Goal: Information Seeking & Learning: Learn about a topic

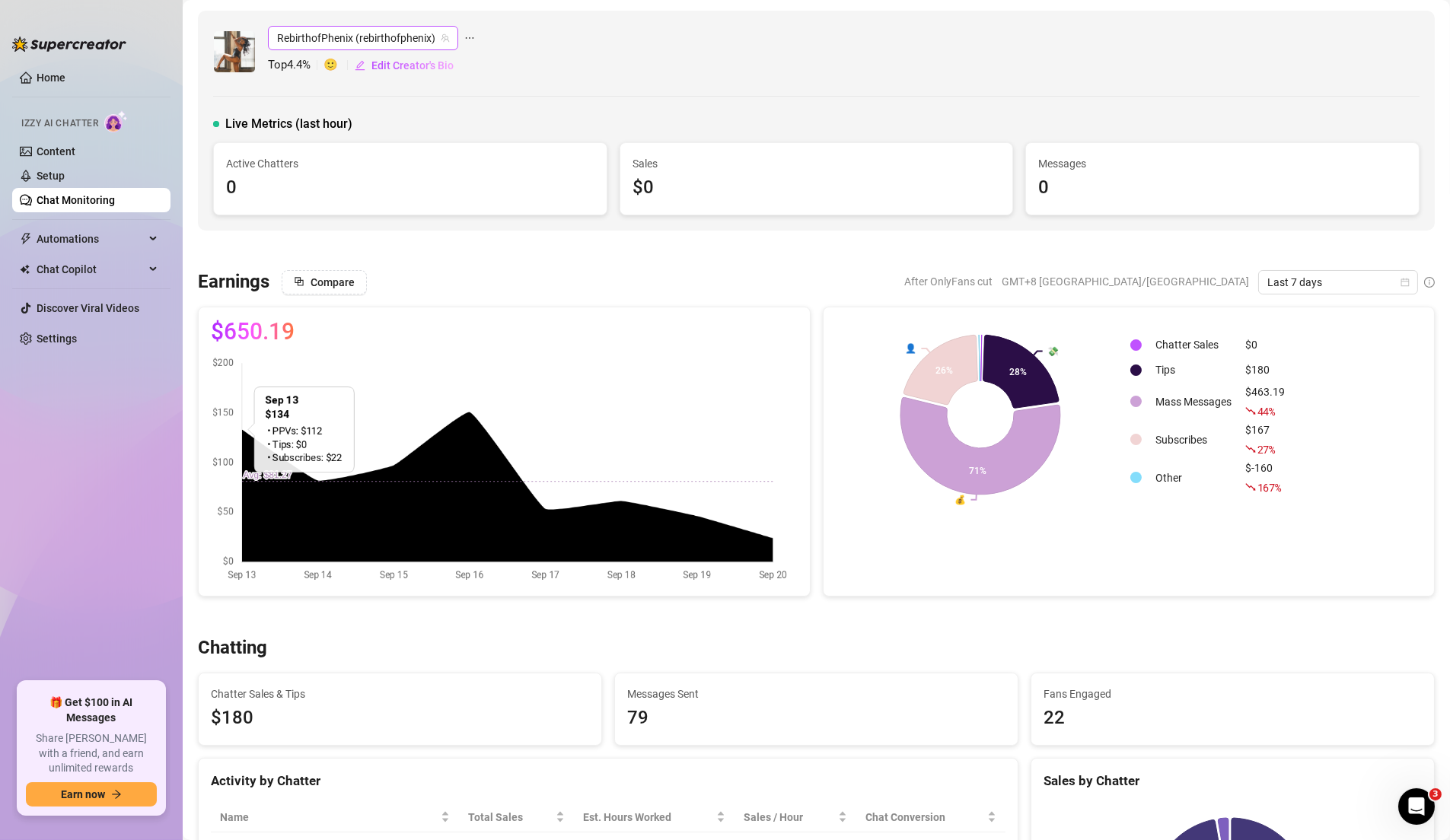
drag, startPoint x: 346, startPoint y: 41, endPoint x: 355, endPoint y: 46, distance: 10.3
click at [346, 42] on span "RebirthofPhenix (rebirthofphenix)" at bounding box center [363, 38] width 172 height 23
type input "leila"
click at [392, 70] on span "( leila_n )" at bounding box center [410, 69] width 37 height 17
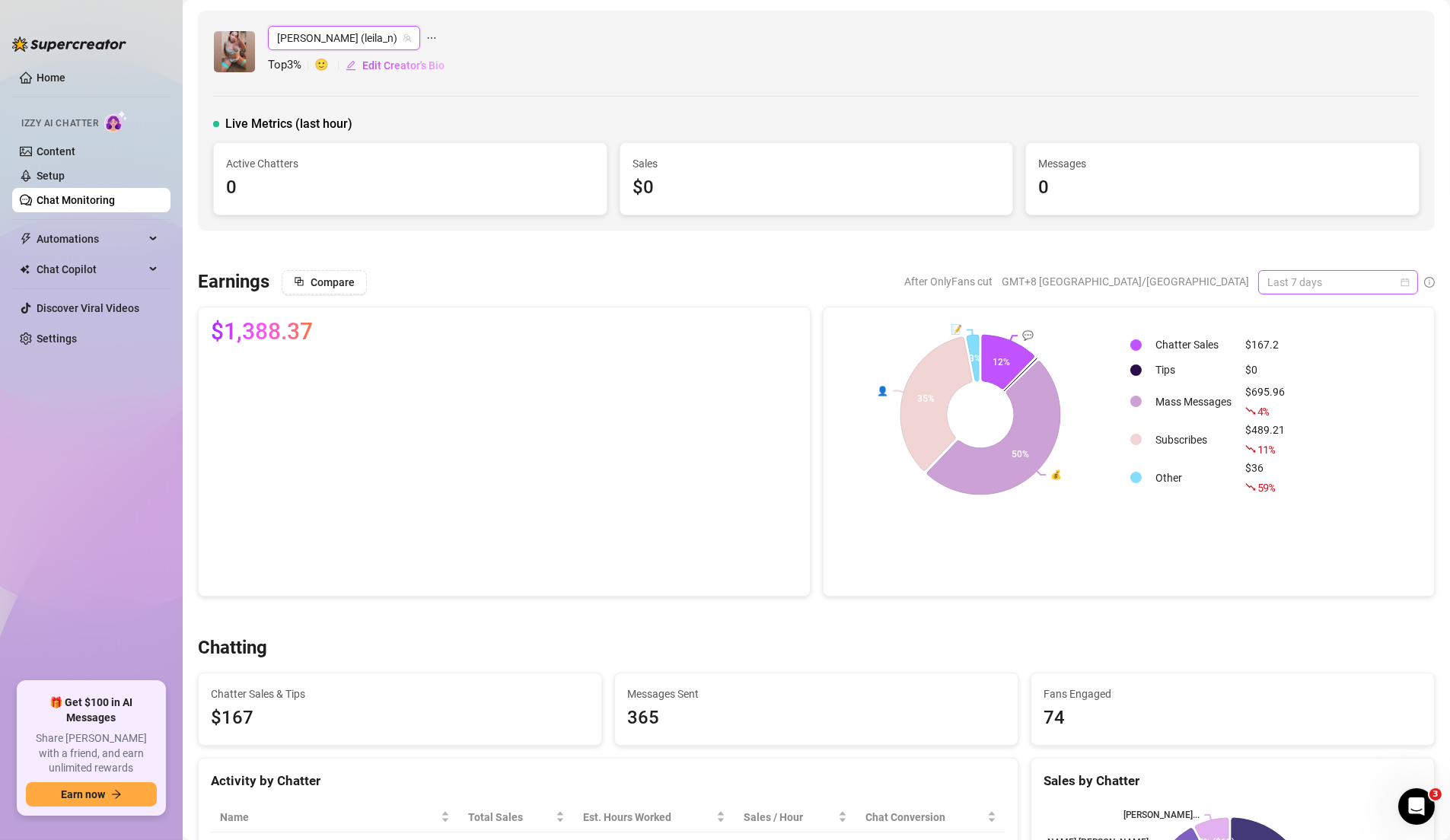
click at [1286, 274] on span "Last 7 days" at bounding box center [1338, 282] width 141 height 23
click at [1290, 411] on div "Custom date" at bounding box center [1322, 410] width 135 height 17
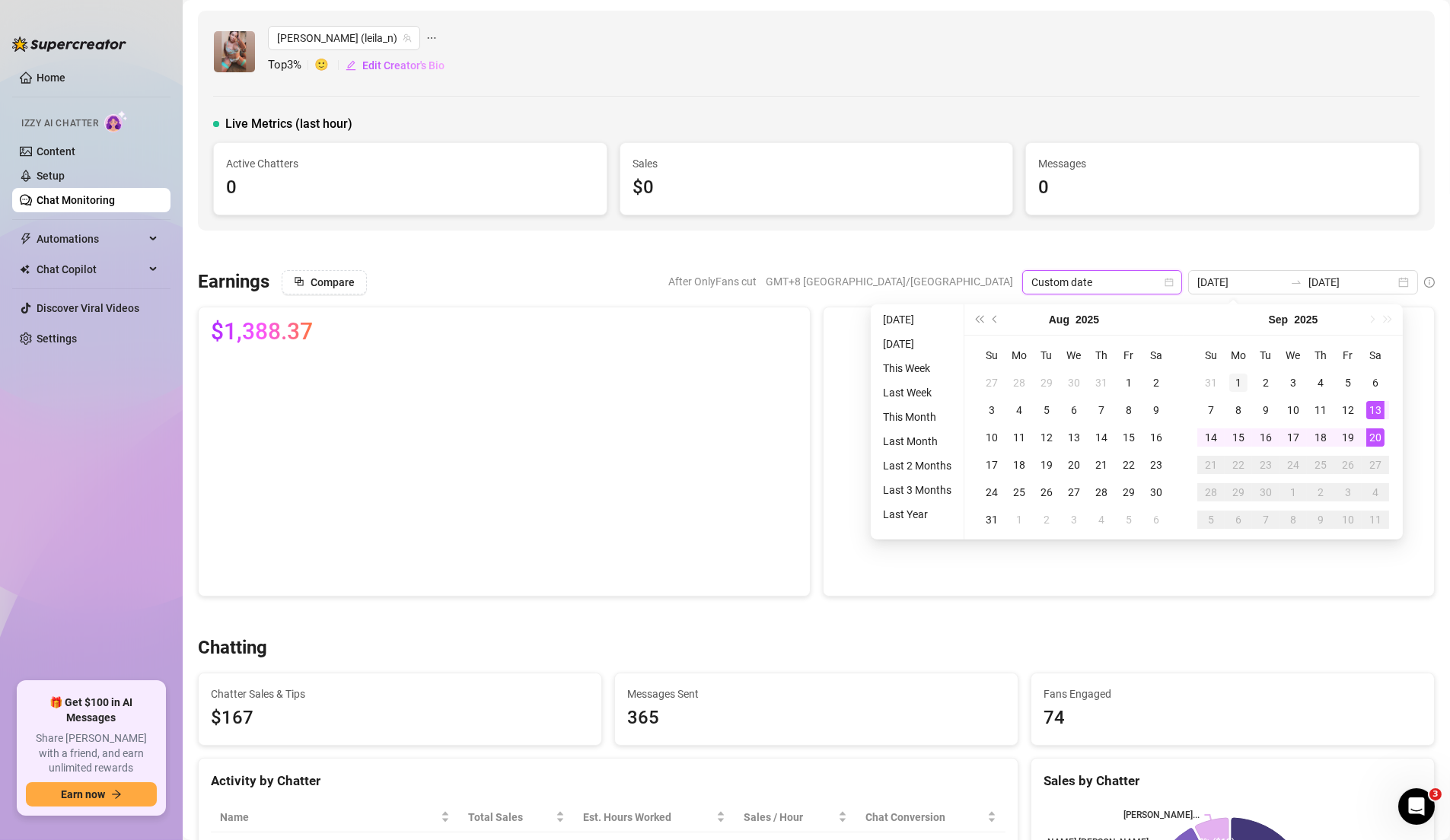
click at [1242, 381] on div "1" at bounding box center [1237, 382] width 18 height 18
type input "2025-09-01"
type input "2025-09-15"
click at [1247, 434] on td "15" at bounding box center [1238, 437] width 27 height 27
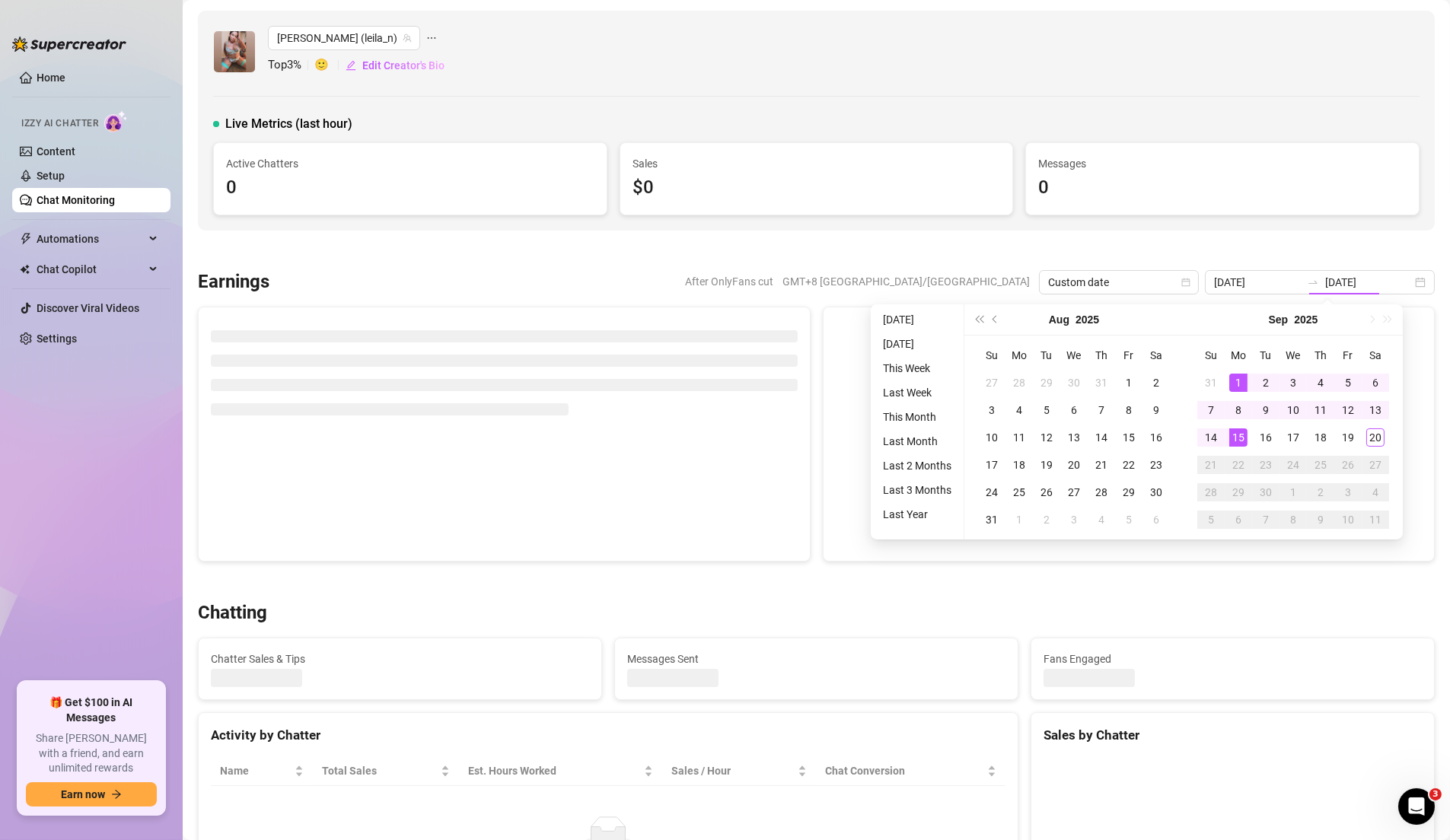
type input "2025-09-01"
type input "2025-09-15"
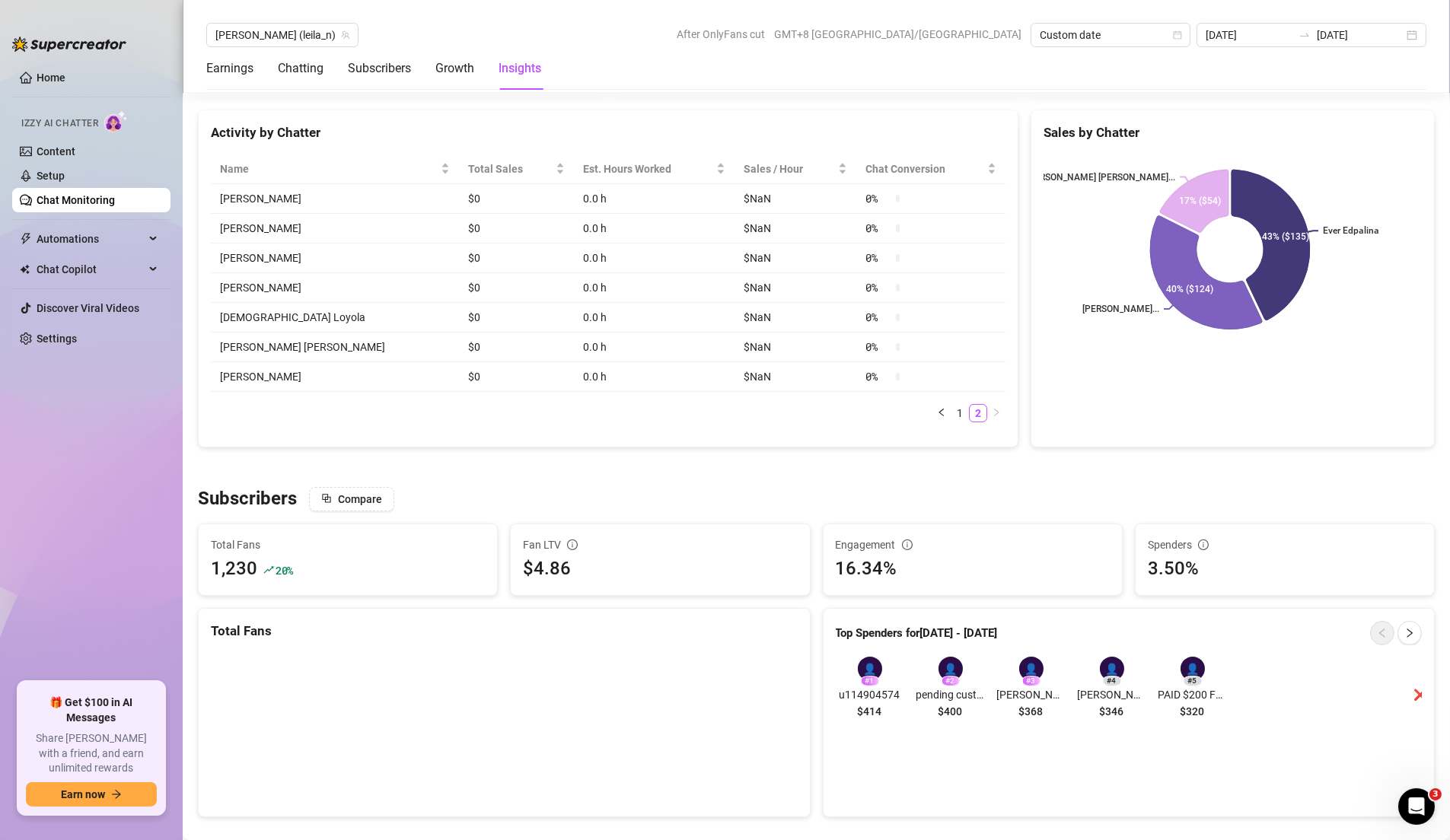
scroll to position [304, 0]
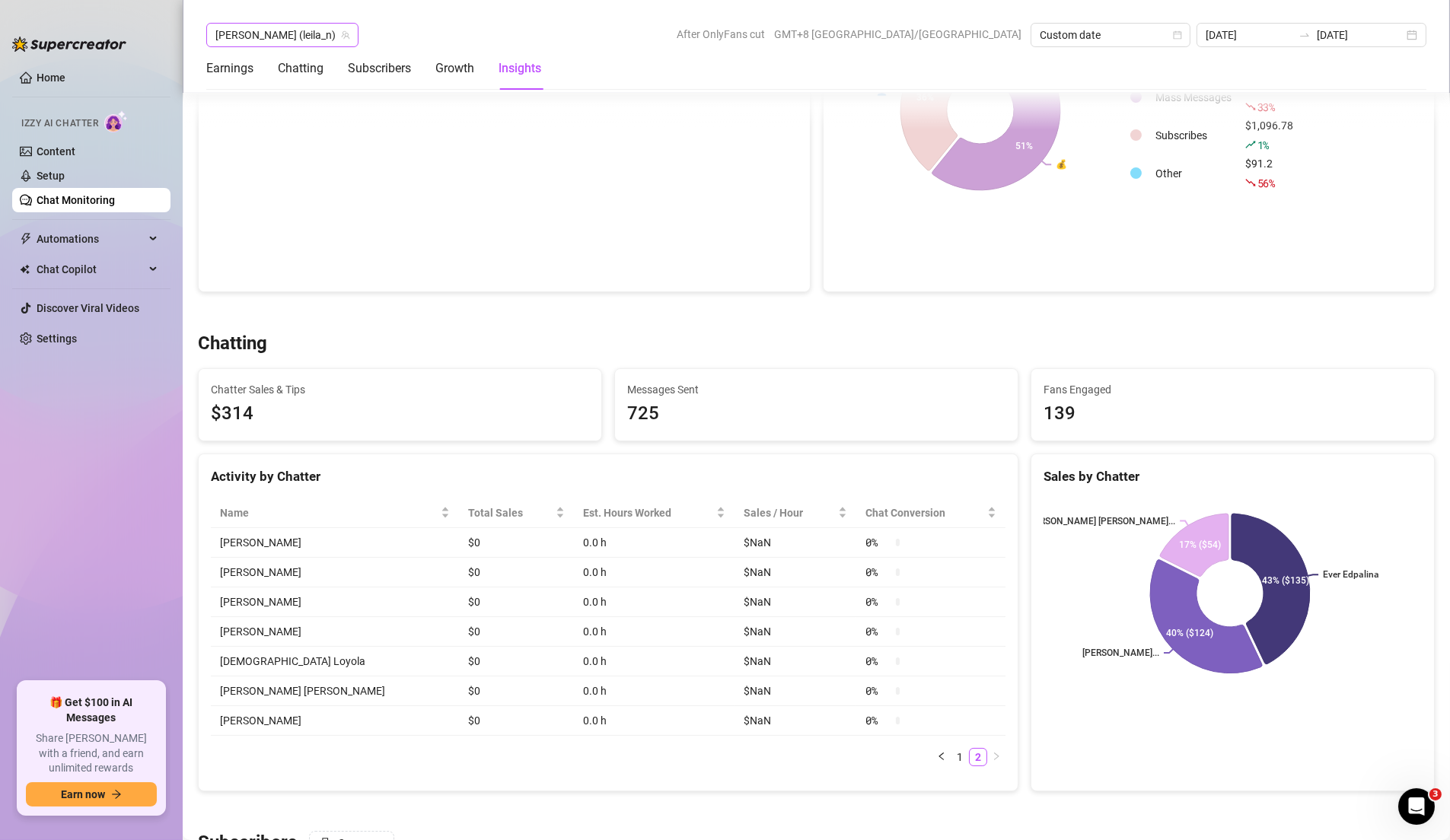
click at [341, 31] on icon "team" at bounding box center [346, 35] width 9 height 9
click at [271, 36] on span "[PERSON_NAME] (leila_n)" at bounding box center [282, 35] width 134 height 23
click at [284, 41] on span "[PERSON_NAME] (leila_n)" at bounding box center [282, 35] width 134 height 23
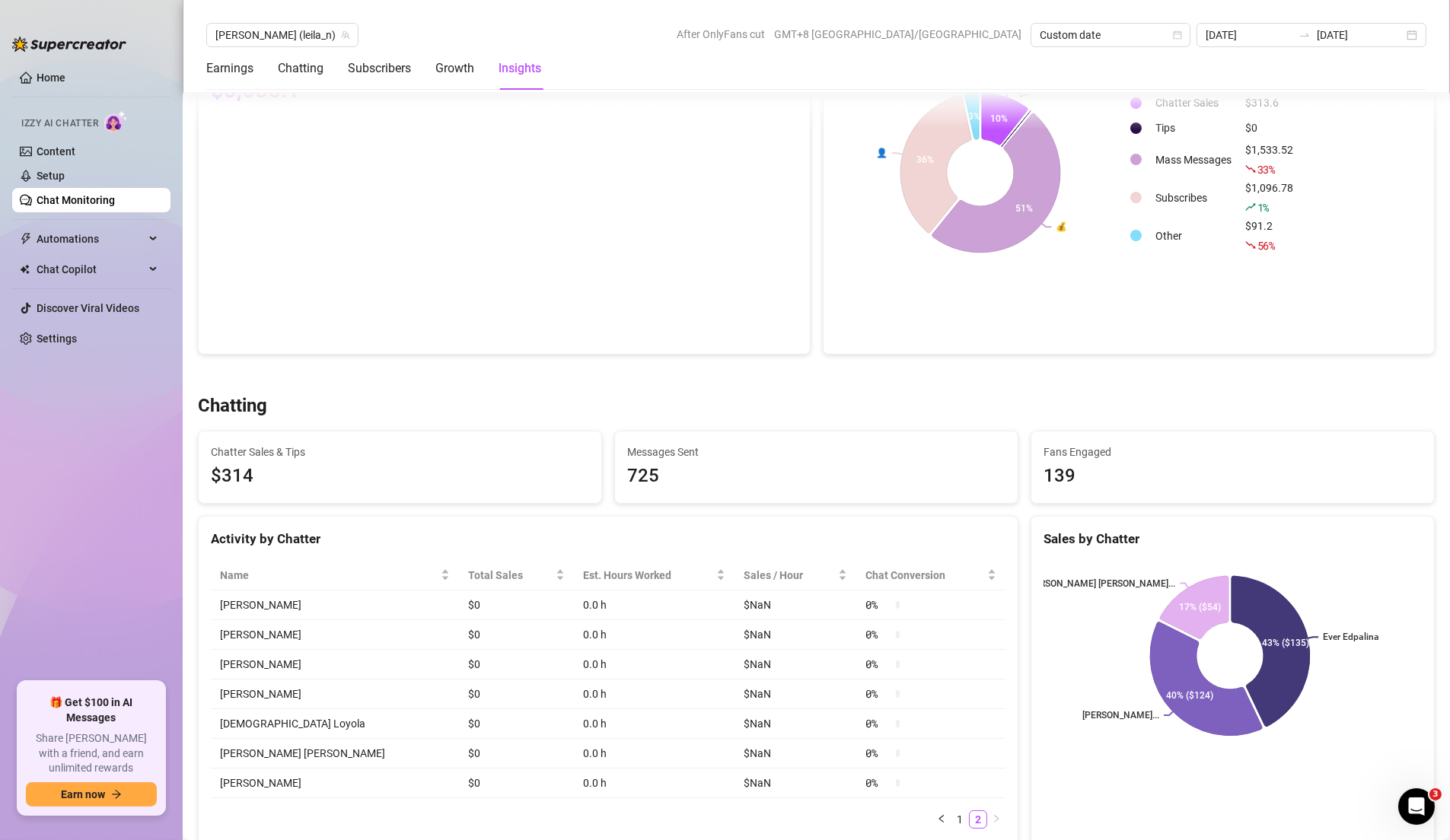
scroll to position [240, 0]
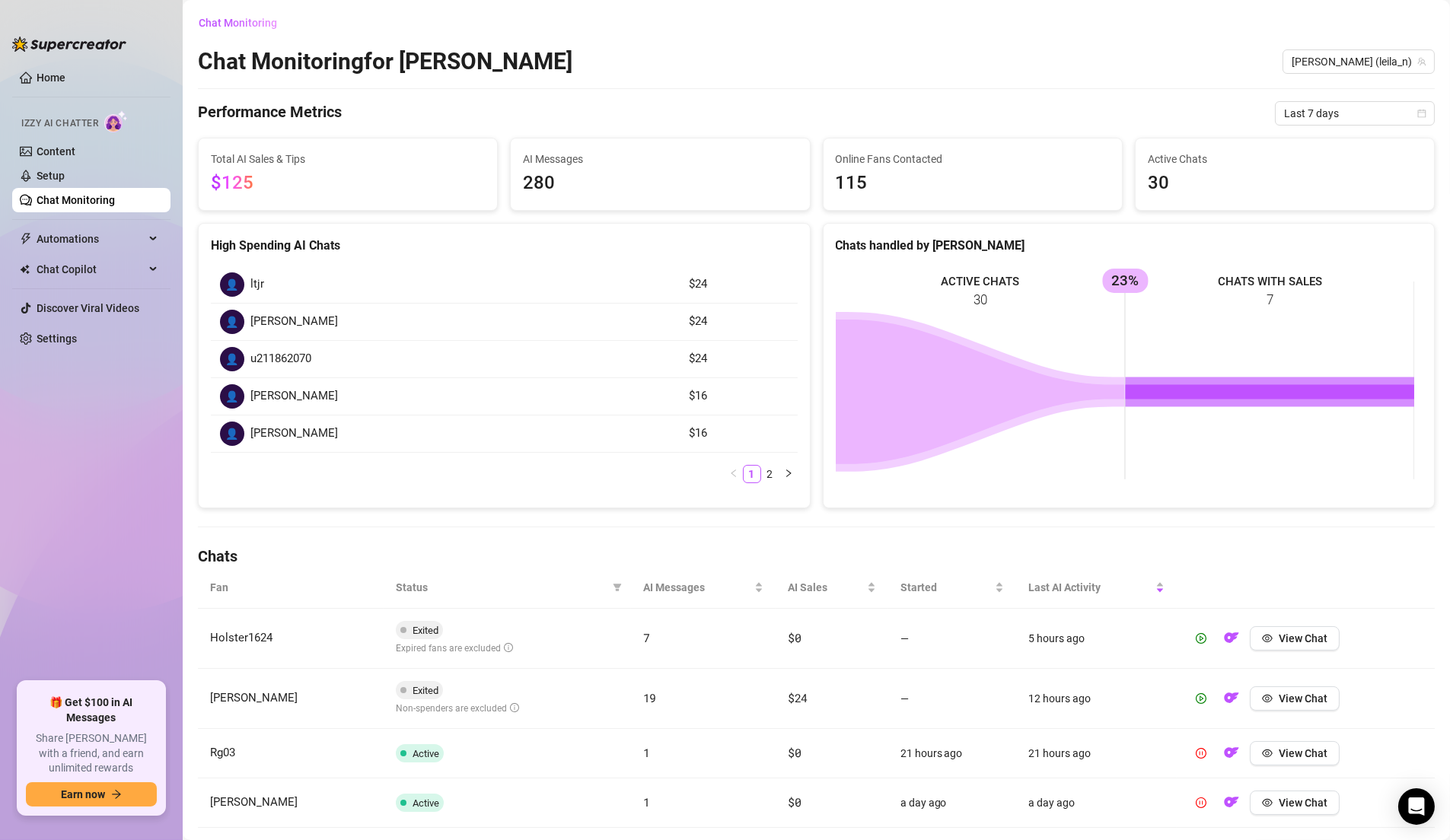
click at [548, 67] on div "Chat Monitoring for [PERSON_NAME] [PERSON_NAME] (leila_n)" at bounding box center [816, 62] width 1236 height 29
click at [37, 84] on link "Home" at bounding box center [51, 77] width 29 height 12
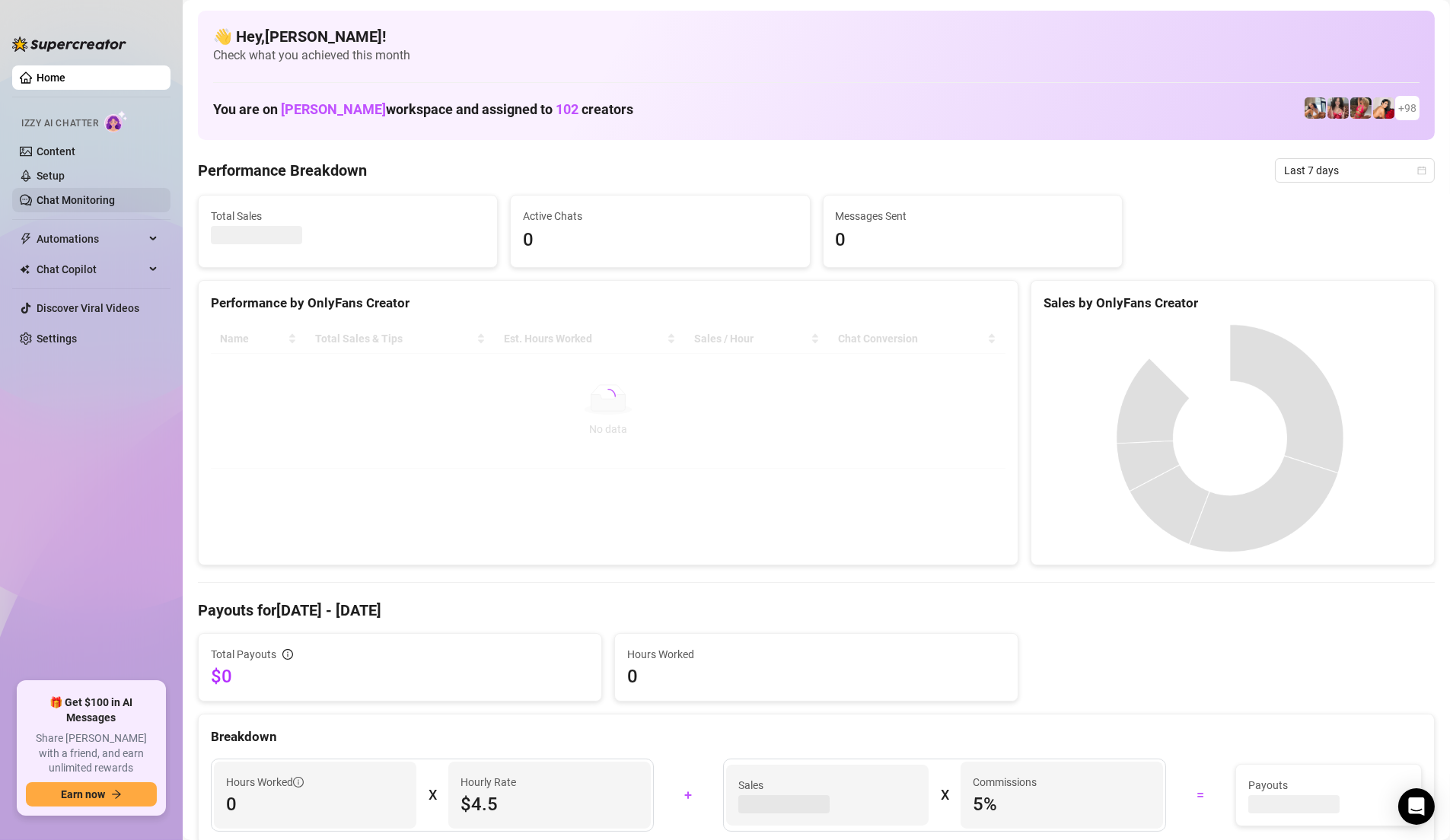
click at [78, 206] on link "Chat Monitoring" at bounding box center [75, 200] width 78 height 12
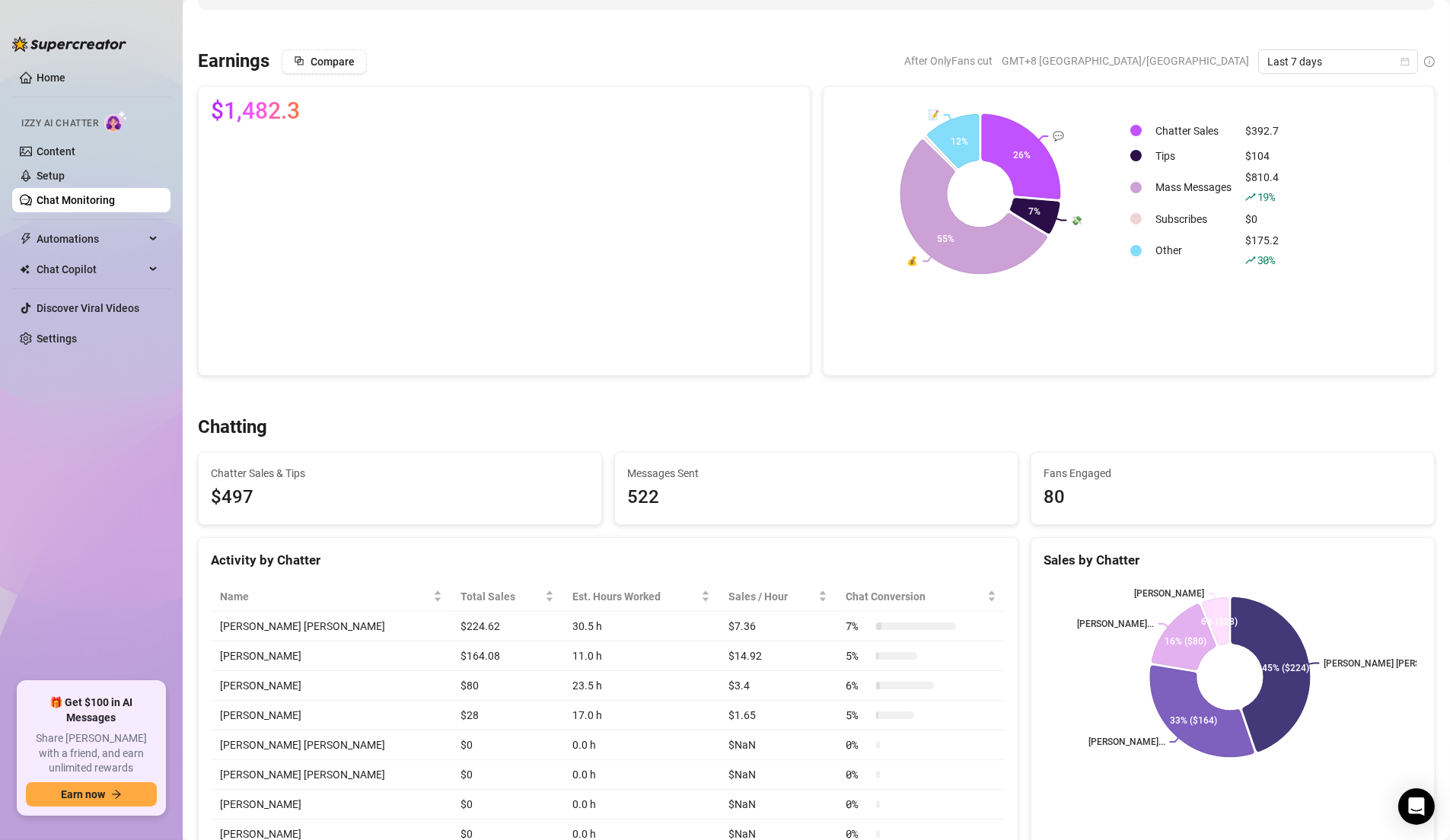
scroll to position [228, 0]
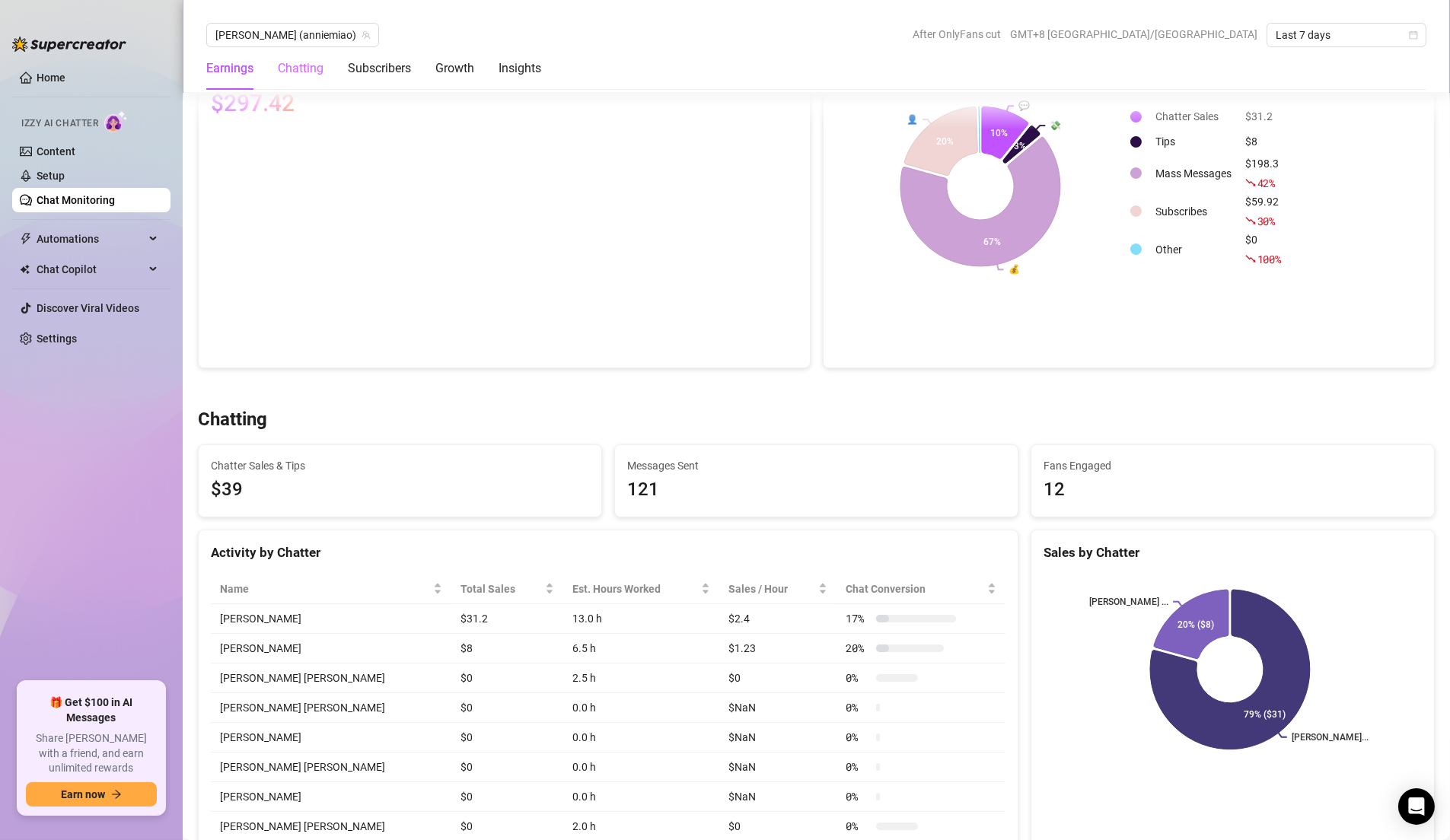
click at [308, 47] on div "Chatting" at bounding box center [300, 69] width 45 height 43
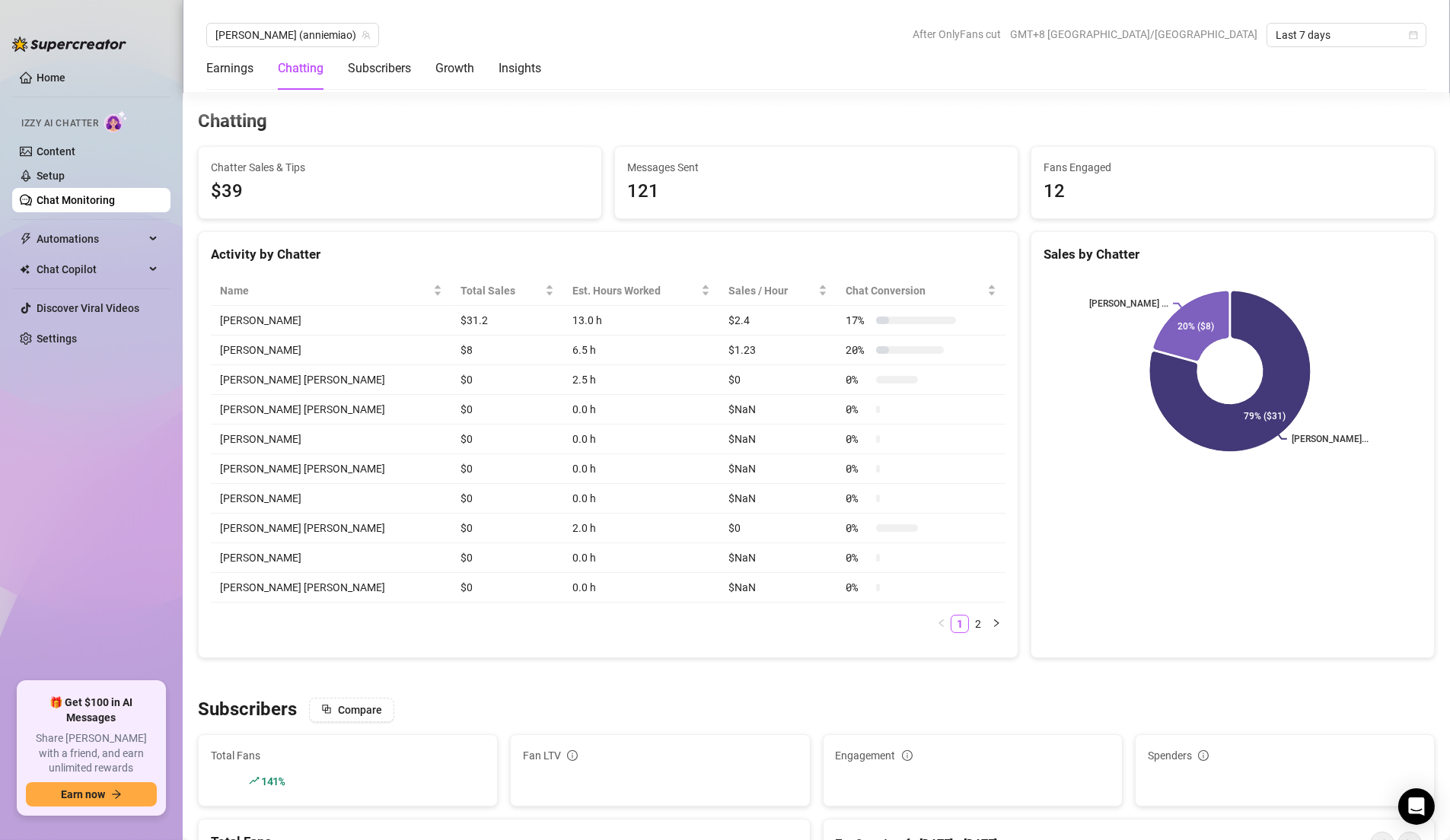
scroll to position [534, 0]
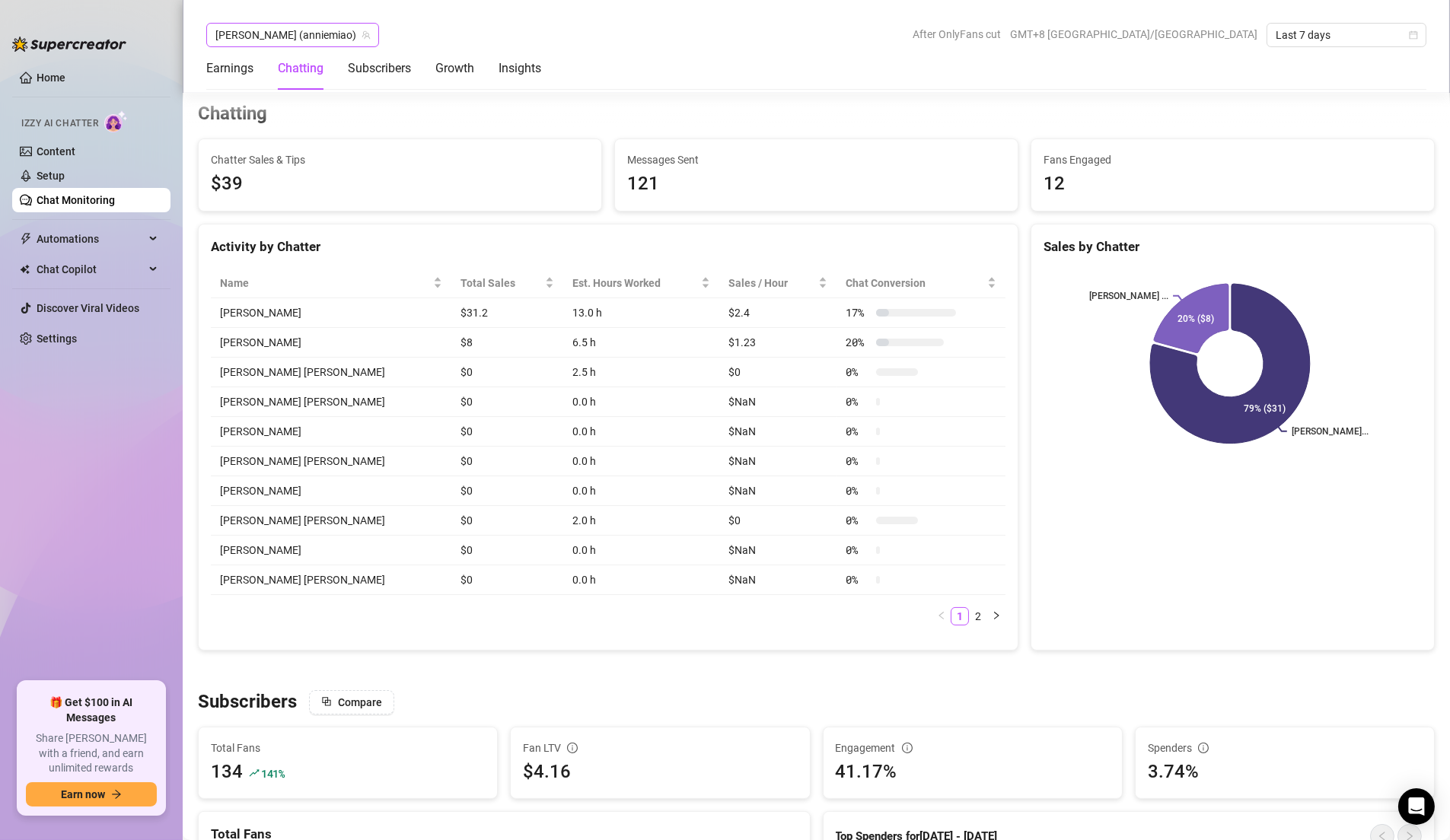
click at [288, 39] on span "[PERSON_NAME] (anniemiao)" at bounding box center [292, 35] width 154 height 23
click at [362, 38] on icon "team" at bounding box center [366, 35] width 9 height 9
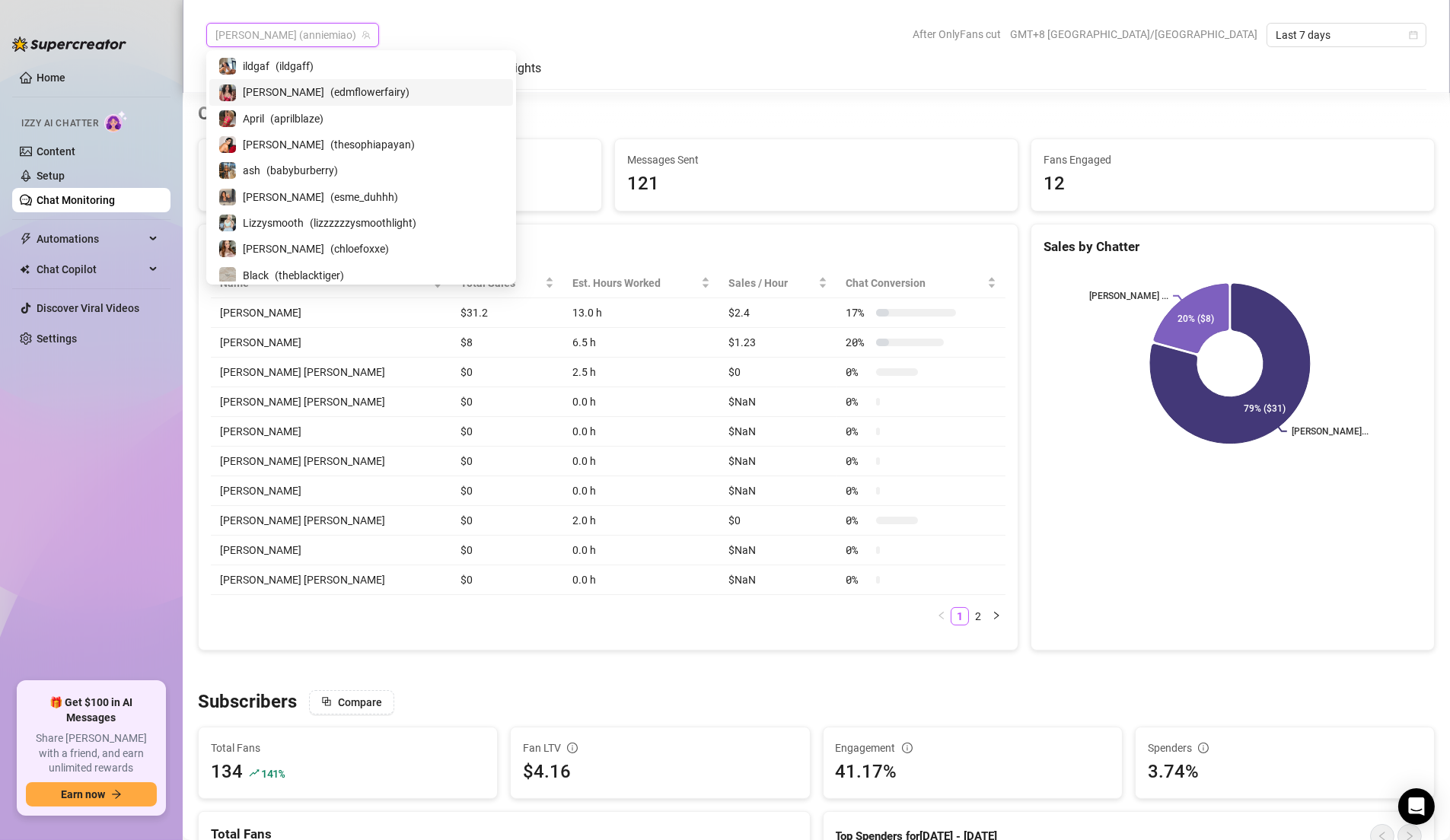
click at [330, 95] on span "( edmflowerfairy )" at bounding box center [370, 93] width 79 height 17
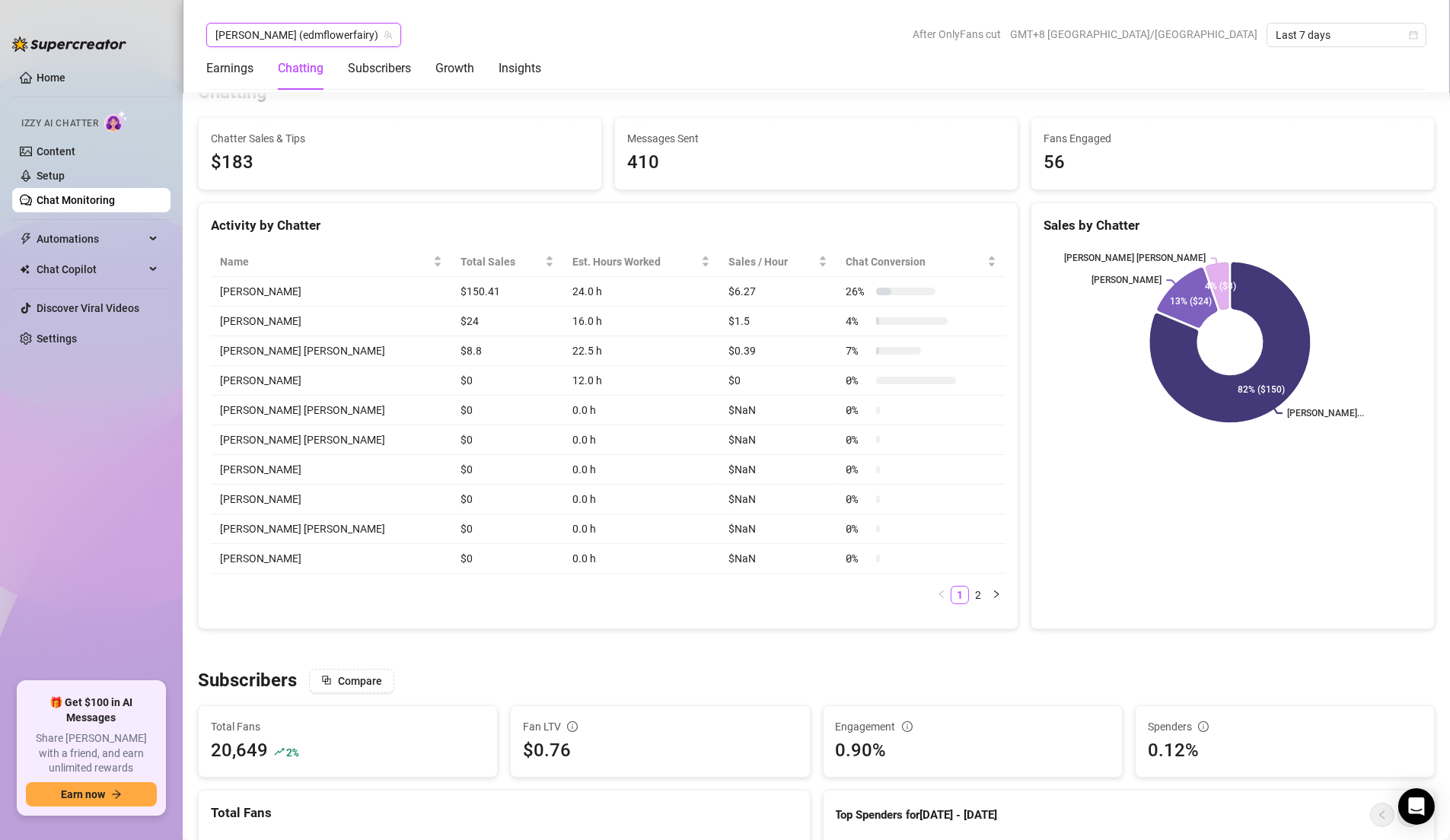
scroll to position [553, 0]
click at [322, 37] on span "[PERSON_NAME] (edmflowerfairy)" at bounding box center [304, 35] width 177 height 23
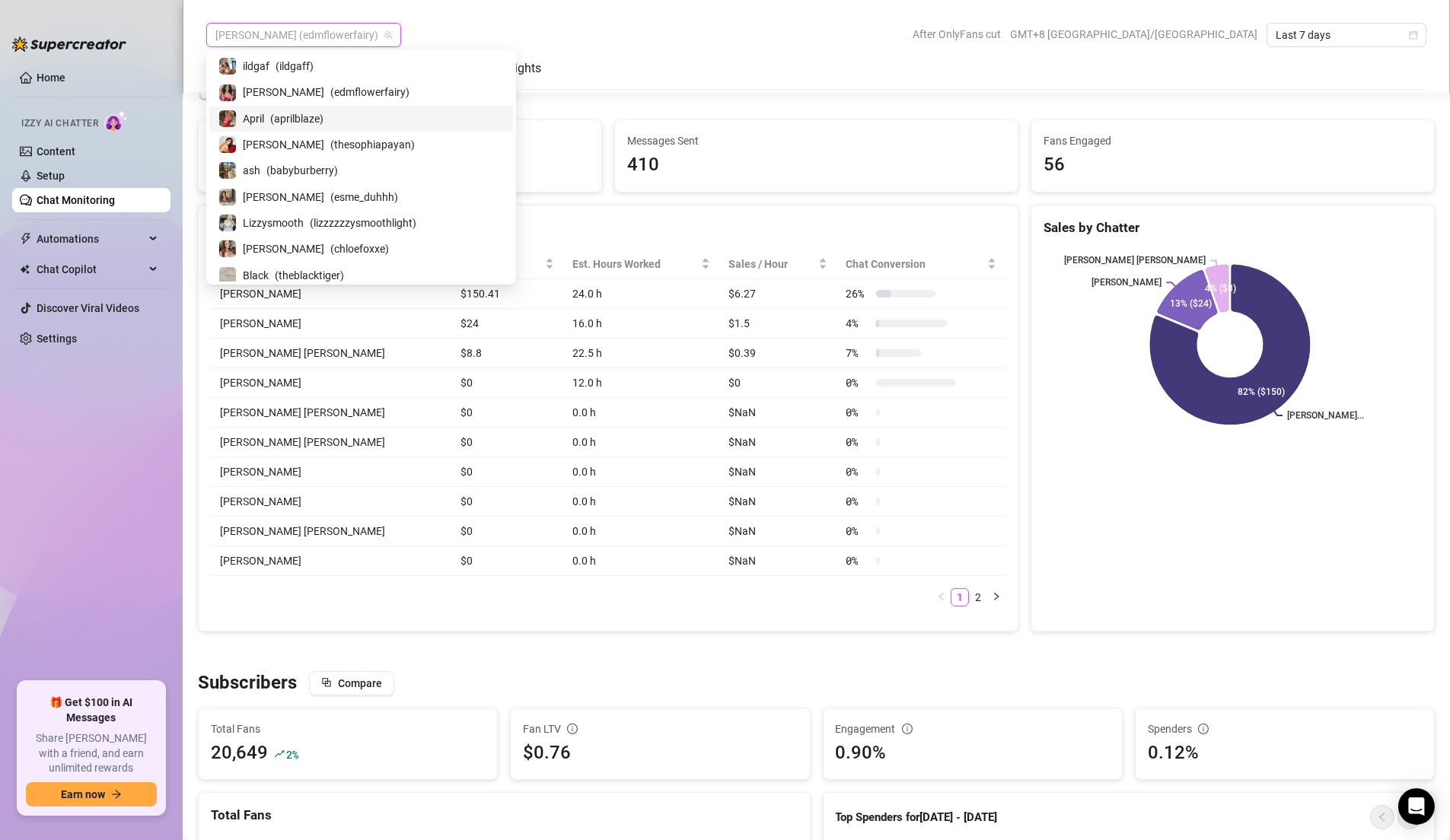
click at [319, 123] on span "( aprilblaze )" at bounding box center [297, 119] width 53 height 17
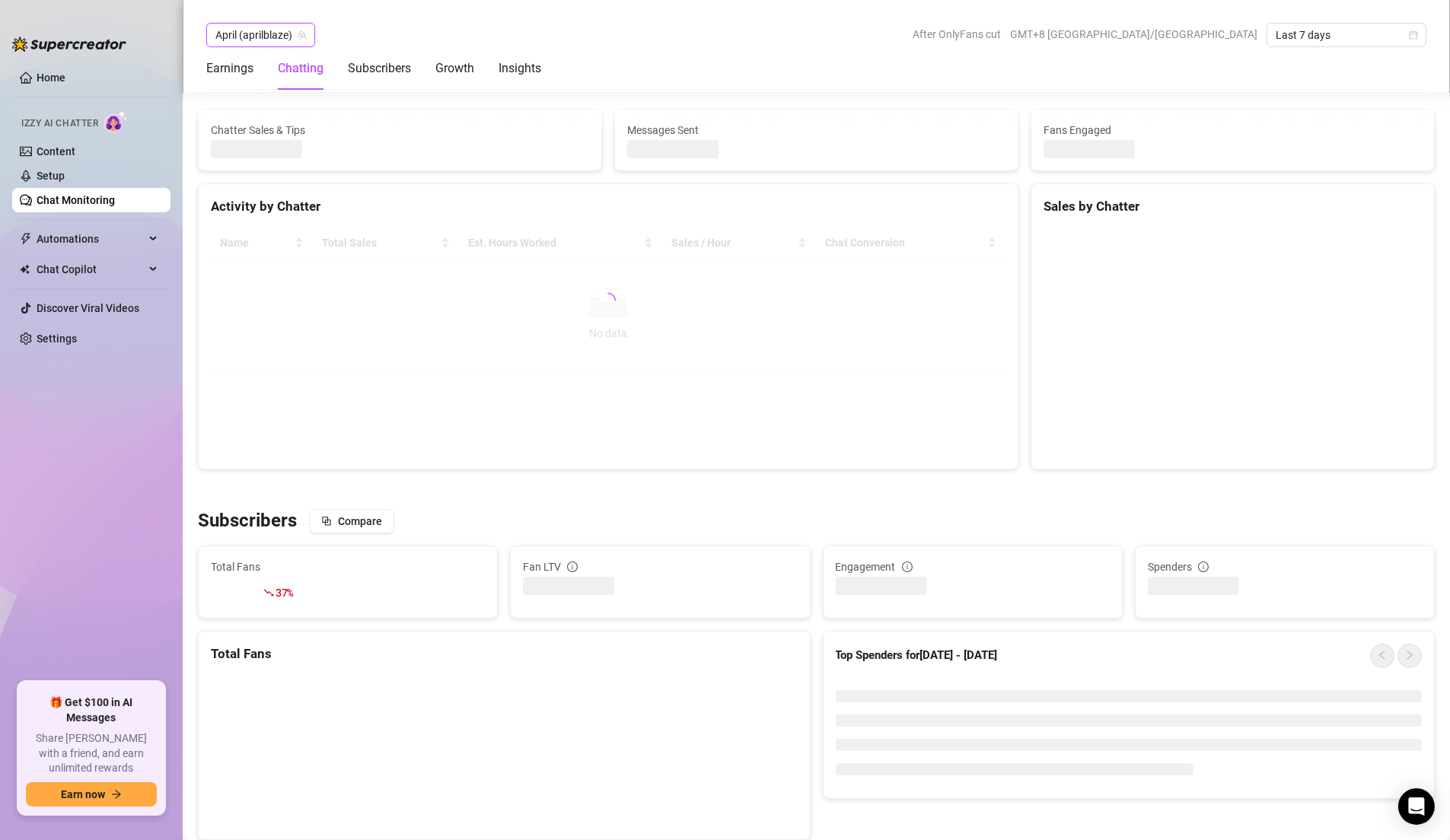
scroll to position [598, 0]
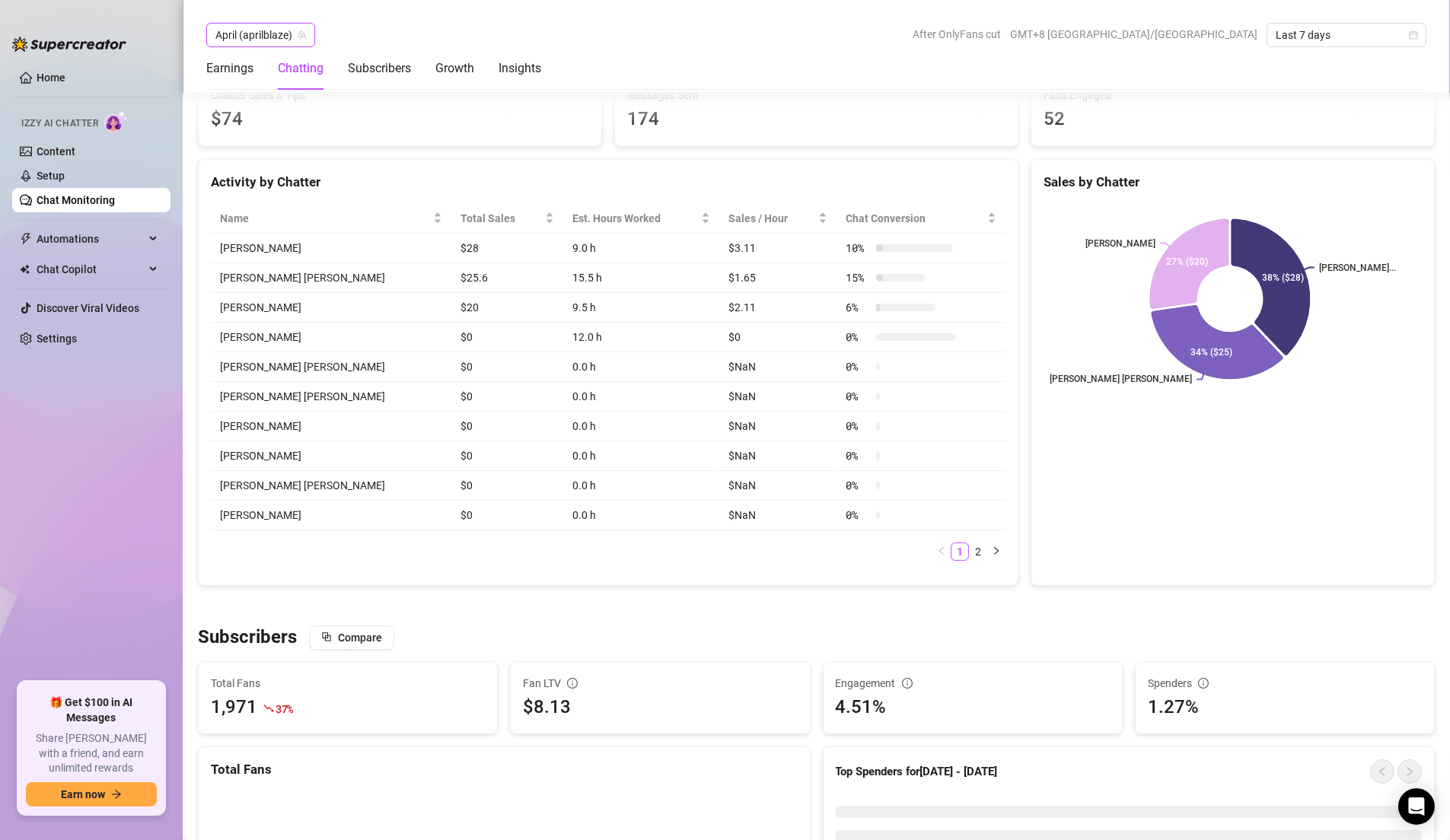
click at [286, 33] on span "April (aprilblaze)" at bounding box center [261, 35] width 91 height 23
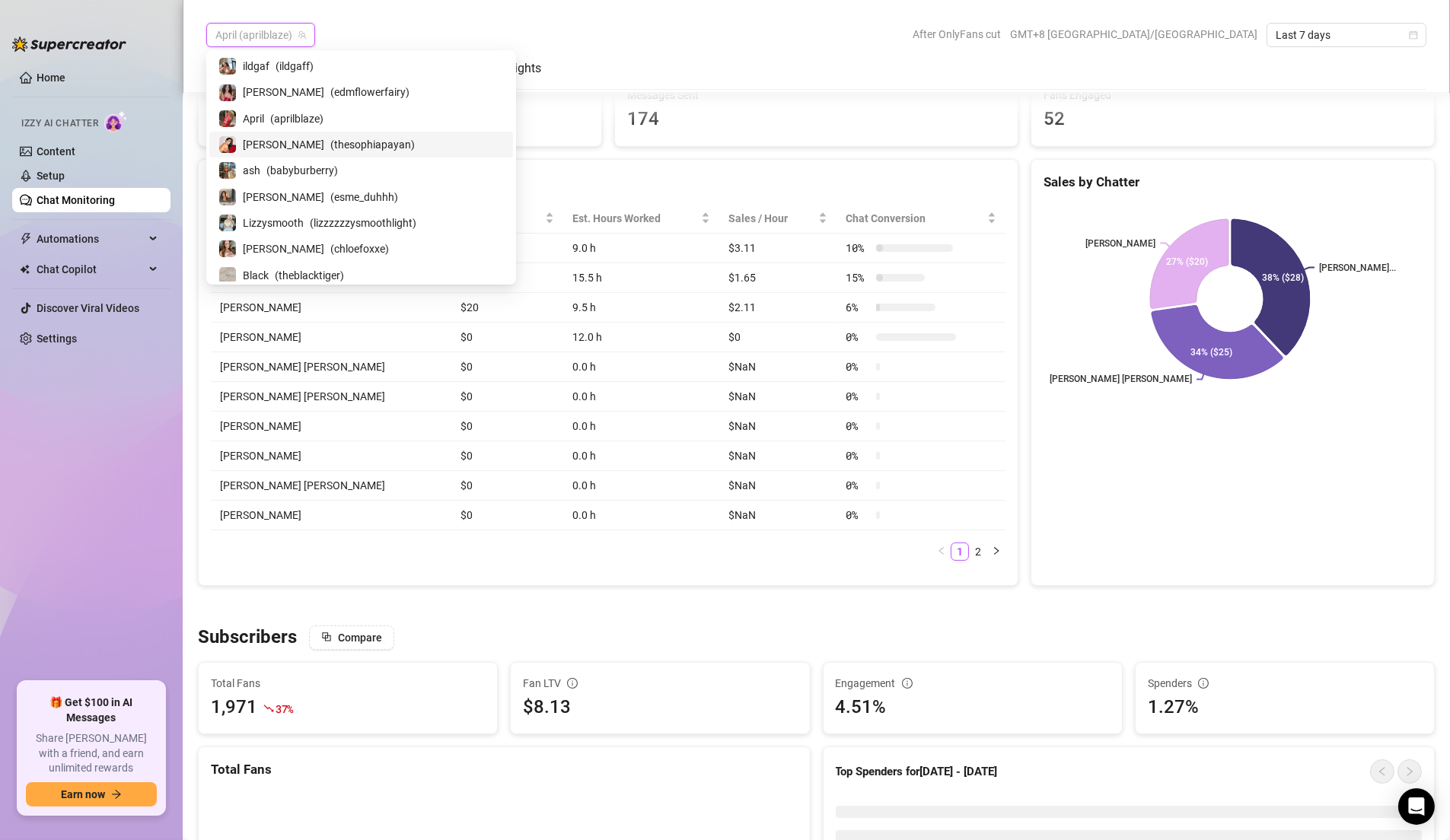
click at [330, 143] on span "( thesophiapayan )" at bounding box center [372, 145] width 85 height 17
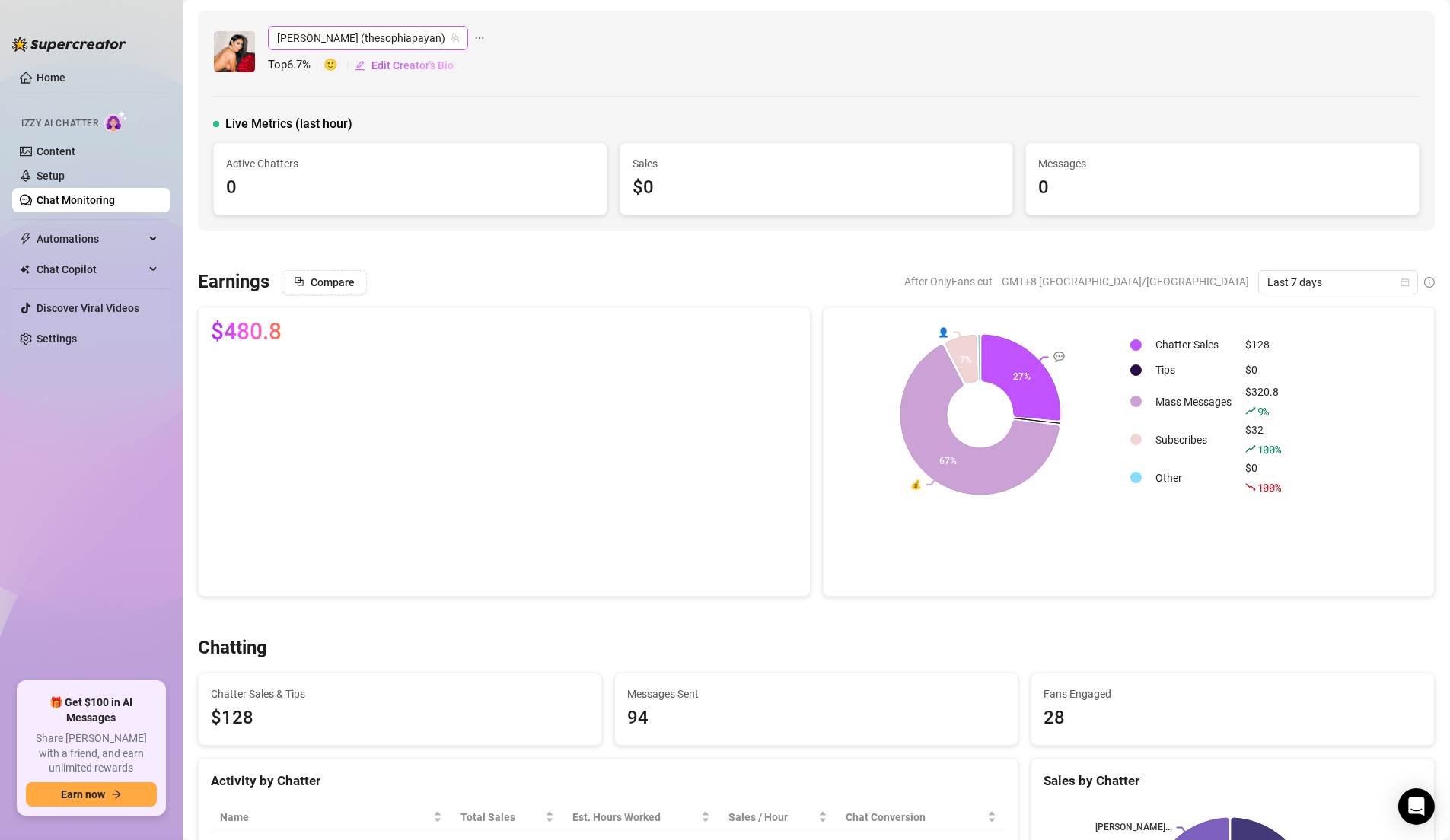
click at [351, 38] on span "[PERSON_NAME] (thesophiapayan)" at bounding box center [368, 38] width 182 height 23
click at [450, 42] on icon "team" at bounding box center [454, 38] width 9 height 9
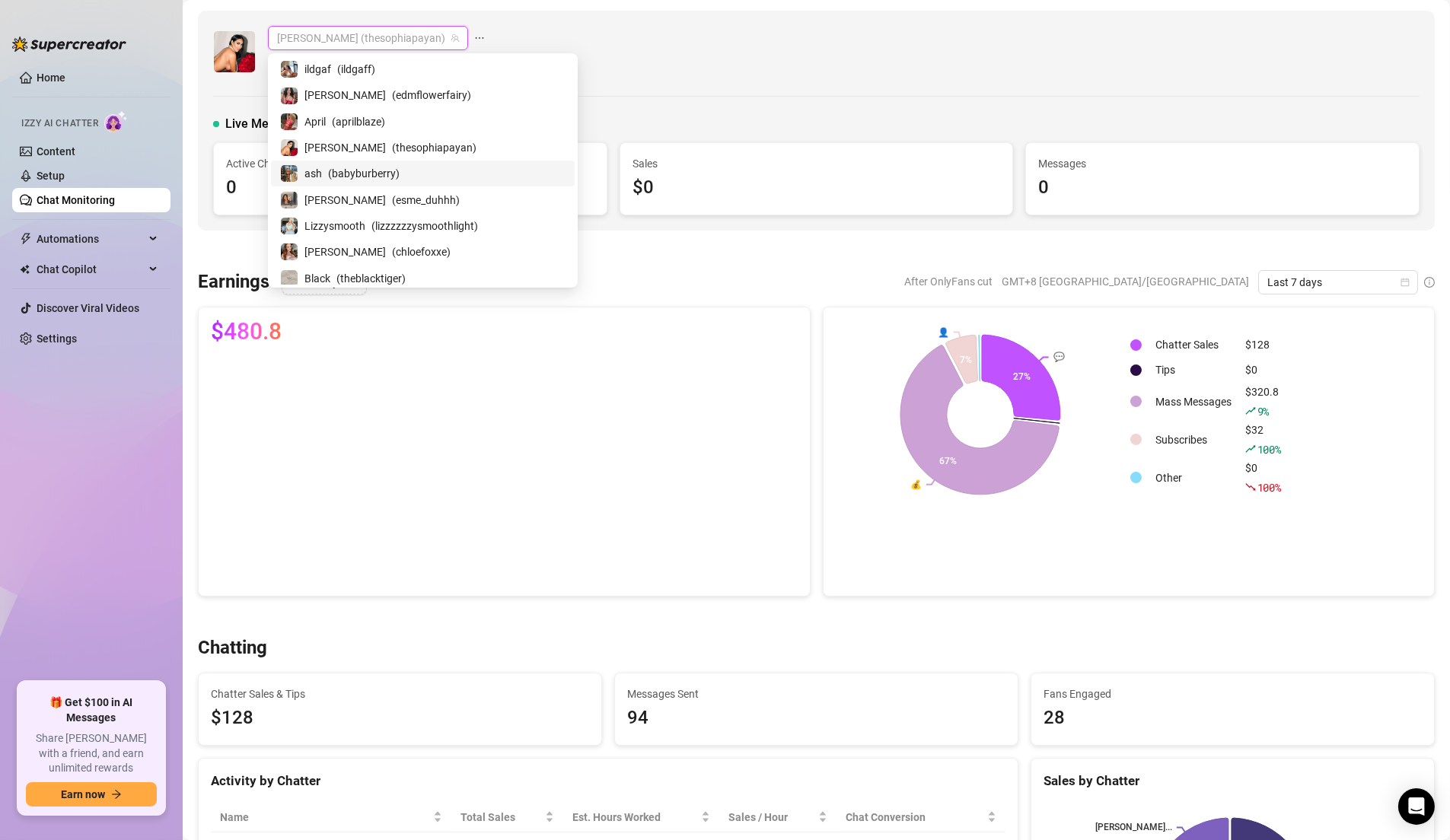
click at [363, 176] on span "( babyburberry )" at bounding box center [364, 174] width 71 height 17
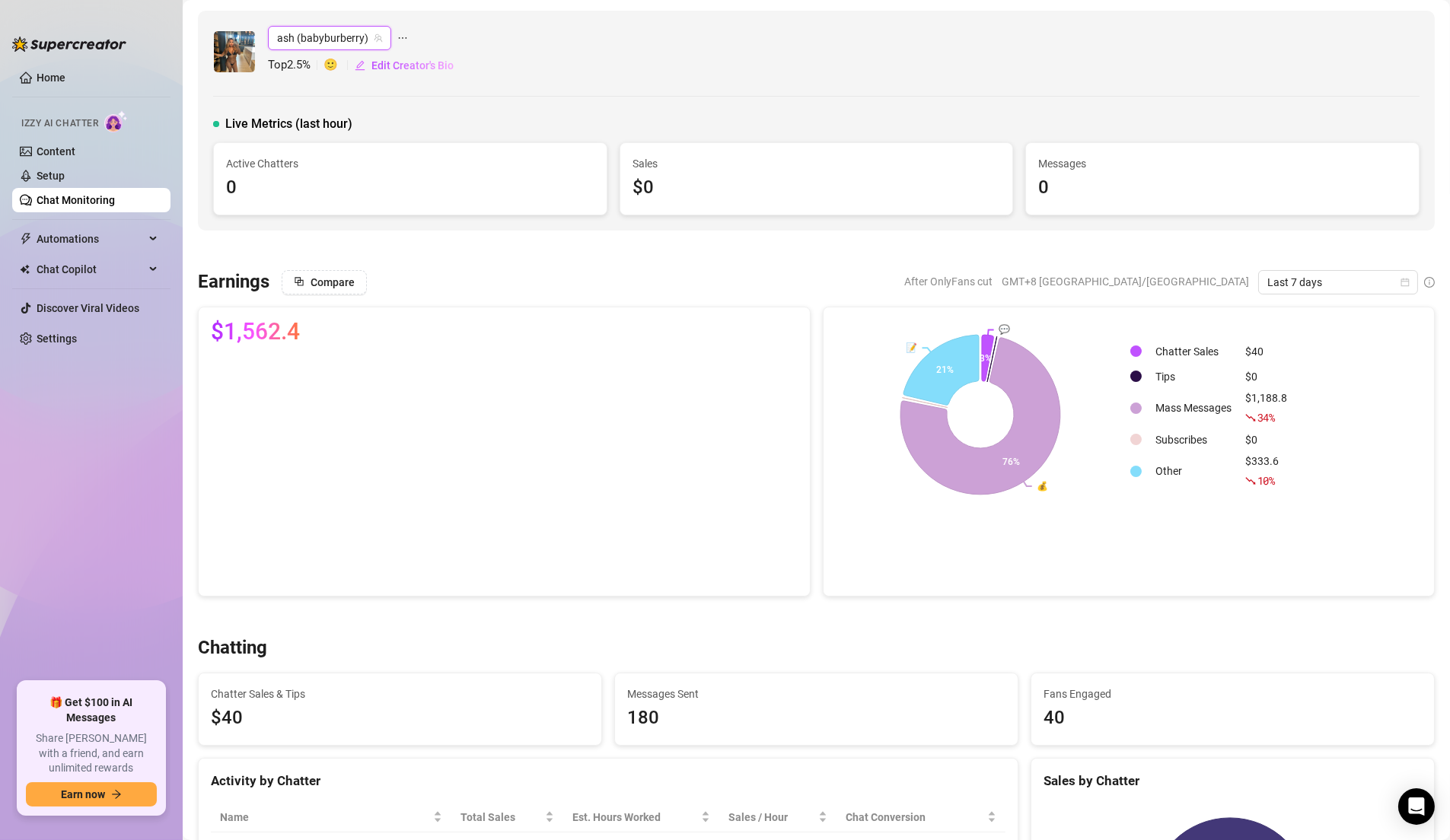
click at [344, 39] on span "ash (babyburberry)" at bounding box center [329, 38] width 105 height 23
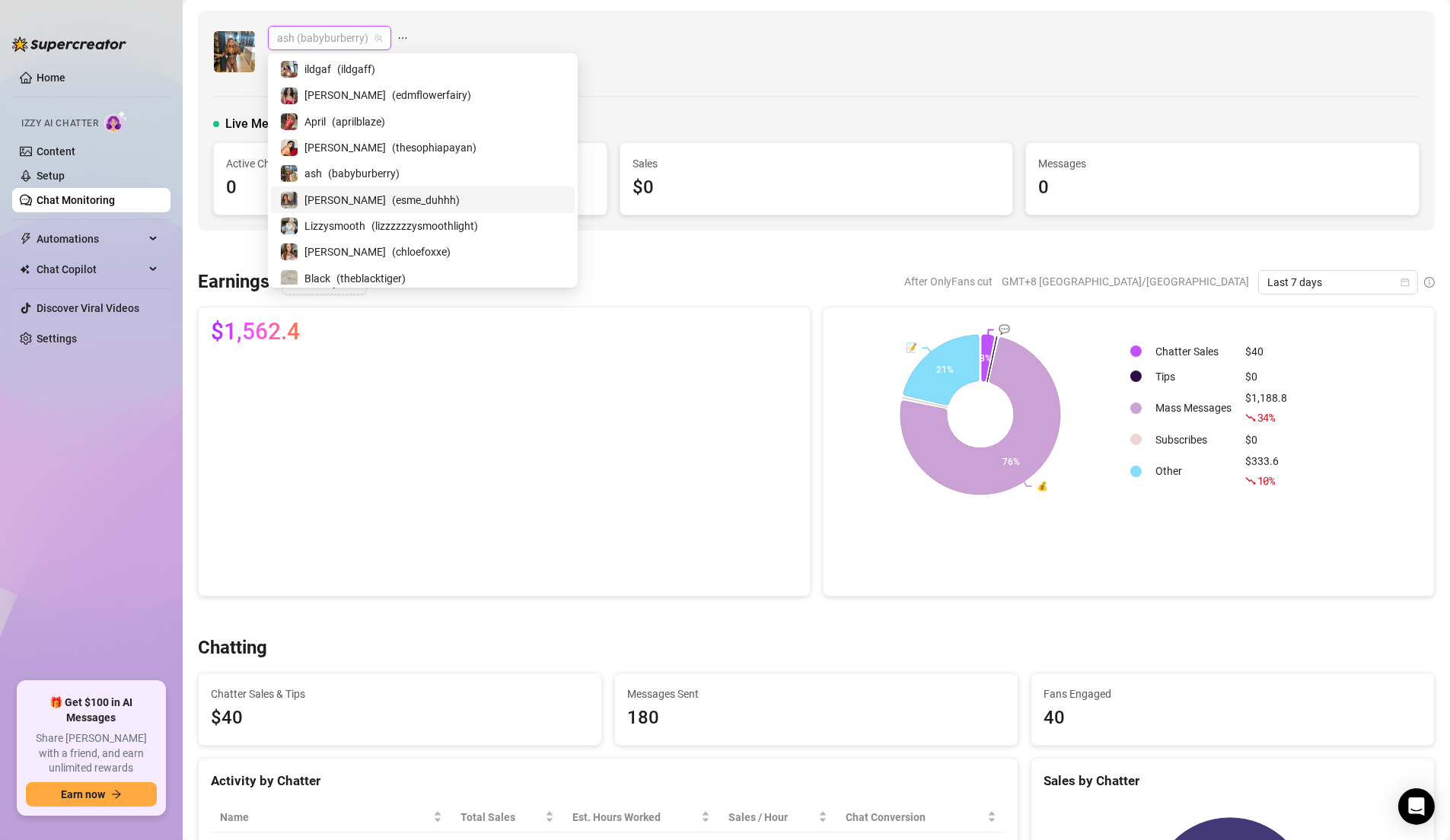
click at [392, 199] on span "( esme_duhhh )" at bounding box center [425, 201] width 68 height 17
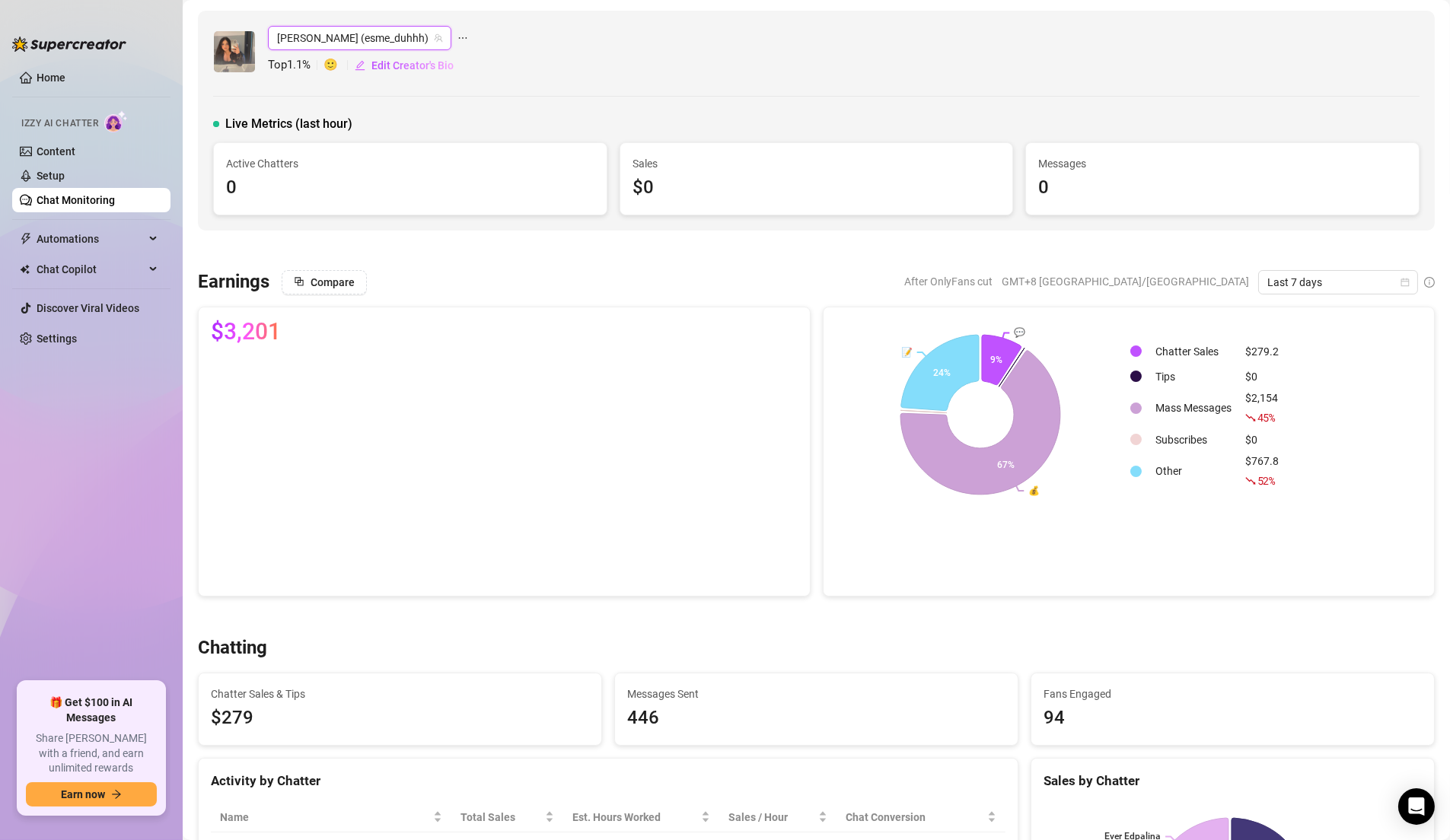
click at [376, 38] on span "[PERSON_NAME] (esme_duhhh)" at bounding box center [359, 38] width 165 height 23
click at [382, 43] on span "[PERSON_NAME] (esme_duhhh)" at bounding box center [359, 38] width 165 height 23
click at [434, 37] on icon "team" at bounding box center [438, 38] width 9 height 9
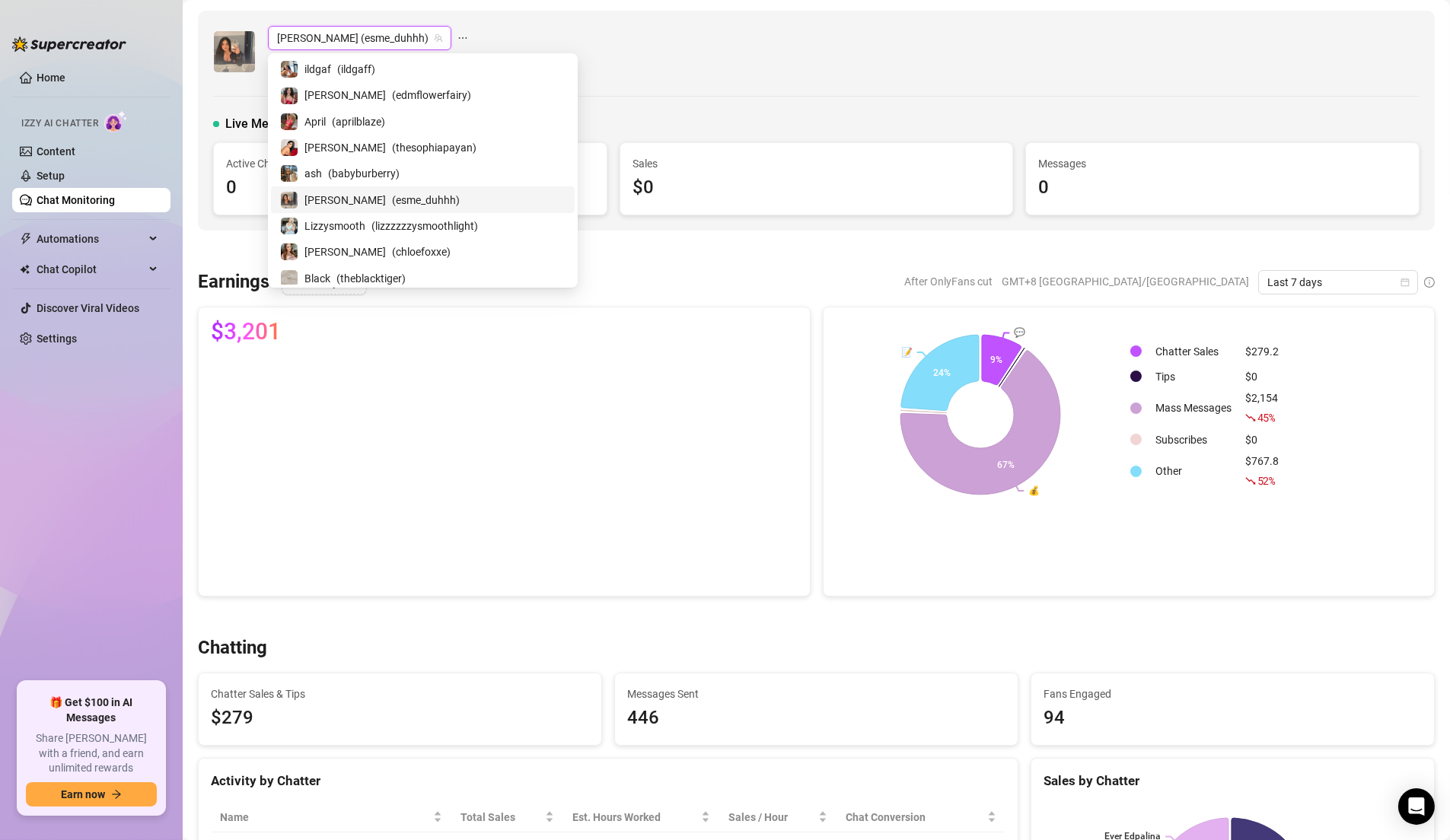
click at [343, 39] on span "[PERSON_NAME] (esme_duhhh)" at bounding box center [359, 38] width 165 height 23
click at [392, 248] on span "( chloefoxxe )" at bounding box center [421, 252] width 58 height 17
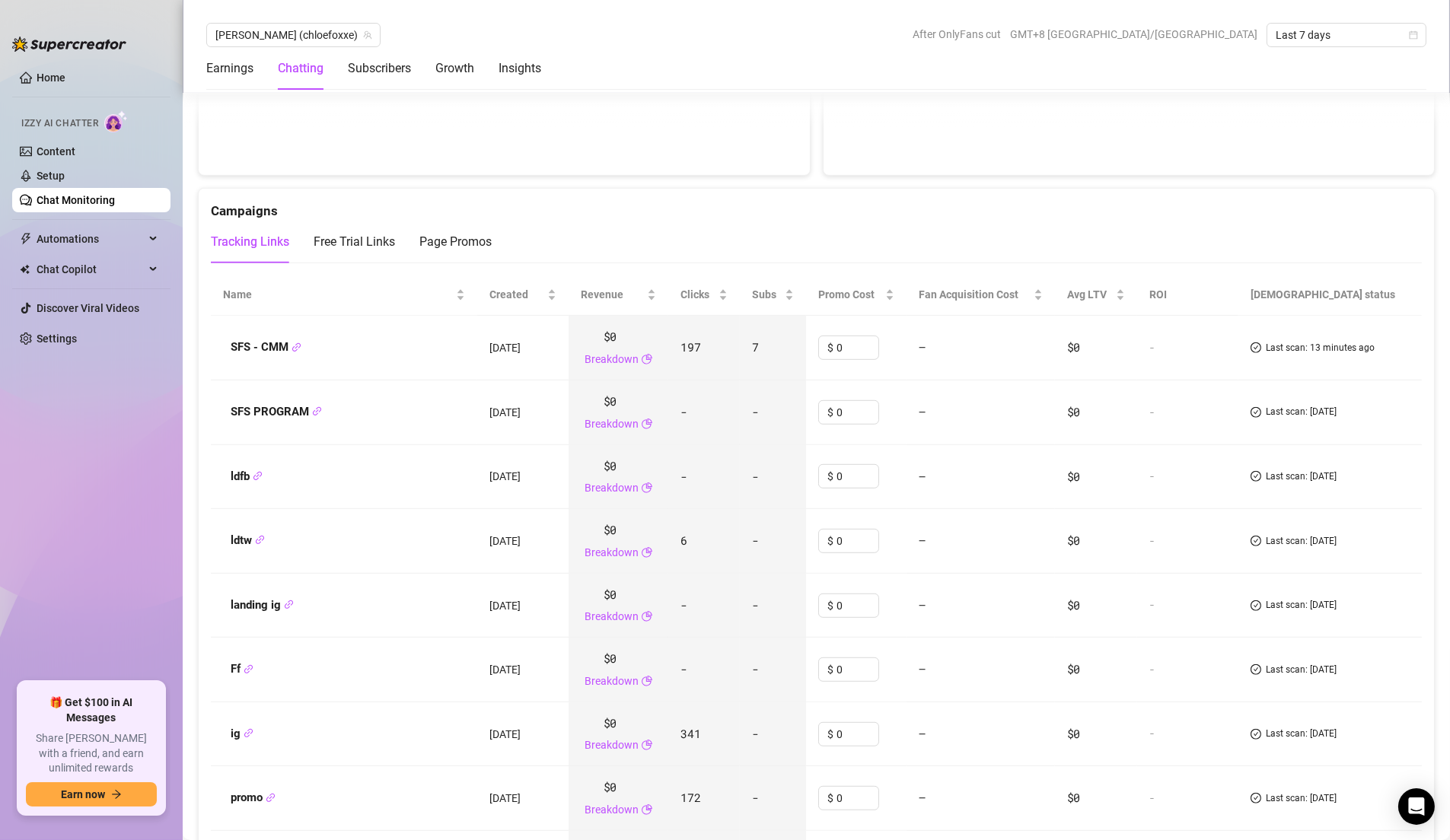
scroll to position [3219, 0]
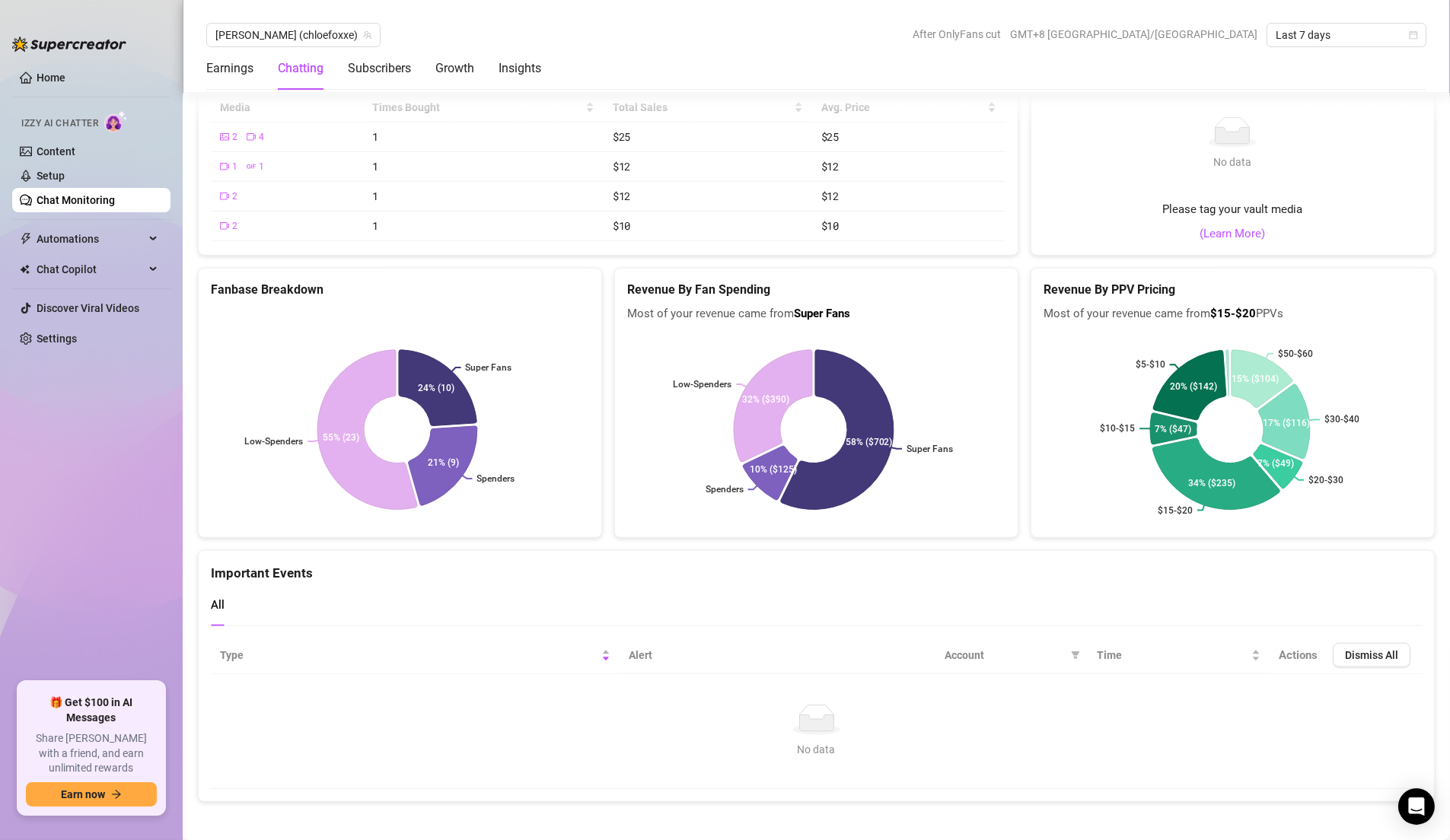
click at [115, 200] on link "Chat Monitoring" at bounding box center [75, 200] width 78 height 12
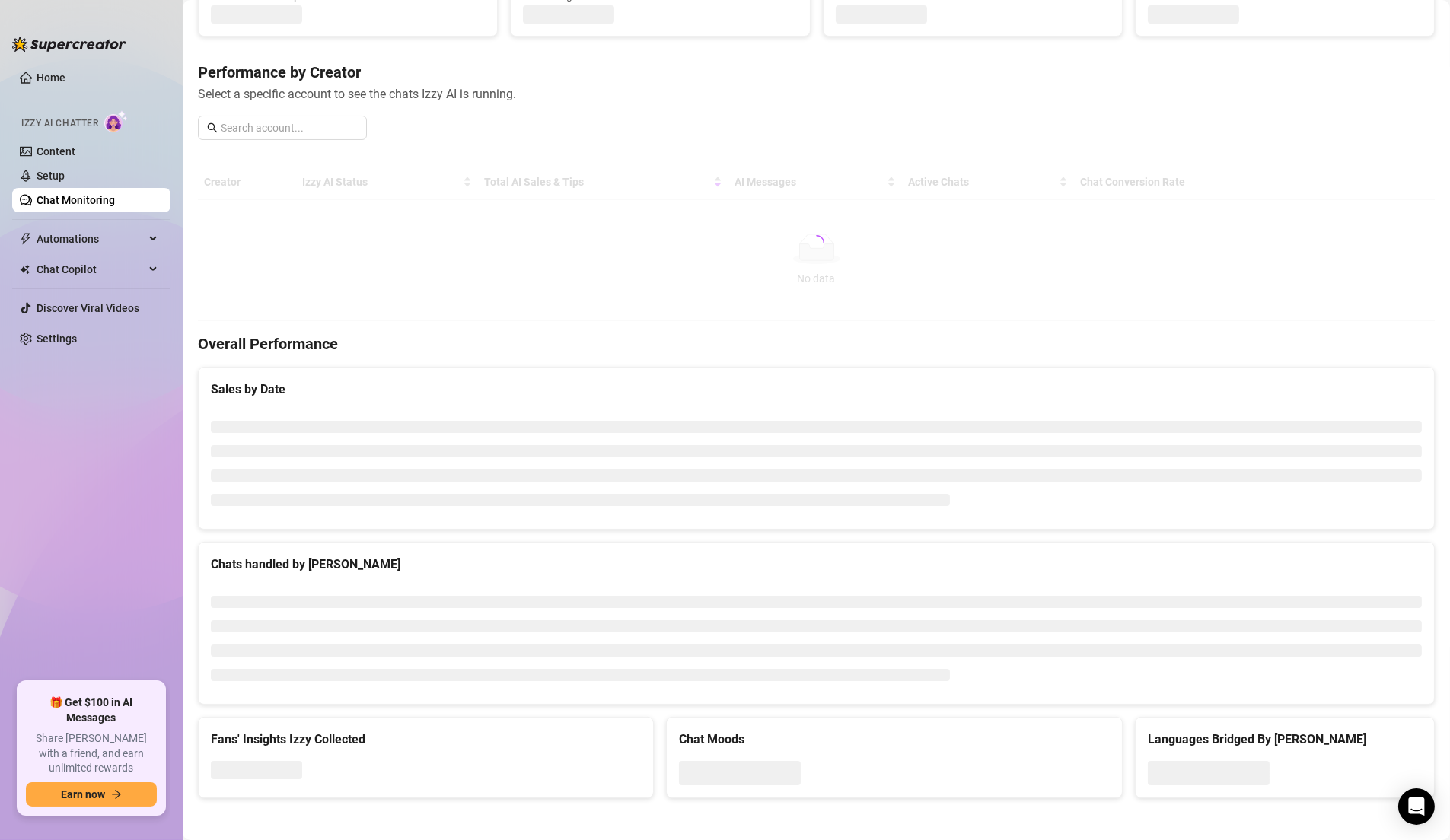
scroll to position [345, 0]
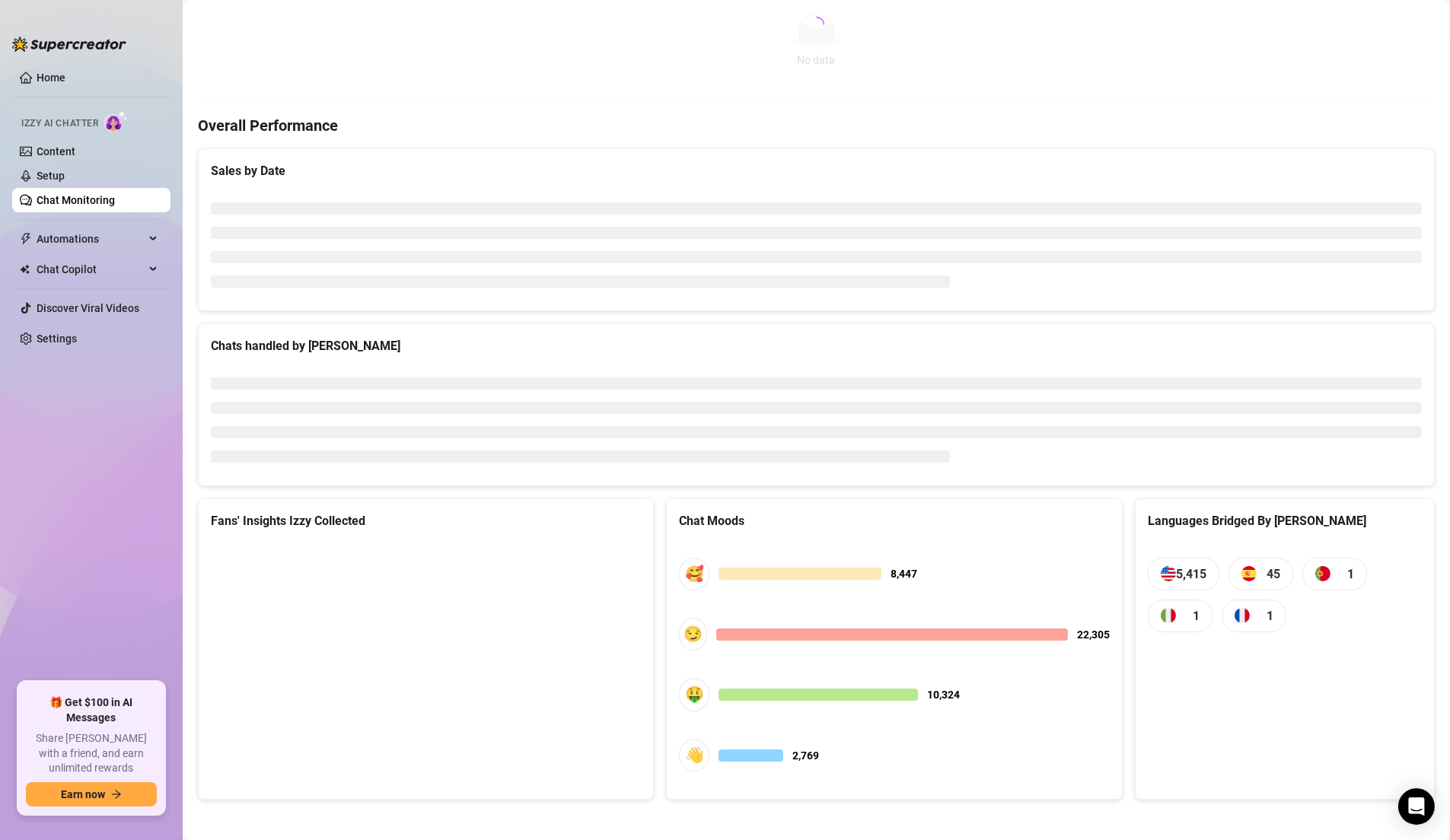
click at [510, 98] on div at bounding box center [816, 24] width 1236 height 157
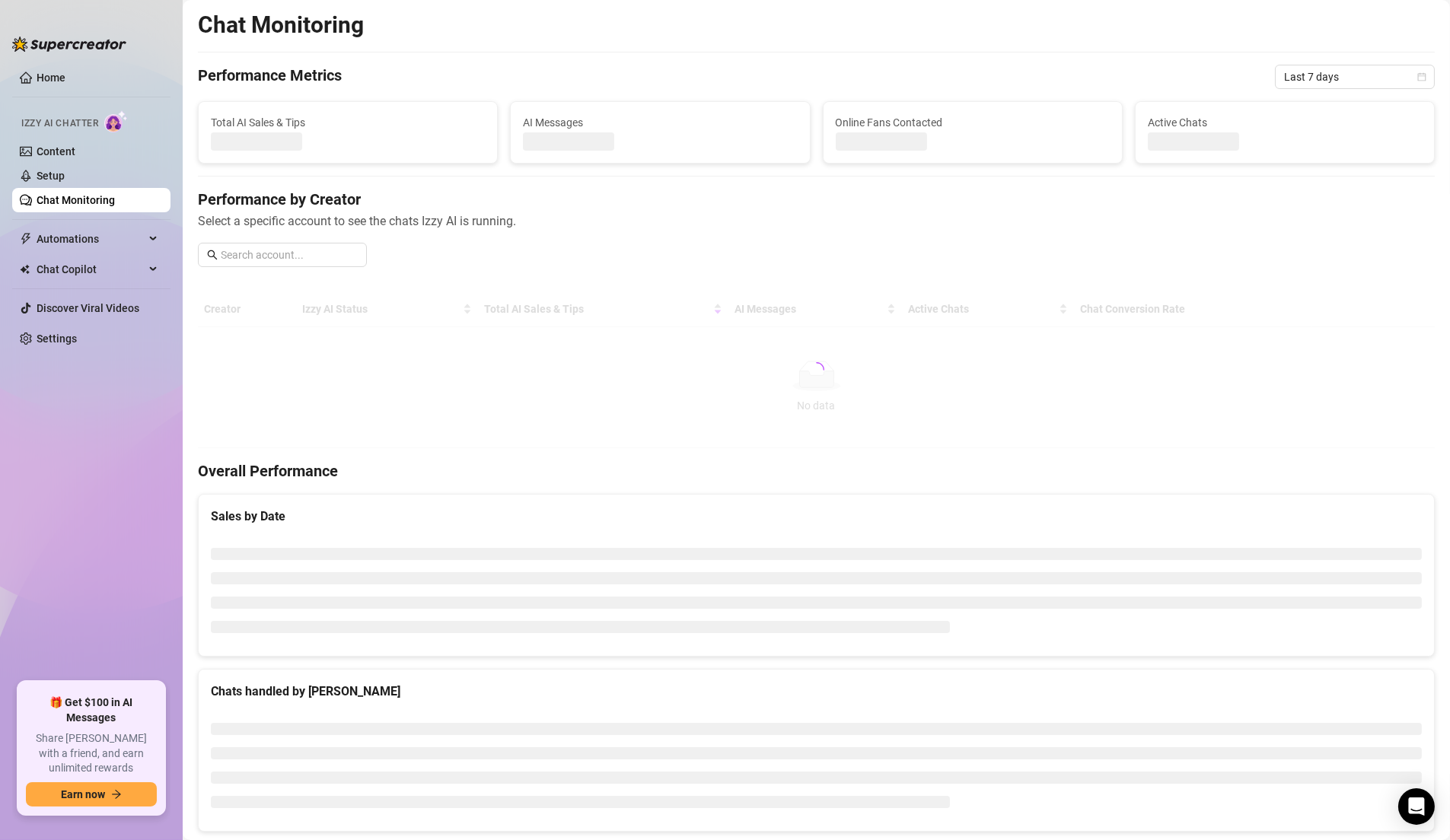
click at [679, 61] on div "Chat Monitoring Performance Metrics Last 7 days Total AI Sales & Tips AI Messag…" at bounding box center [816, 467] width 1236 height 915
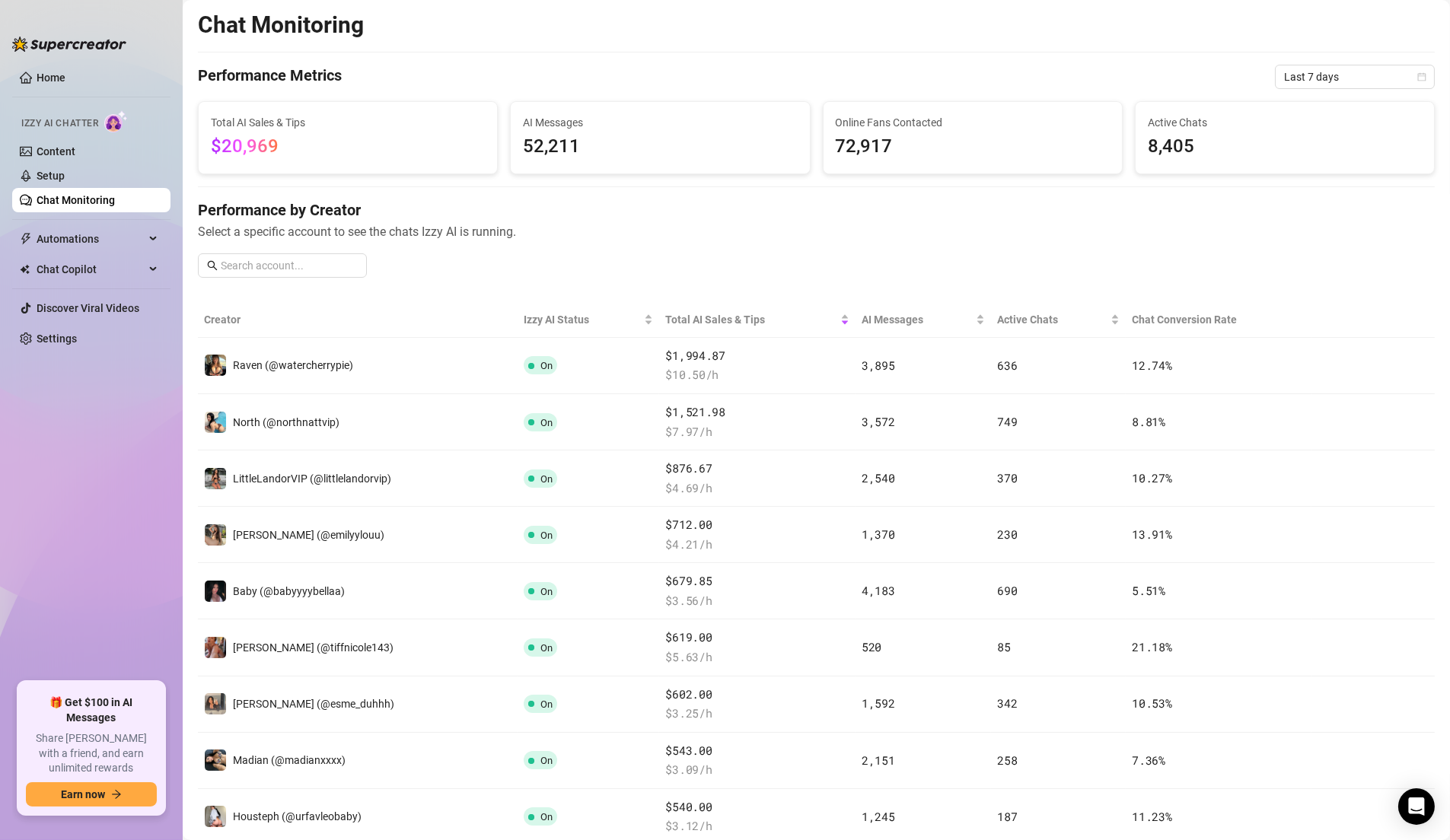
click at [115, 195] on link "Chat Monitoring" at bounding box center [75, 200] width 78 height 12
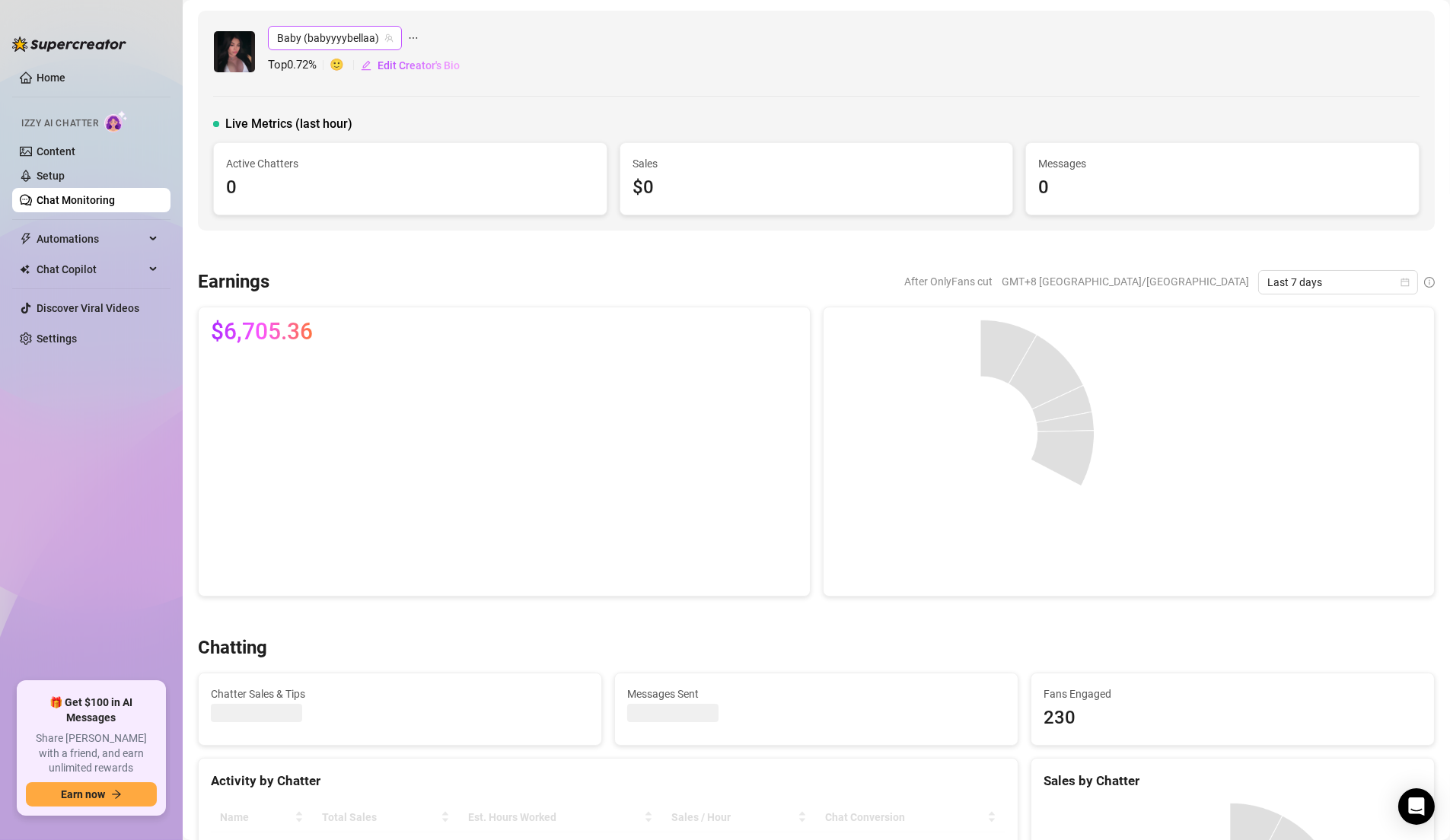
click at [309, 43] on span "Baby (babyyyybellaa)" at bounding box center [334, 38] width 116 height 23
click at [350, 39] on span "Baby (babyyyybellaa)" at bounding box center [334, 38] width 116 height 23
click at [384, 33] on icon "team" at bounding box center [388, 38] width 9 height 9
click at [364, 43] on span "Baby (babyyyybellaa)" at bounding box center [334, 38] width 116 height 23
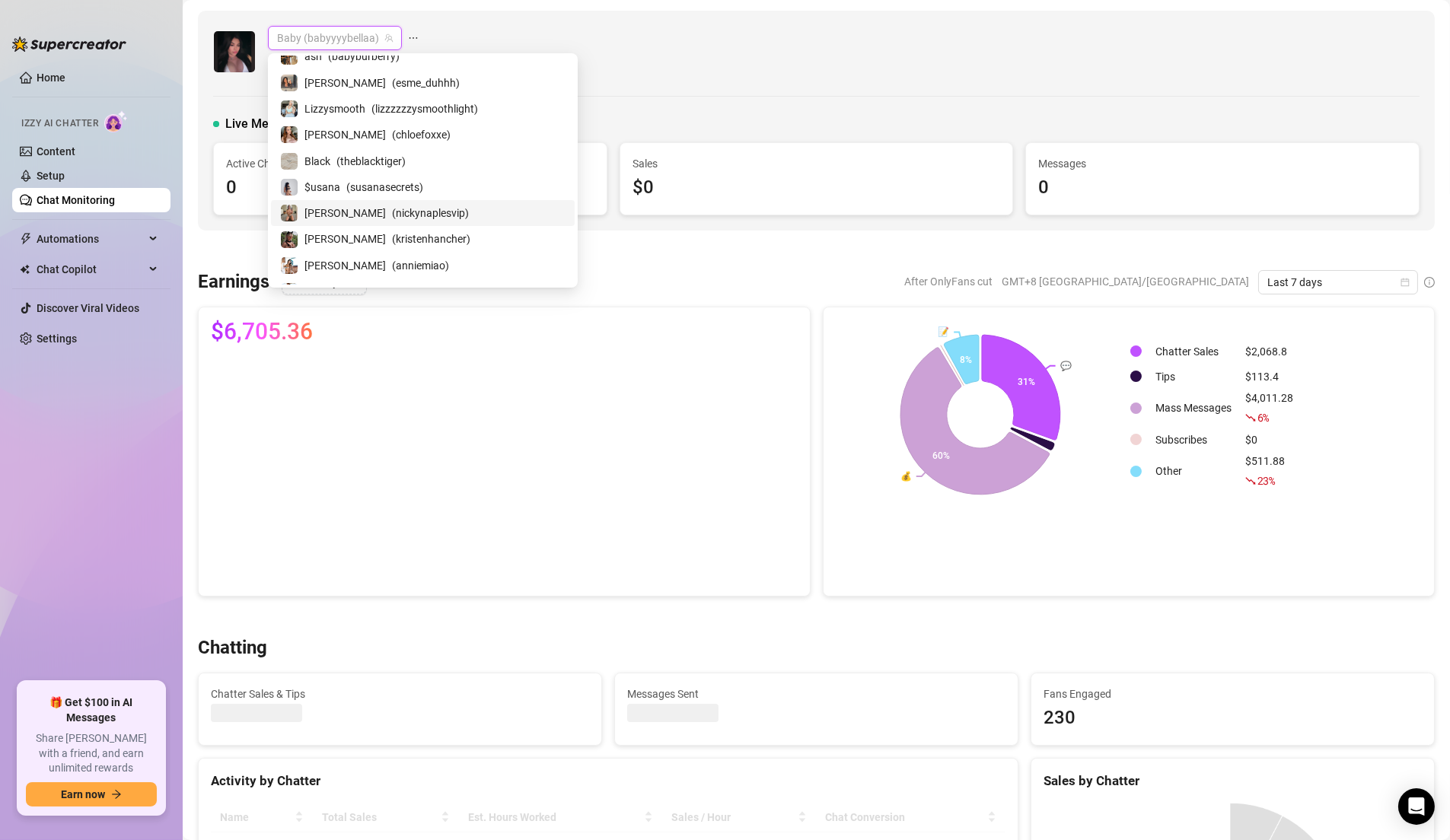
scroll to position [126, 0]
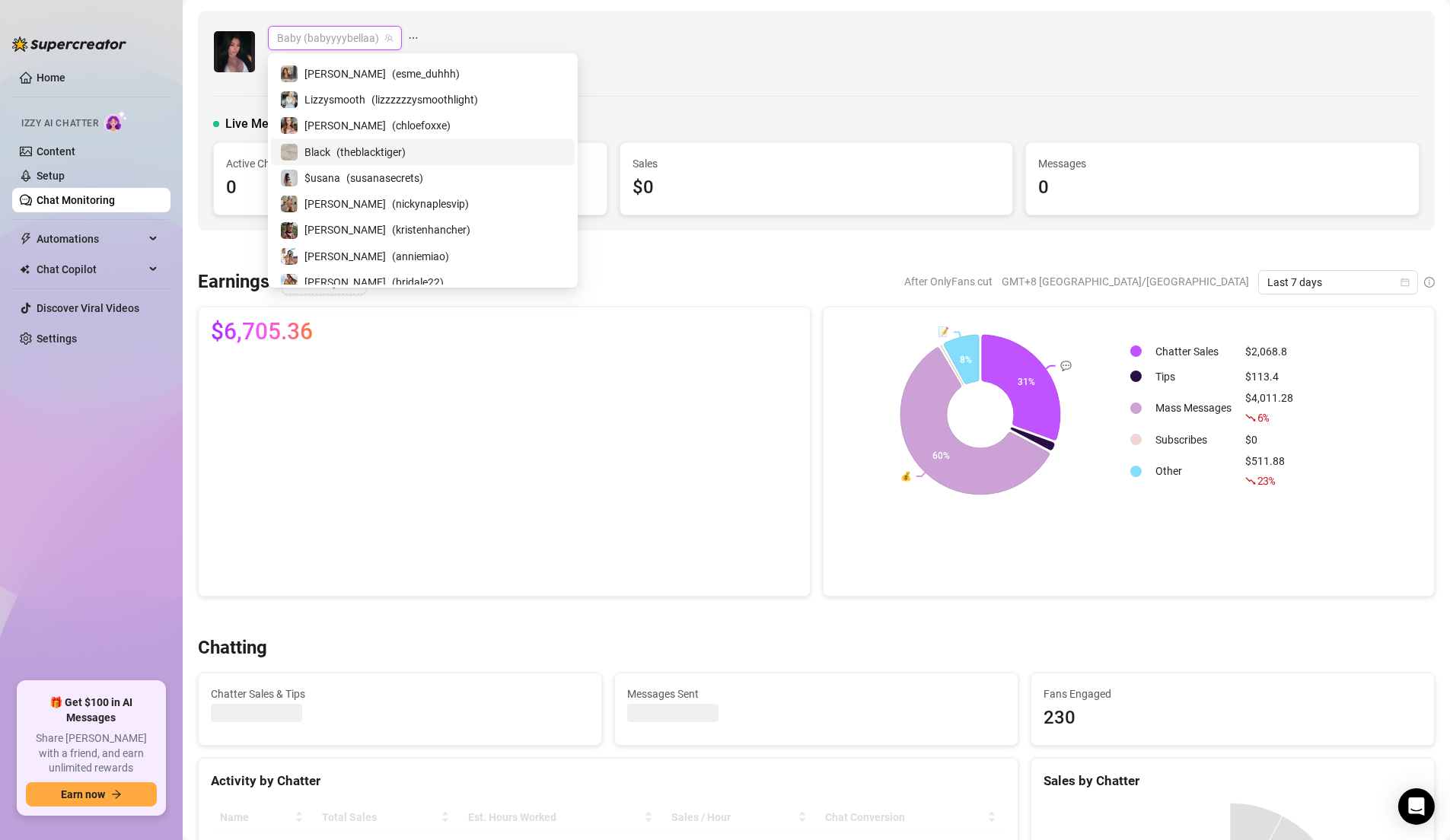
click at [362, 155] on span "( theblacktiger )" at bounding box center [370, 153] width 69 height 17
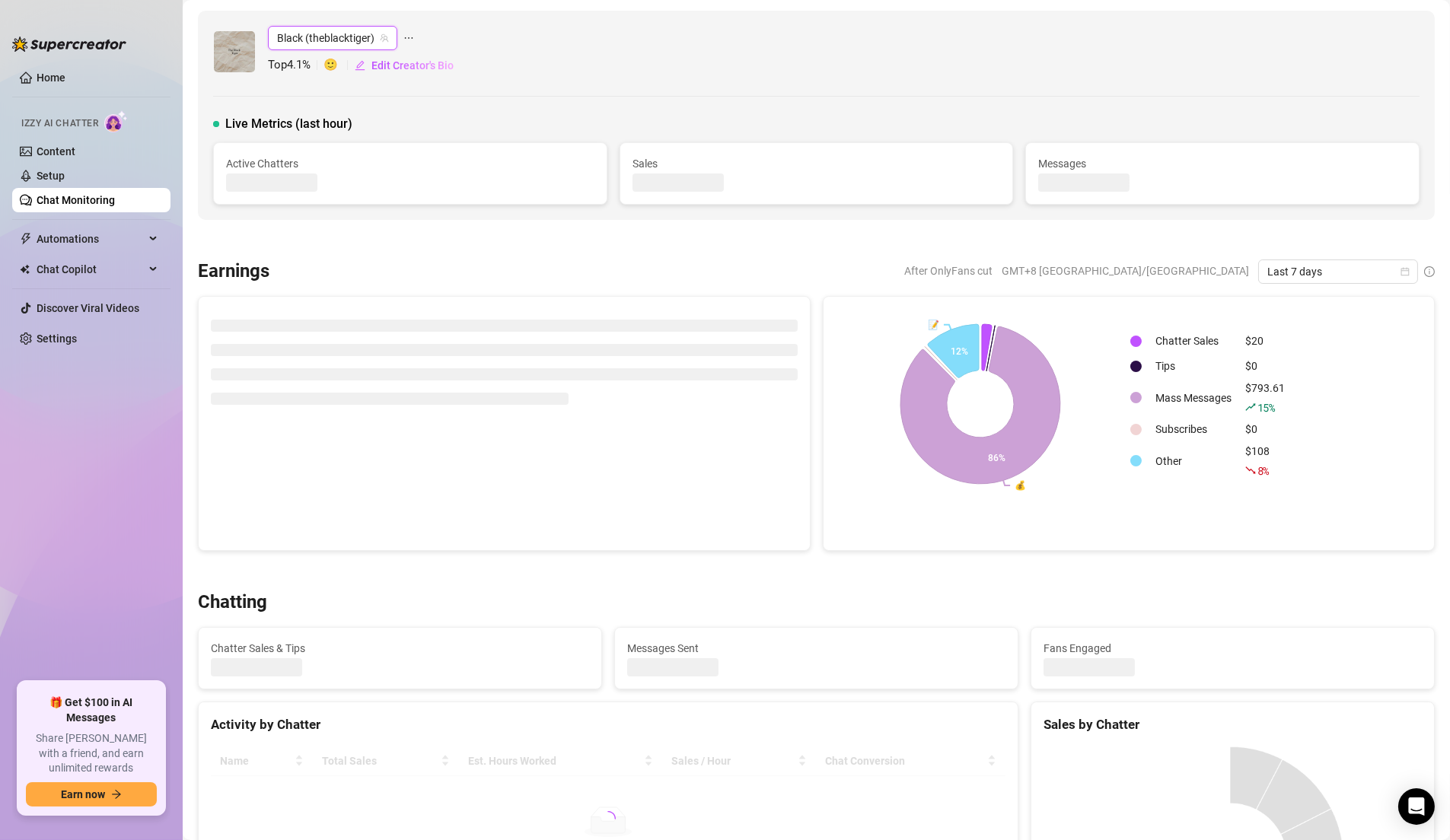
click at [669, 55] on div "Black (theblacktiger) Black (theblacktiger) Top 4.1 % 🙂 Edit Creator's Bio" at bounding box center [816, 51] width 1206 height 51
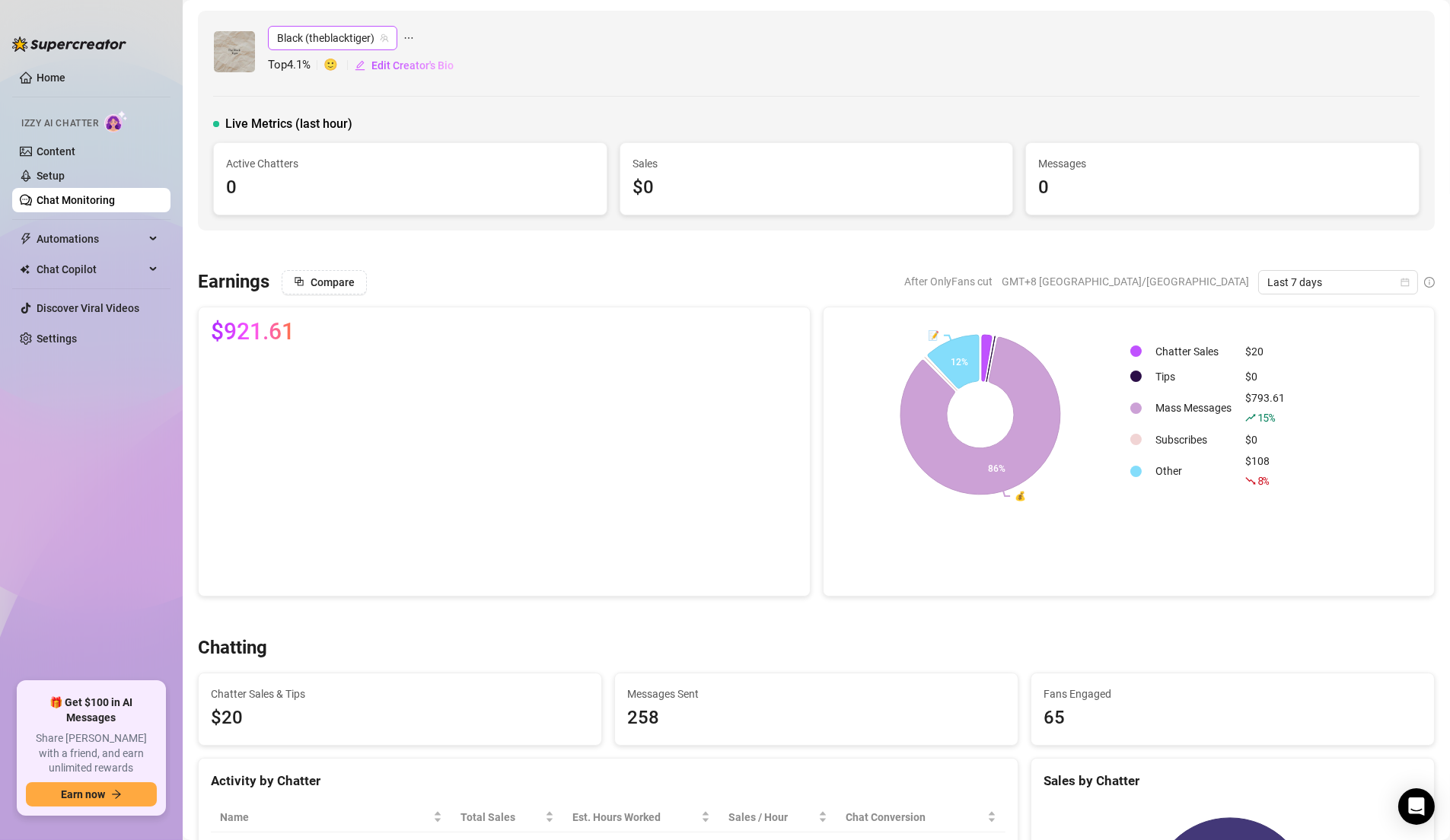
click at [357, 40] on span "Black (theblacktiger)" at bounding box center [333, 38] width 111 height 23
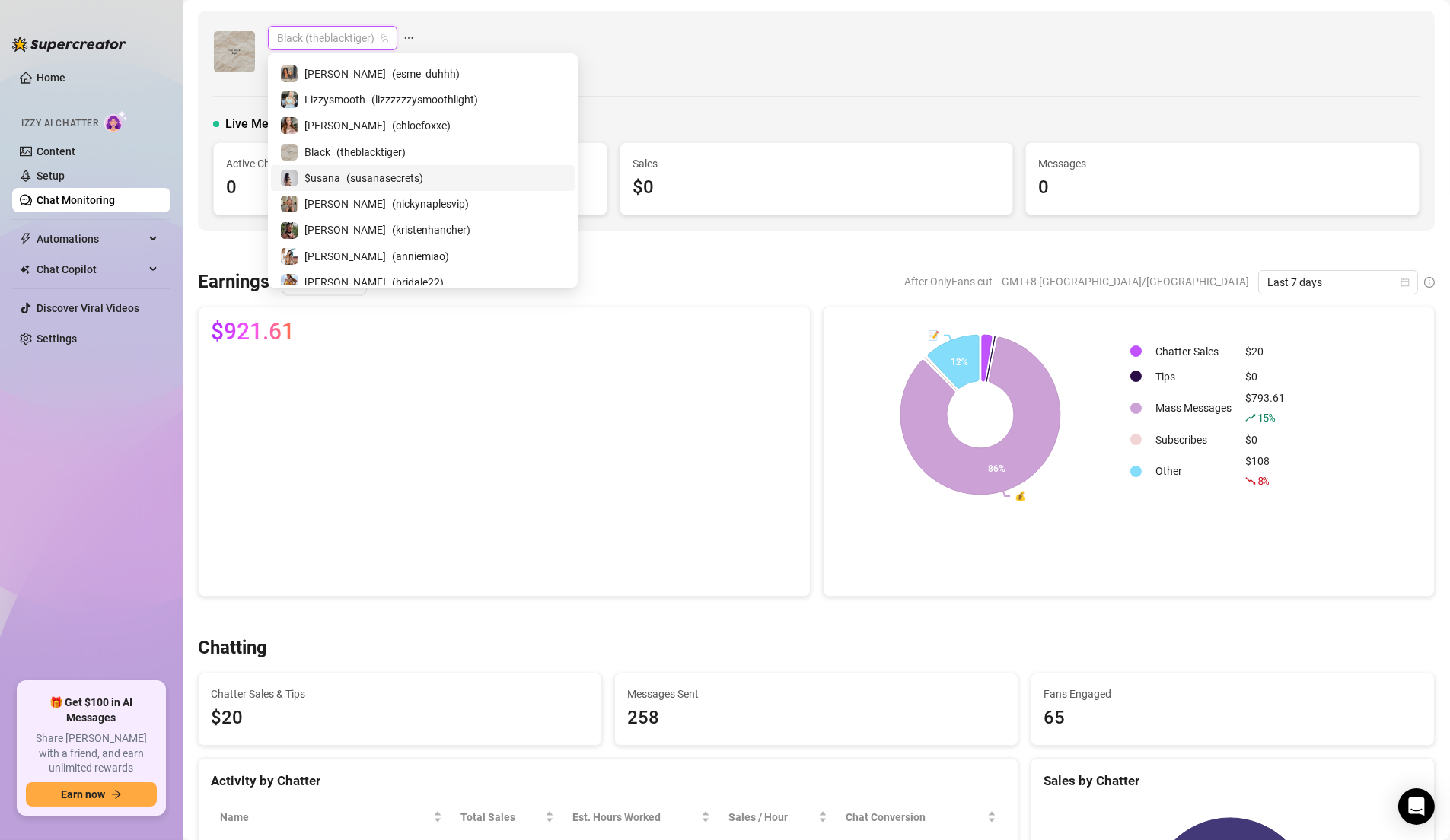
scroll to position [184, 0]
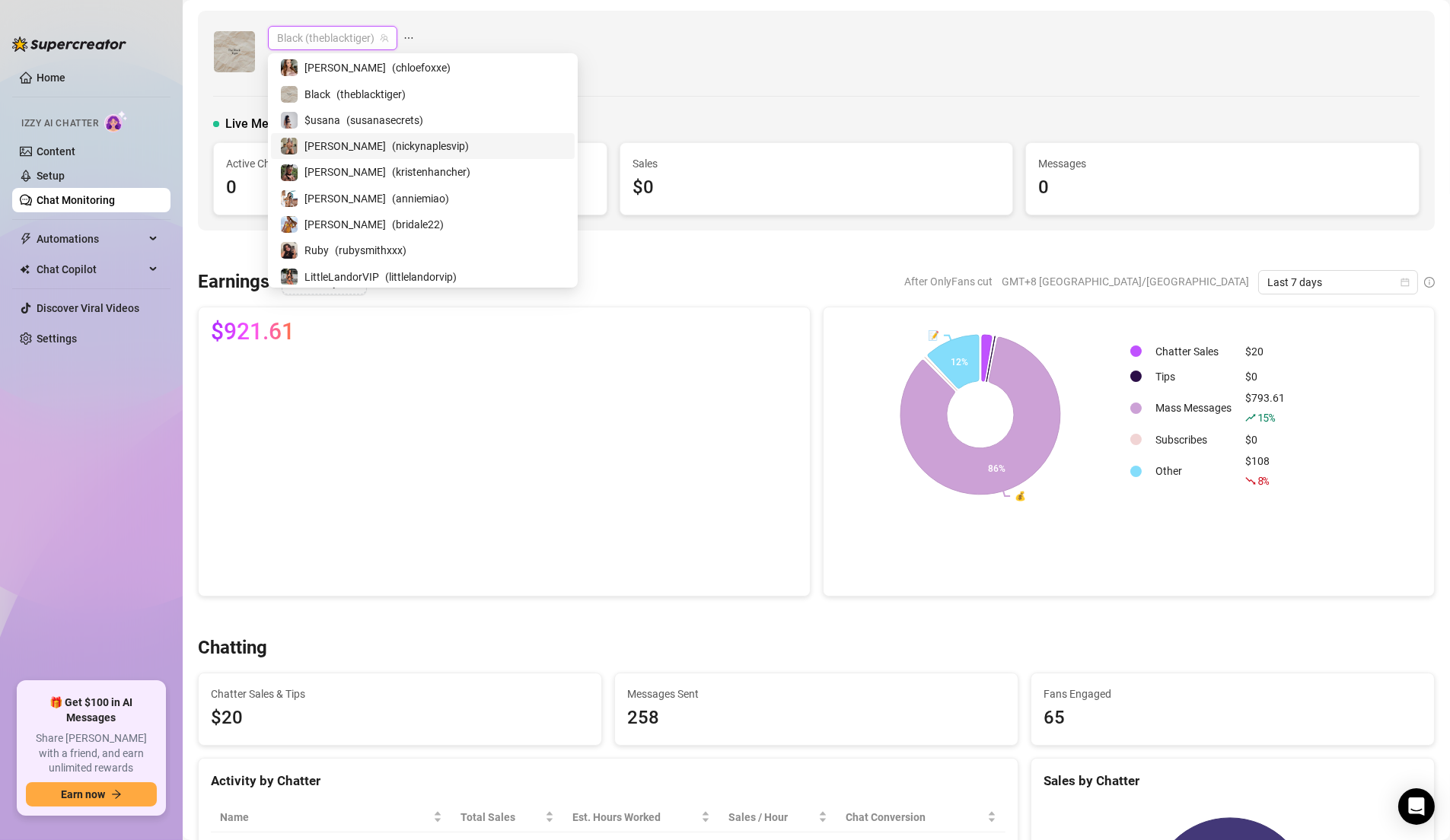
click at [392, 145] on span "( nickynaplesvip )" at bounding box center [430, 147] width 77 height 17
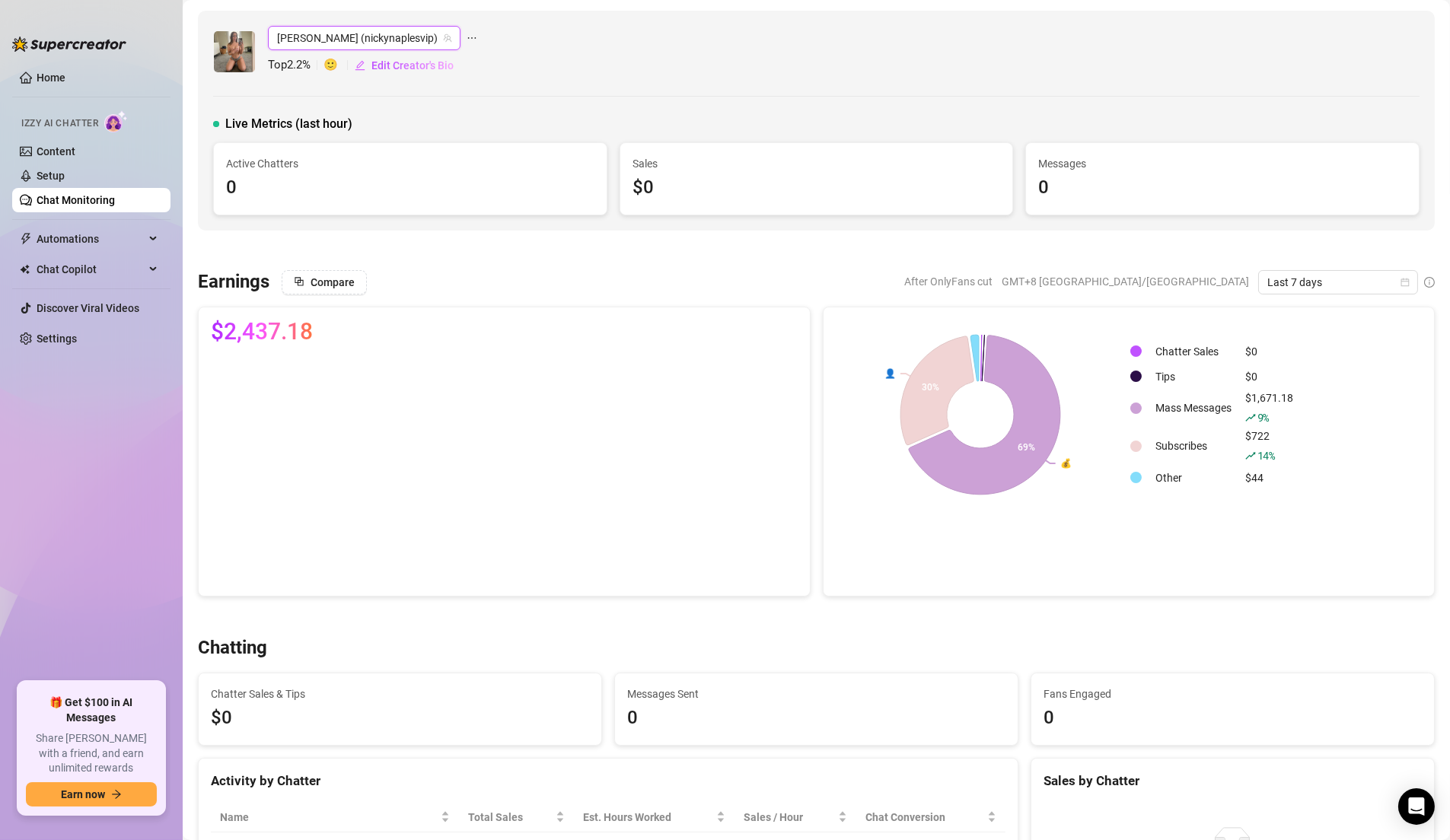
click at [359, 44] on span "Nicky (nickynaplesvip)" at bounding box center [364, 38] width 174 height 23
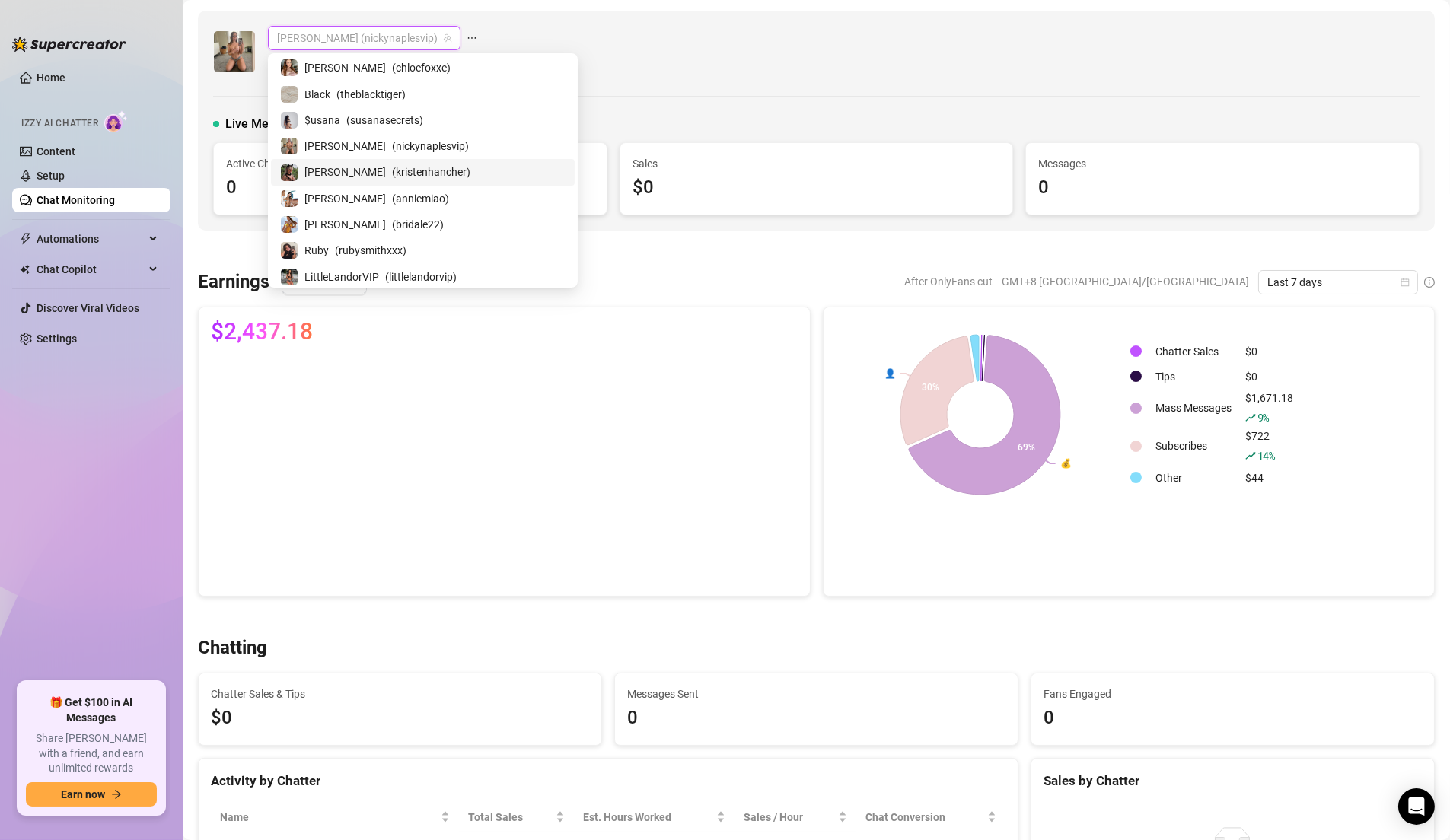
scroll to position [240, 0]
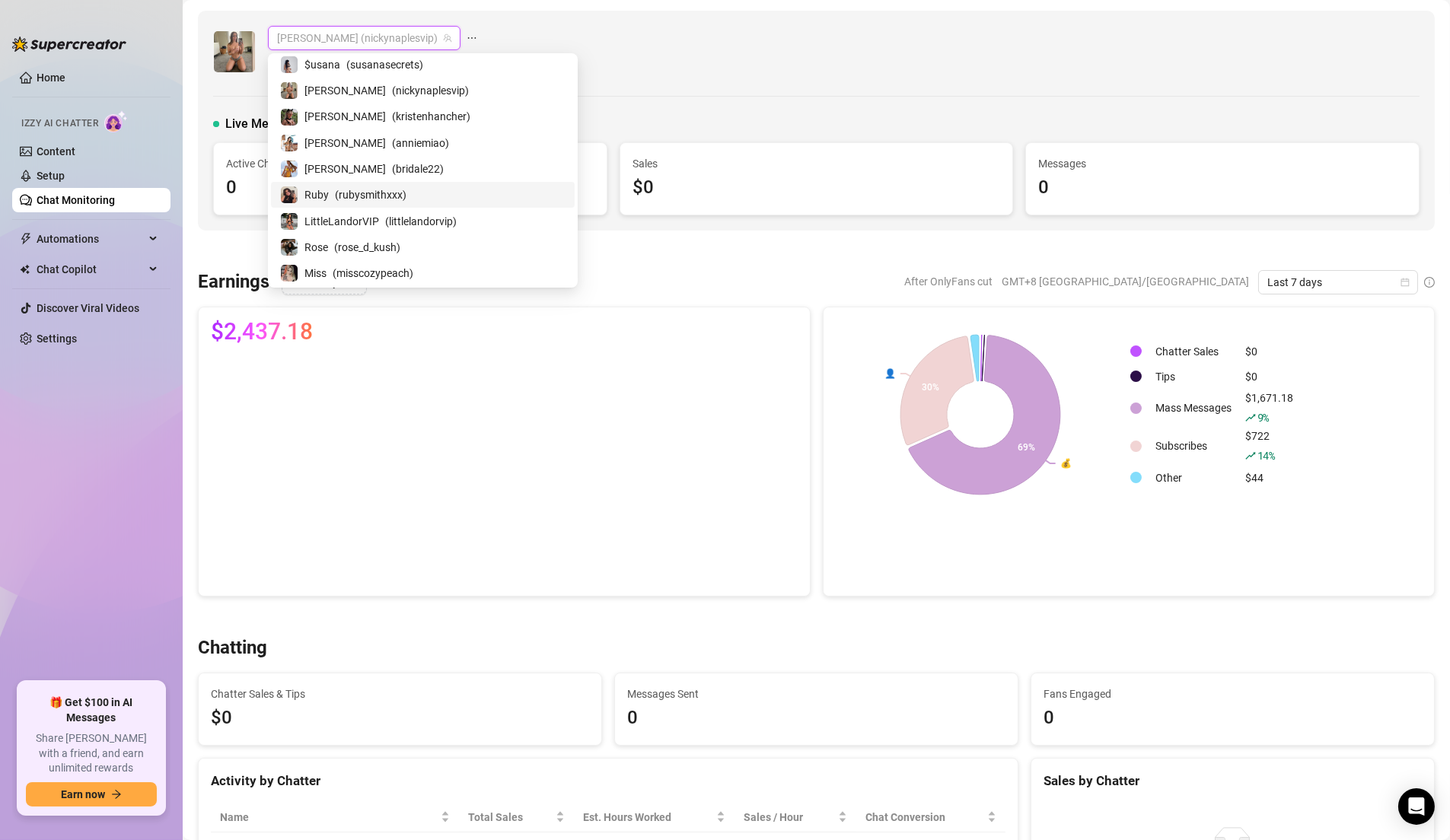
click at [356, 195] on span "( rubysmithxxx )" at bounding box center [370, 195] width 71 height 17
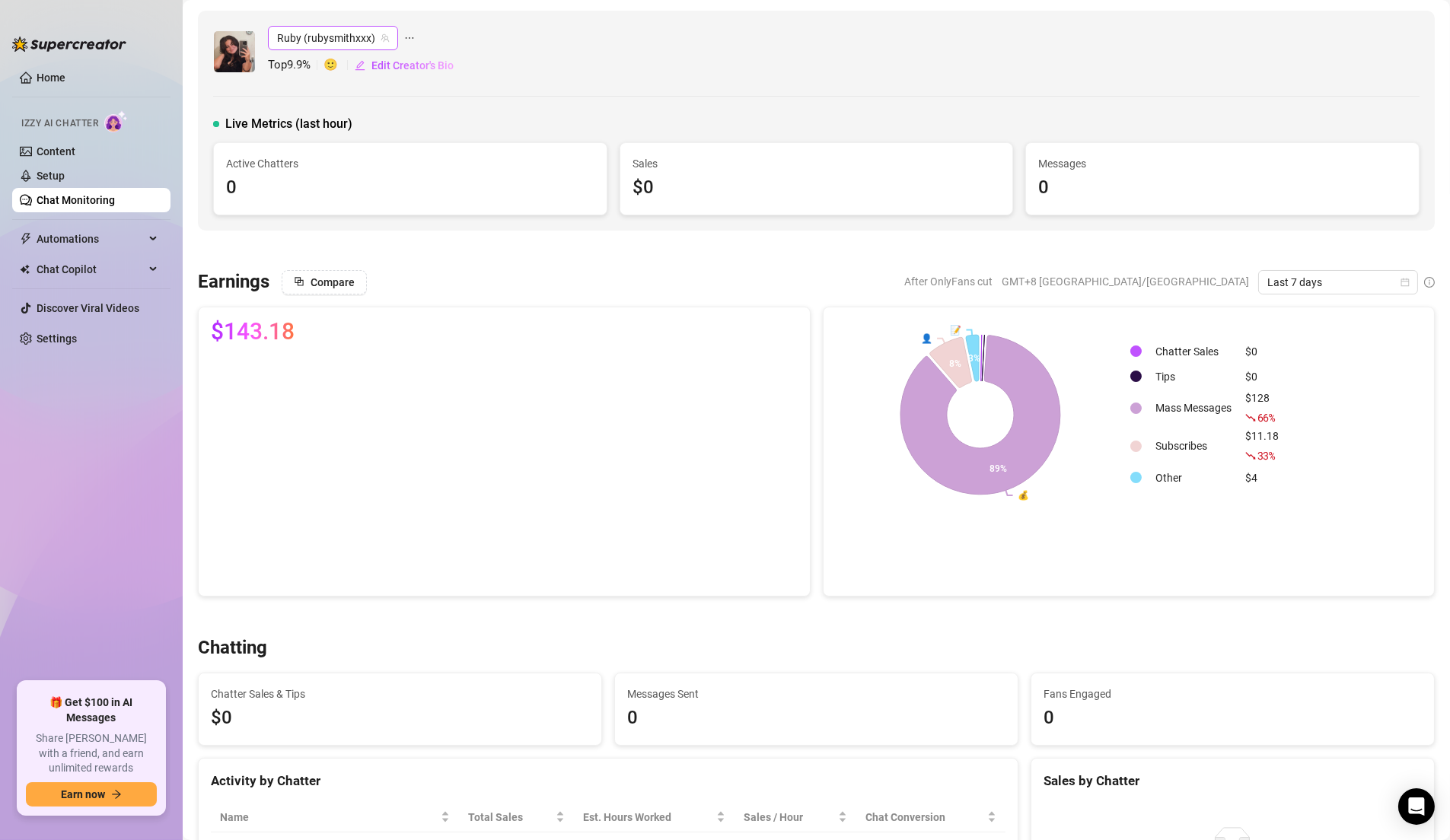
click at [327, 44] on span "Ruby (rubysmithxxx)" at bounding box center [333, 38] width 111 height 23
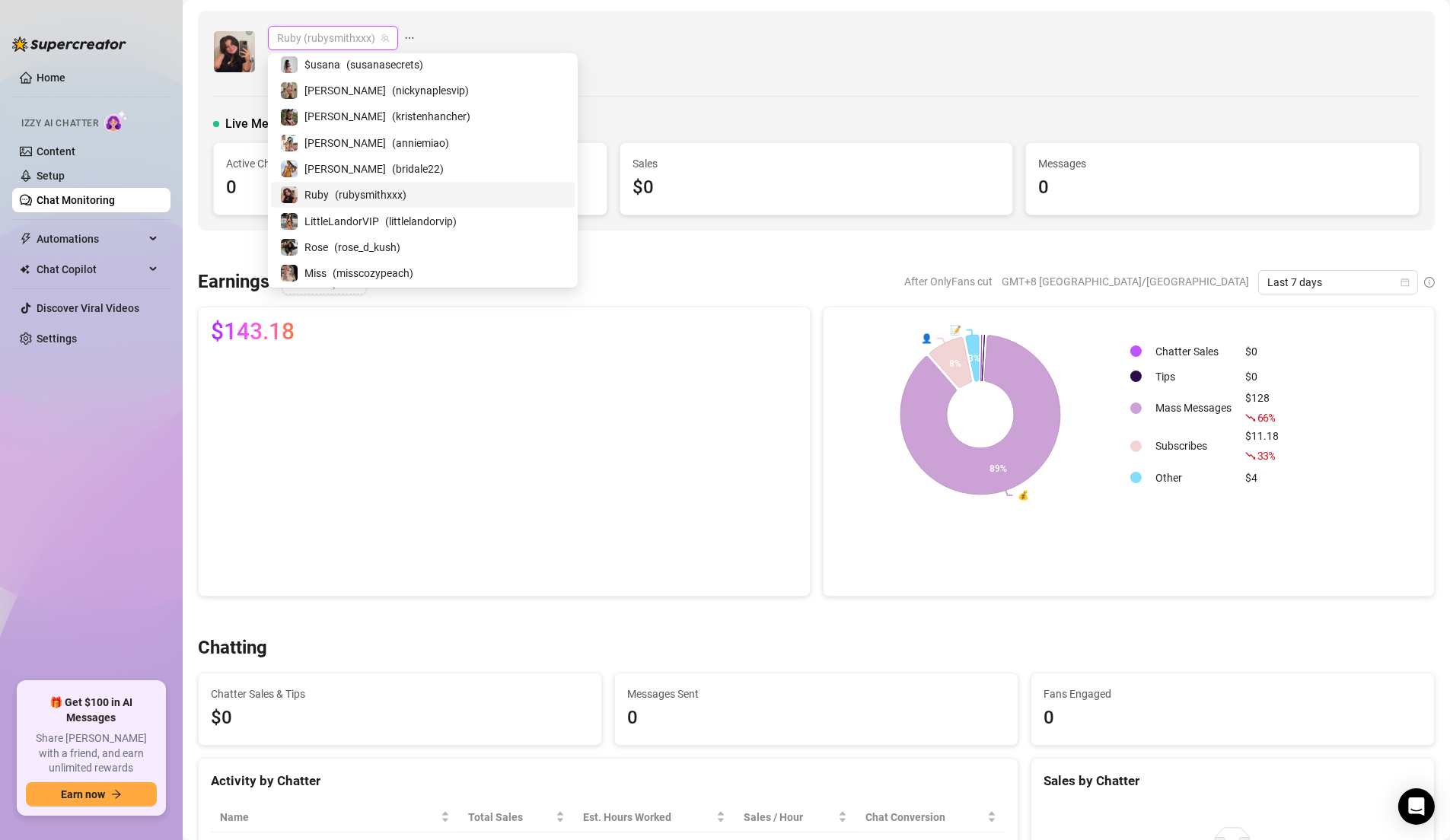
click at [1032, 351] on rect at bounding box center [980, 415] width 289 height 190
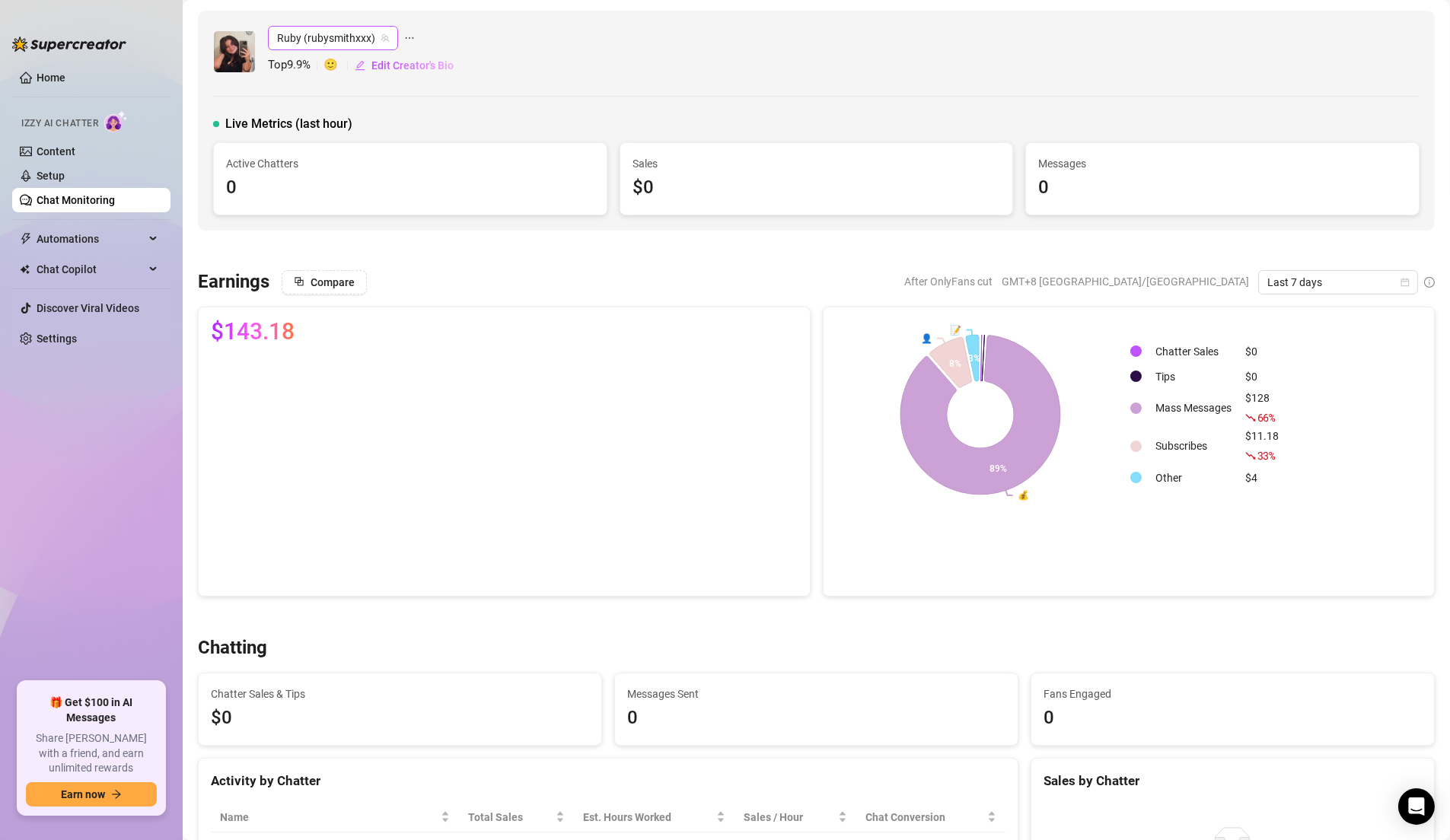
click at [310, 37] on span "Ruby (rubysmithxxx)" at bounding box center [333, 38] width 111 height 23
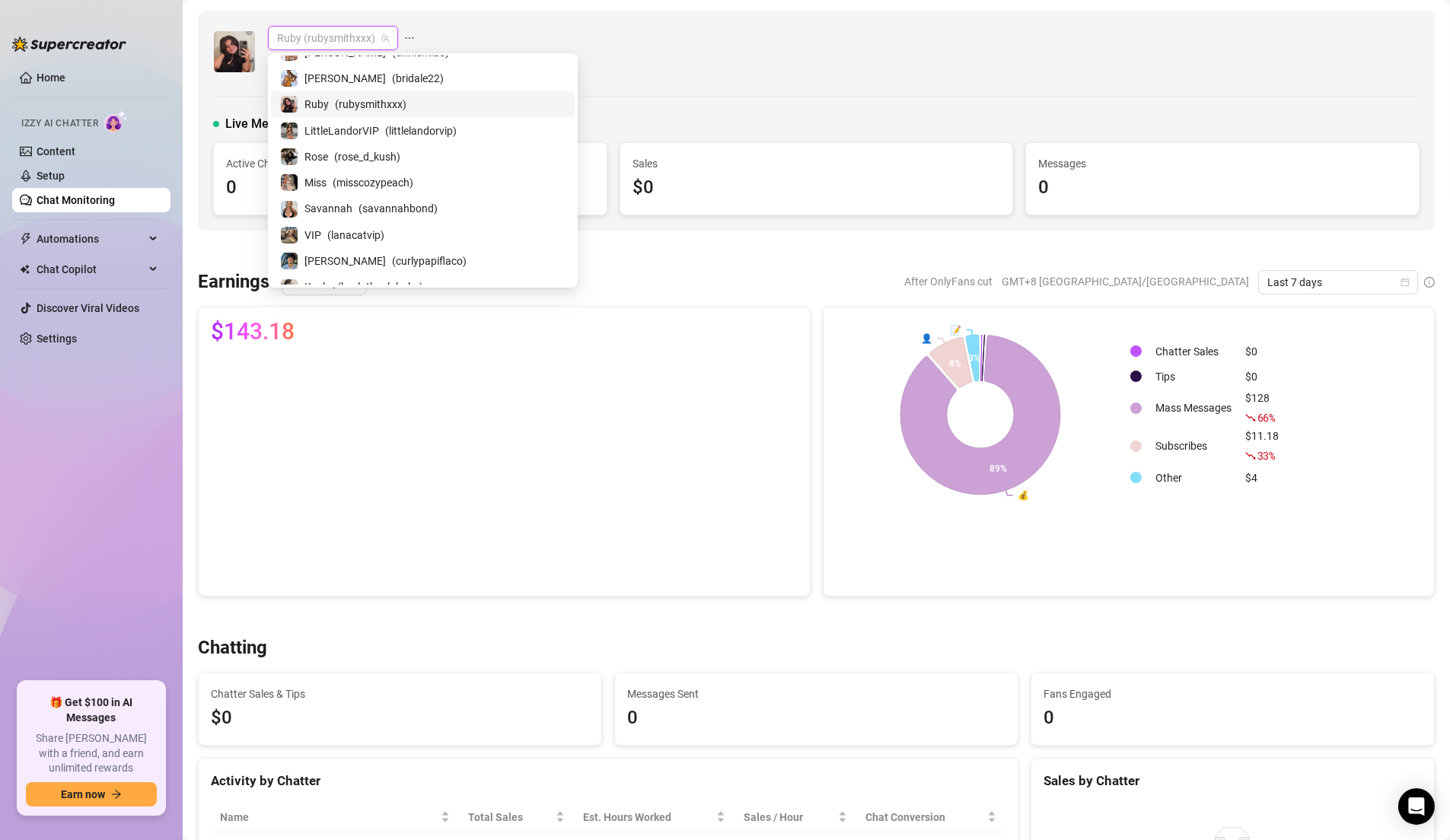
scroll to position [381, 0]
click at [342, 124] on span "( misscozypeach )" at bounding box center [373, 132] width 81 height 17
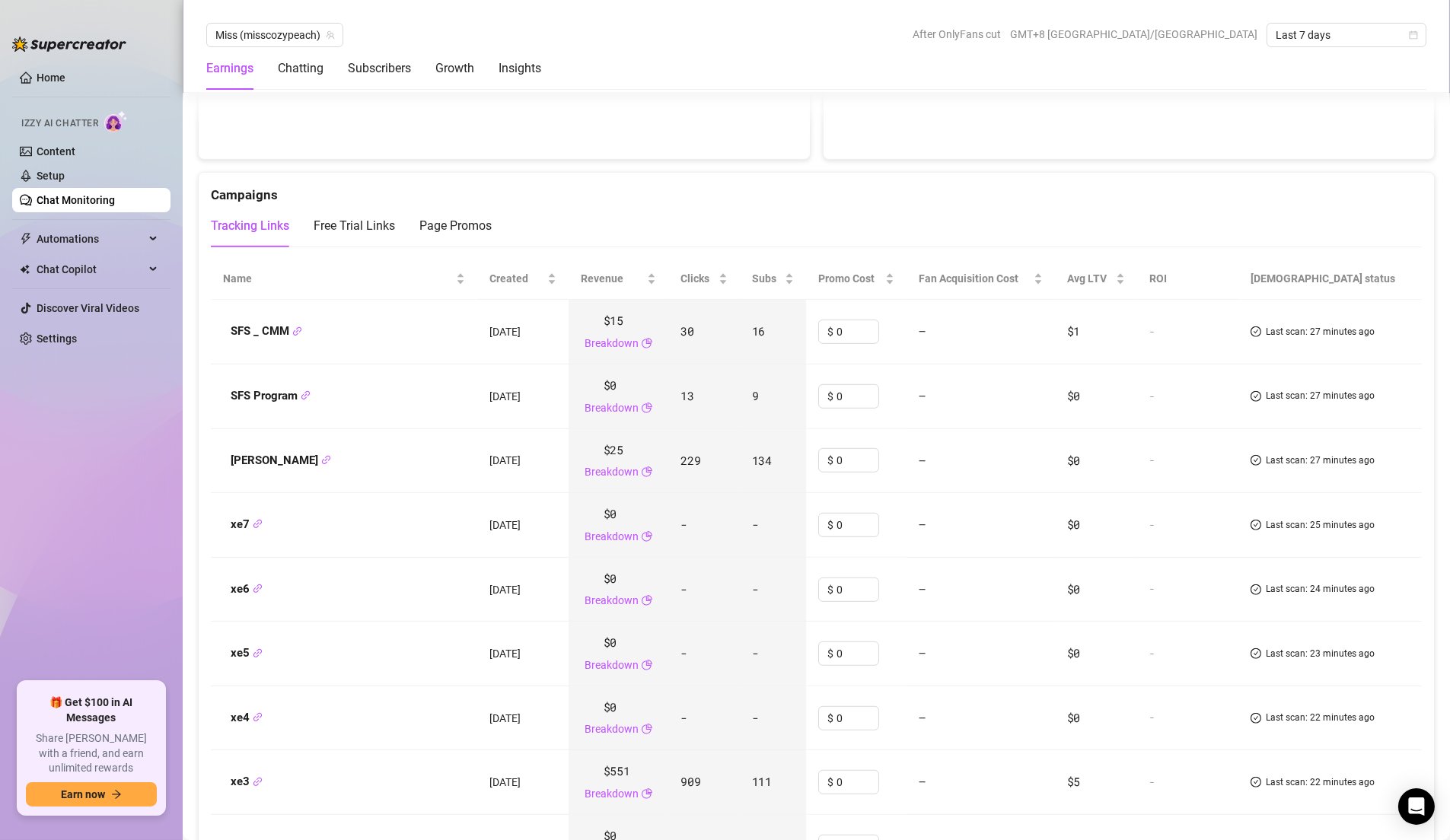
scroll to position [1884, 0]
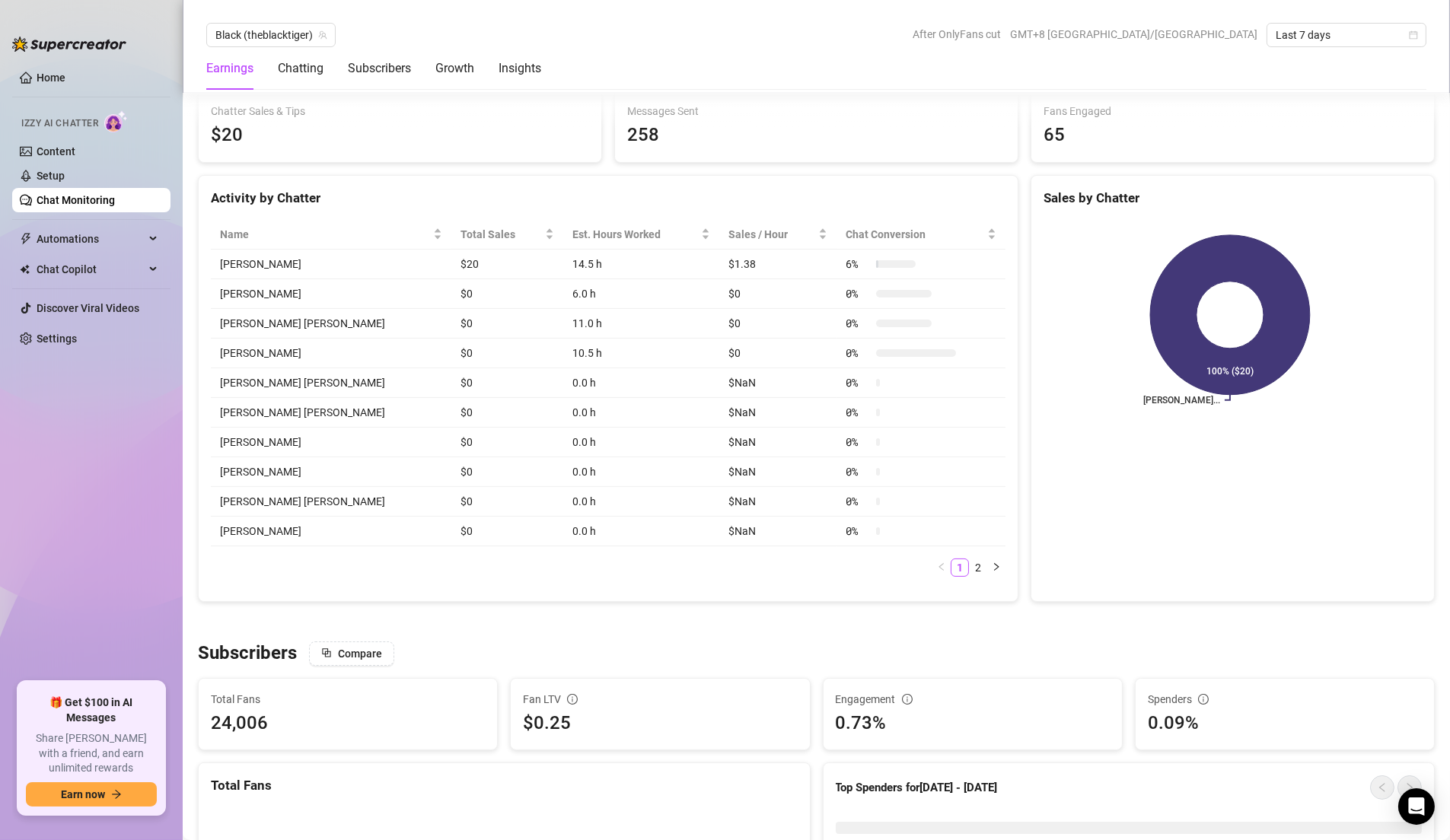
scroll to position [575, 0]
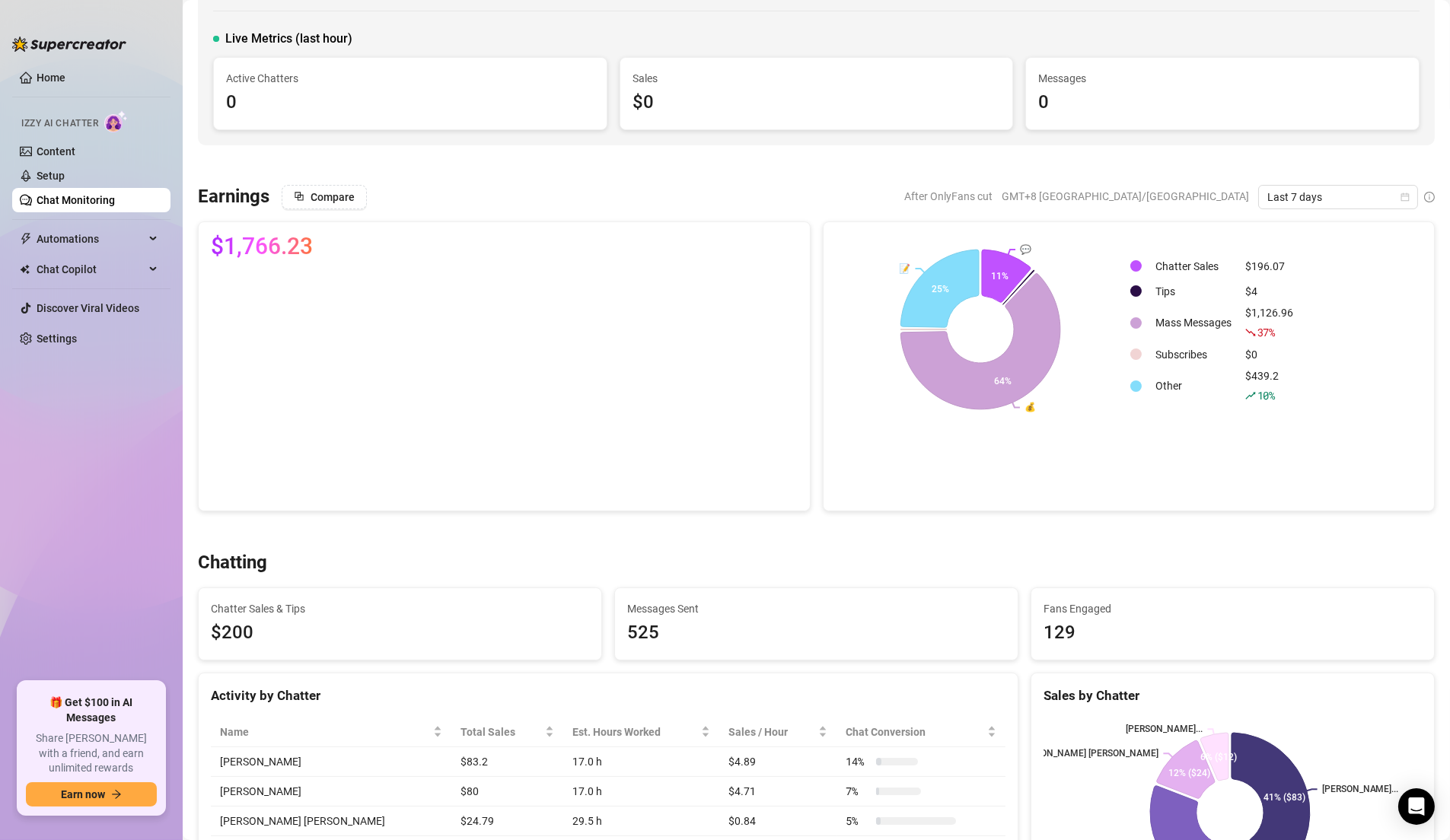
scroll to position [175, 0]
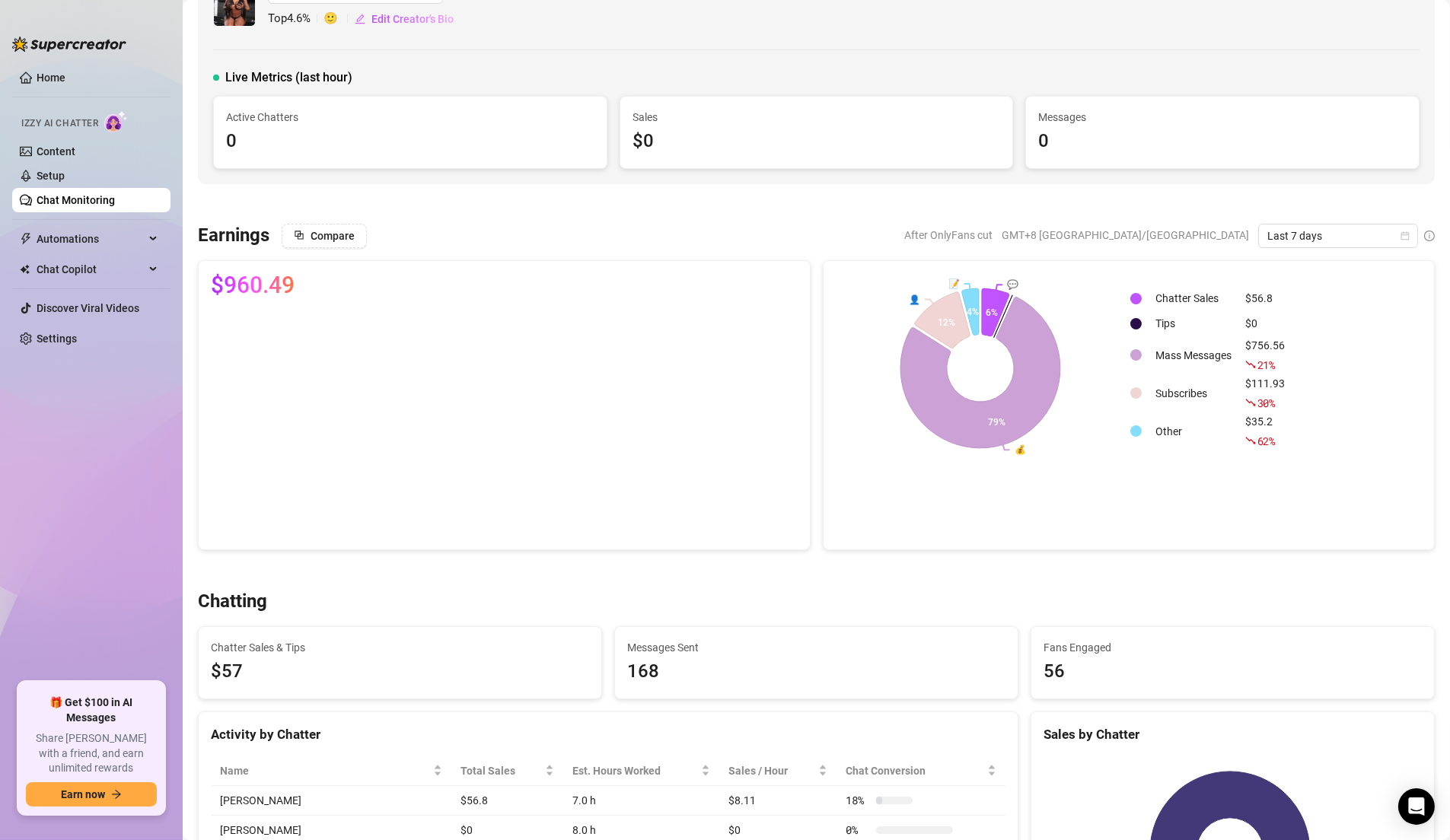
scroll to position [285, 0]
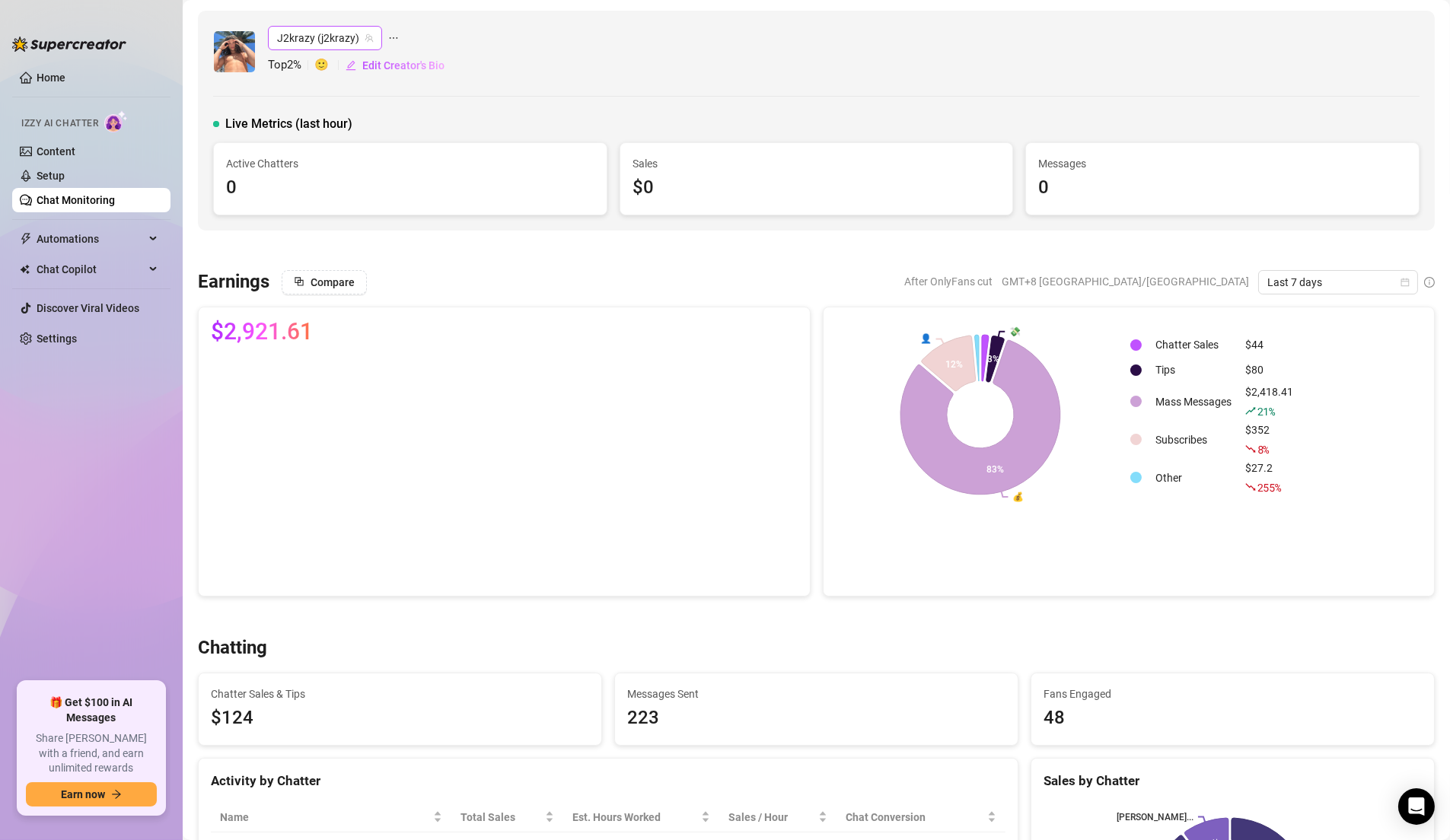
click at [346, 37] on span "J2krazy (j2krazy)" at bounding box center [325, 38] width 96 height 23
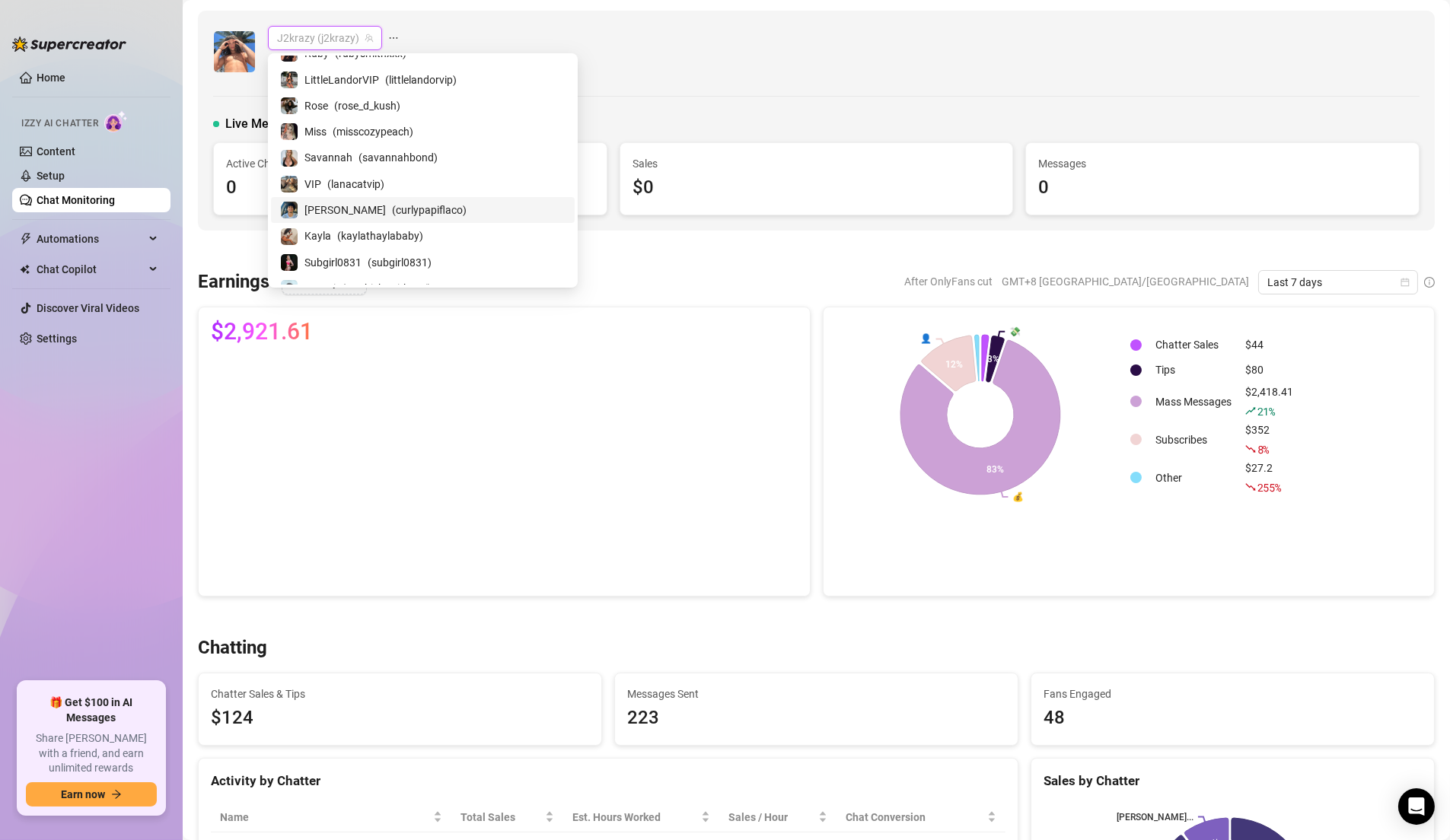
scroll to position [440, 0]
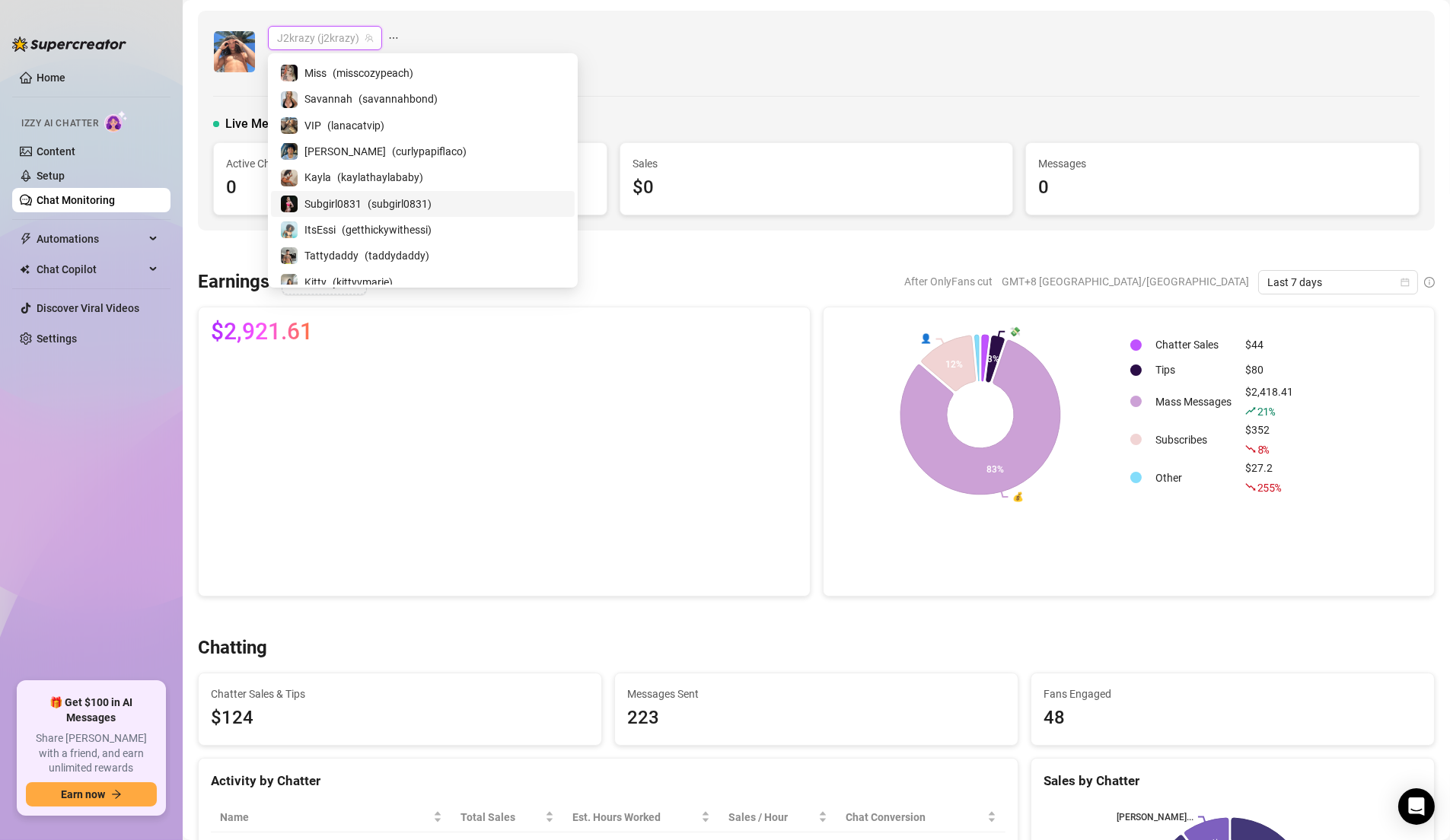
click at [376, 203] on span "( subgirl0831 )" at bounding box center [400, 204] width 64 height 17
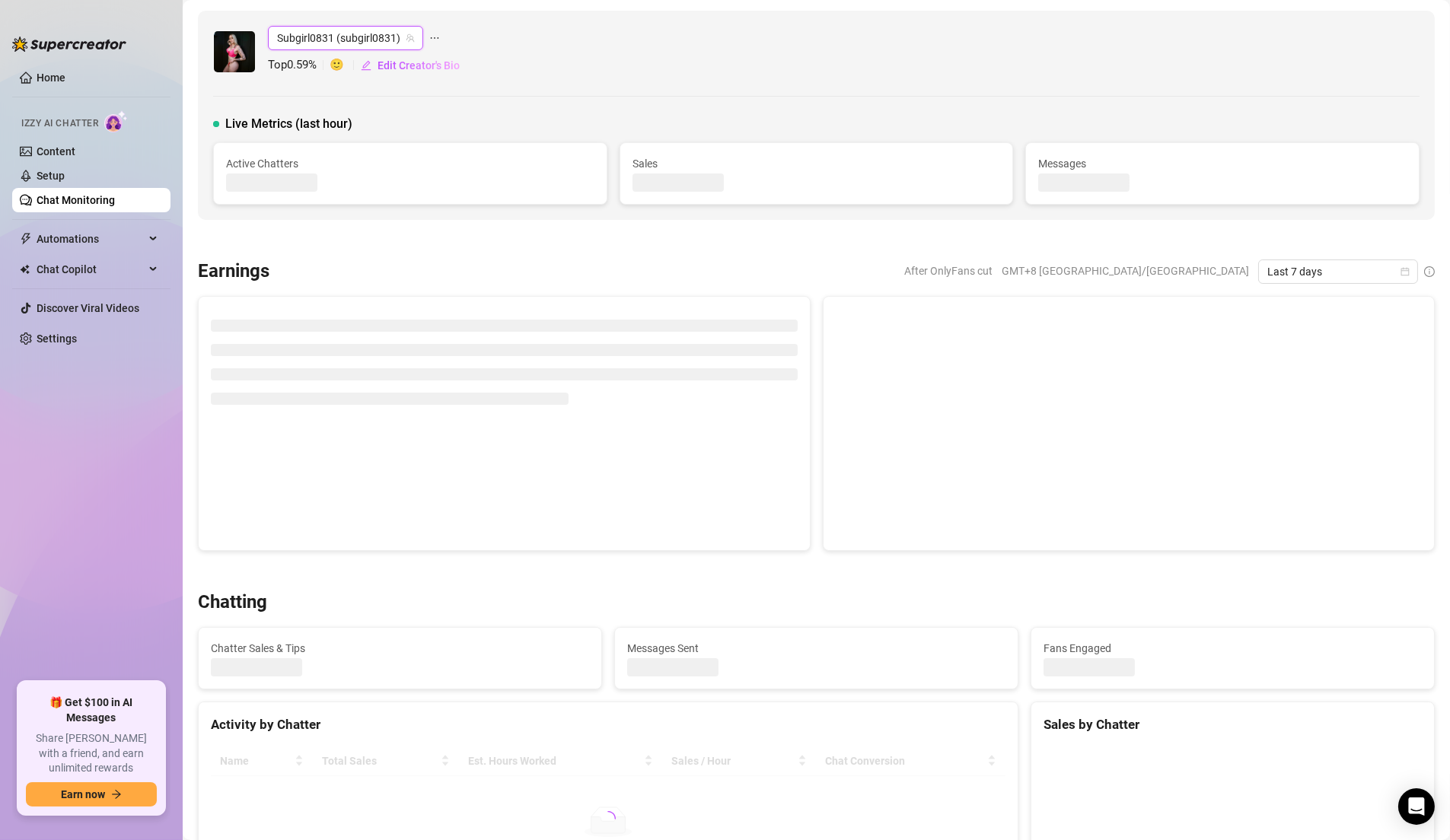
click at [641, 64] on div "Subgirl0831 (subgirl0831) Subgirl0831 (subgirl0831) Top 0.59 % 🙂 Edit Creator's…" at bounding box center [816, 51] width 1206 height 51
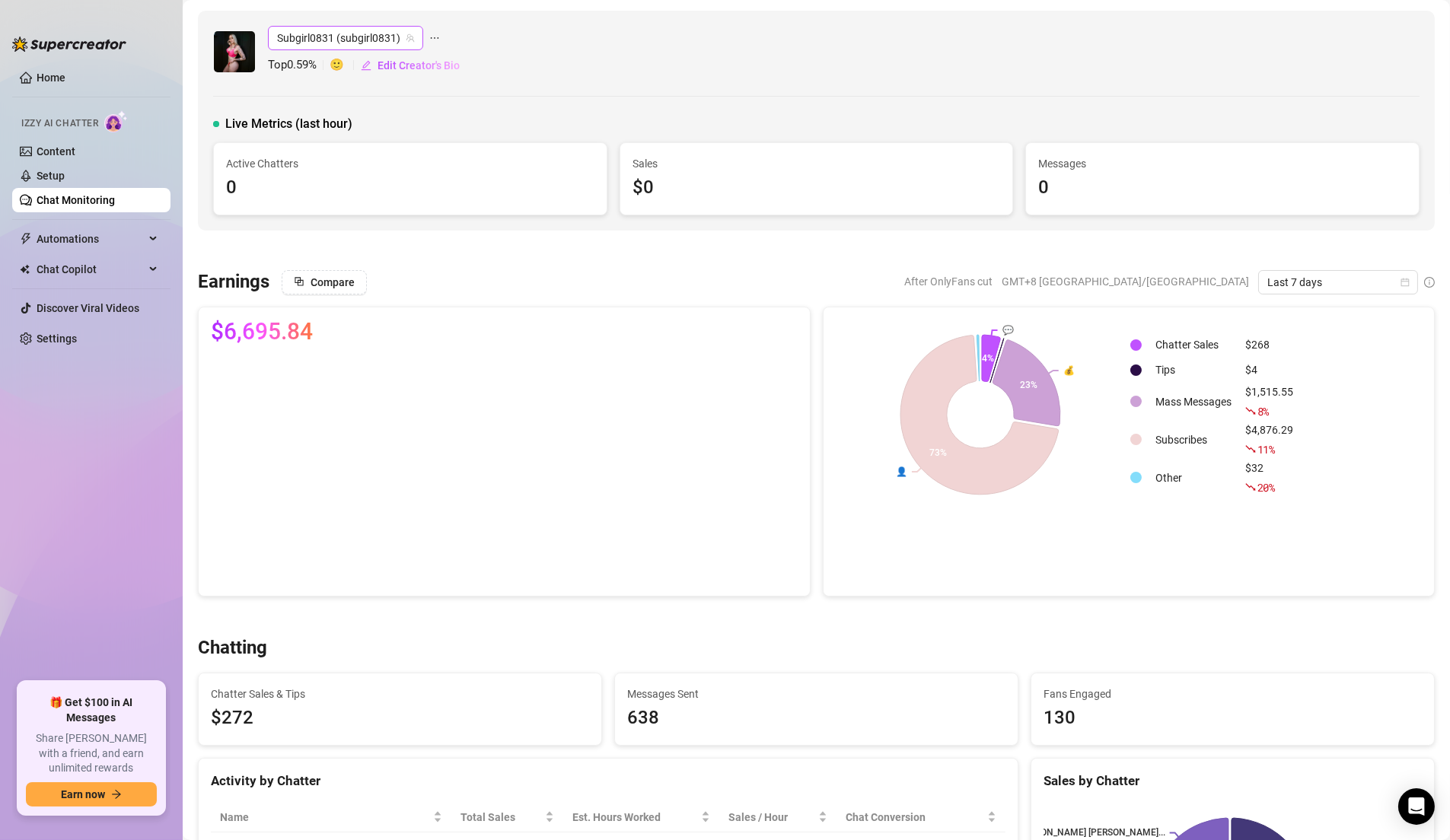
click at [382, 43] on span "Subgirl0831 (subgirl0831)" at bounding box center [346, 38] width 137 height 23
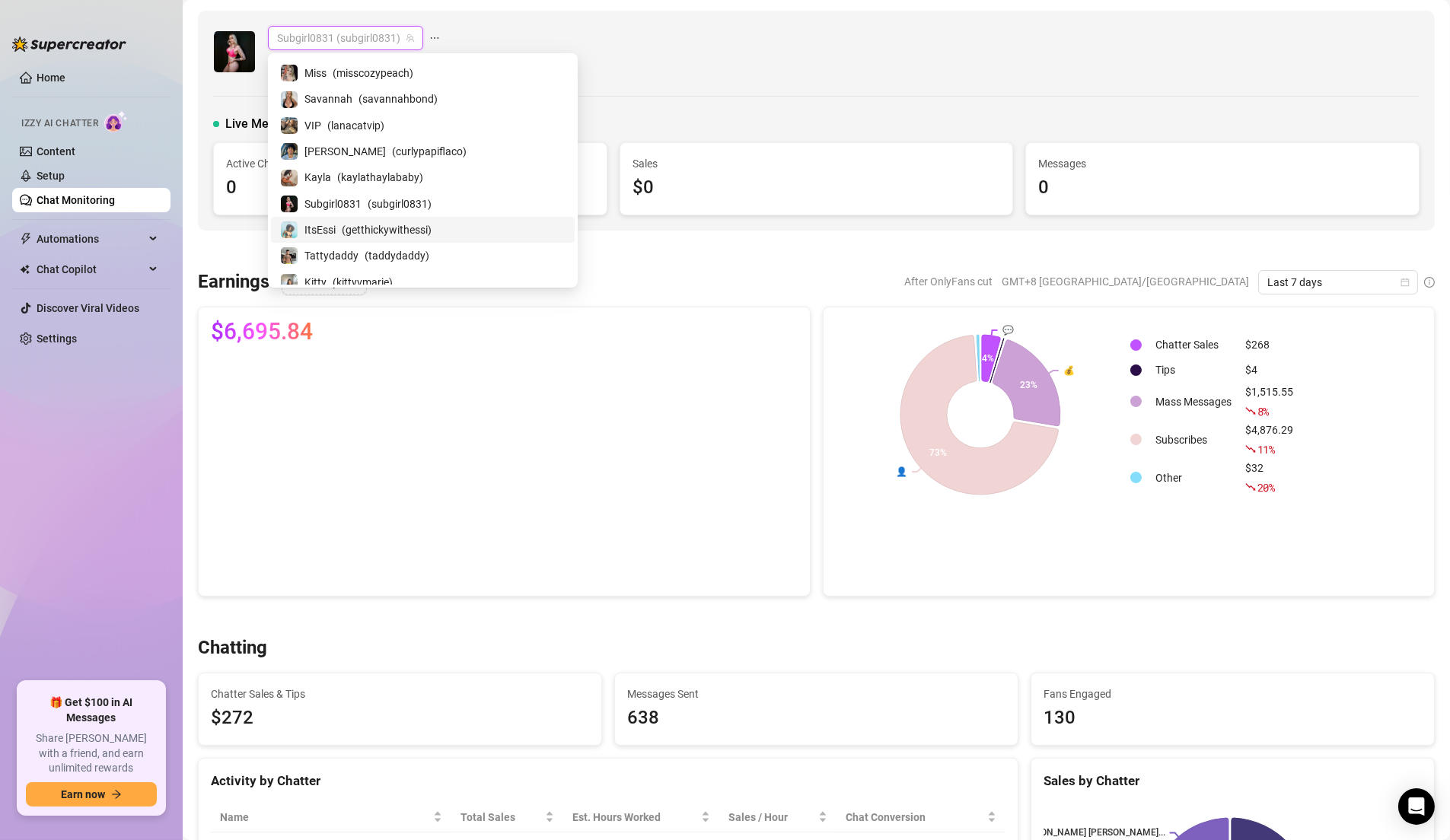
click at [389, 228] on span "( getthickywithessi )" at bounding box center [386, 230] width 90 height 17
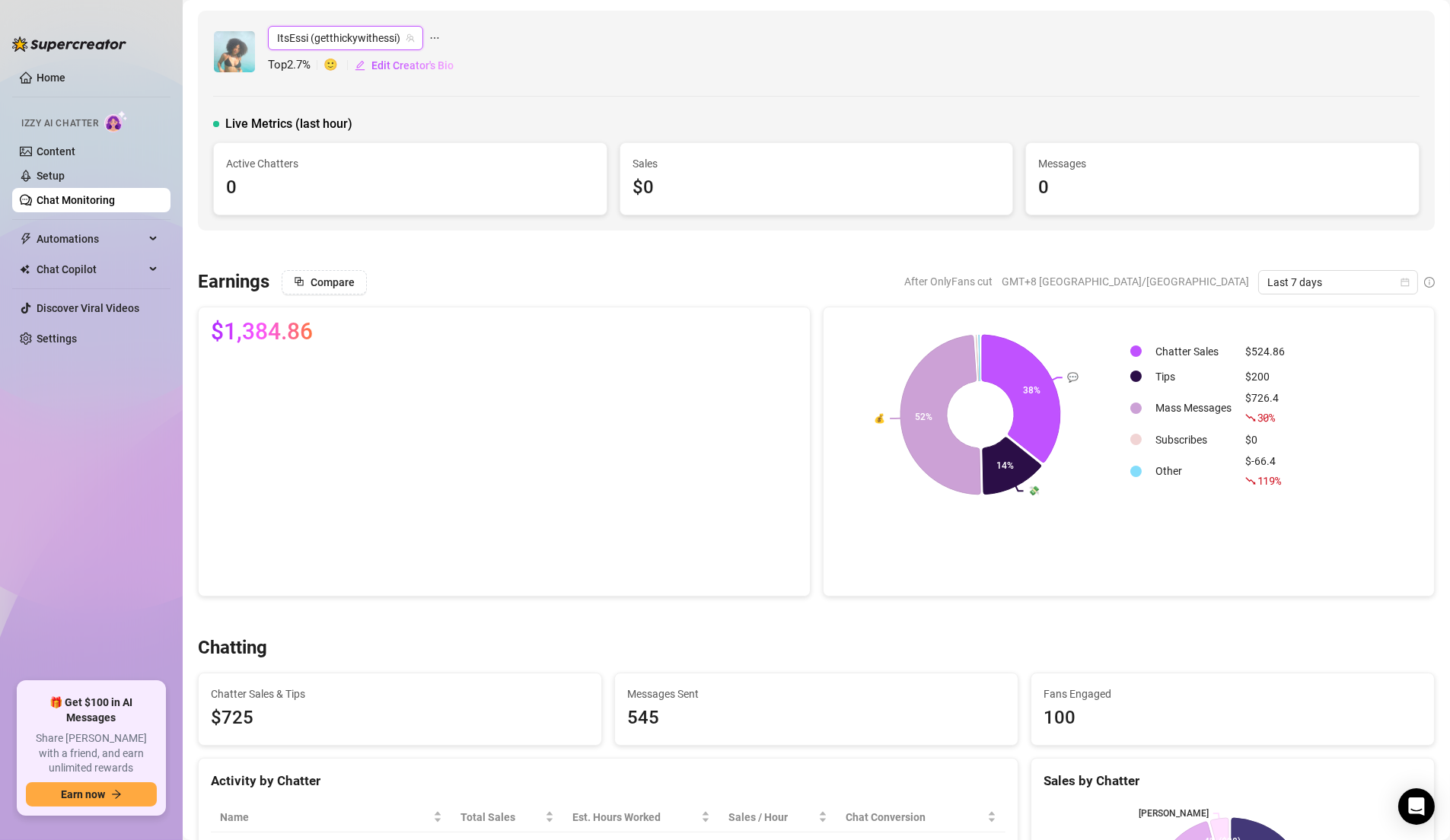
click at [379, 47] on span "ItsEssi (getthickywithessi)" at bounding box center [346, 38] width 137 height 23
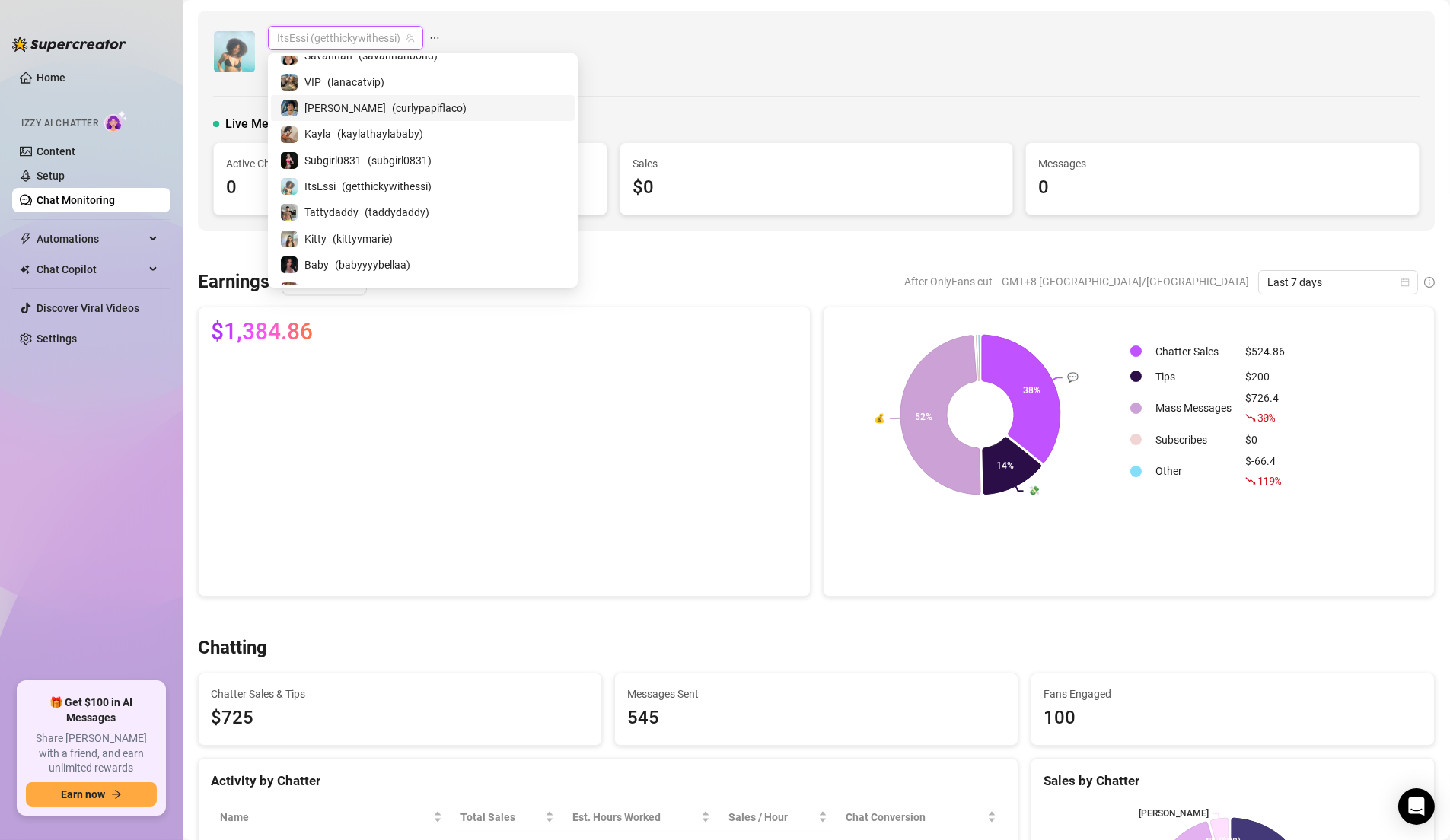
scroll to position [511, 0]
click at [424, 186] on div "Tattydaddy ( taddydaddy )" at bounding box center [423, 183] width 286 height 18
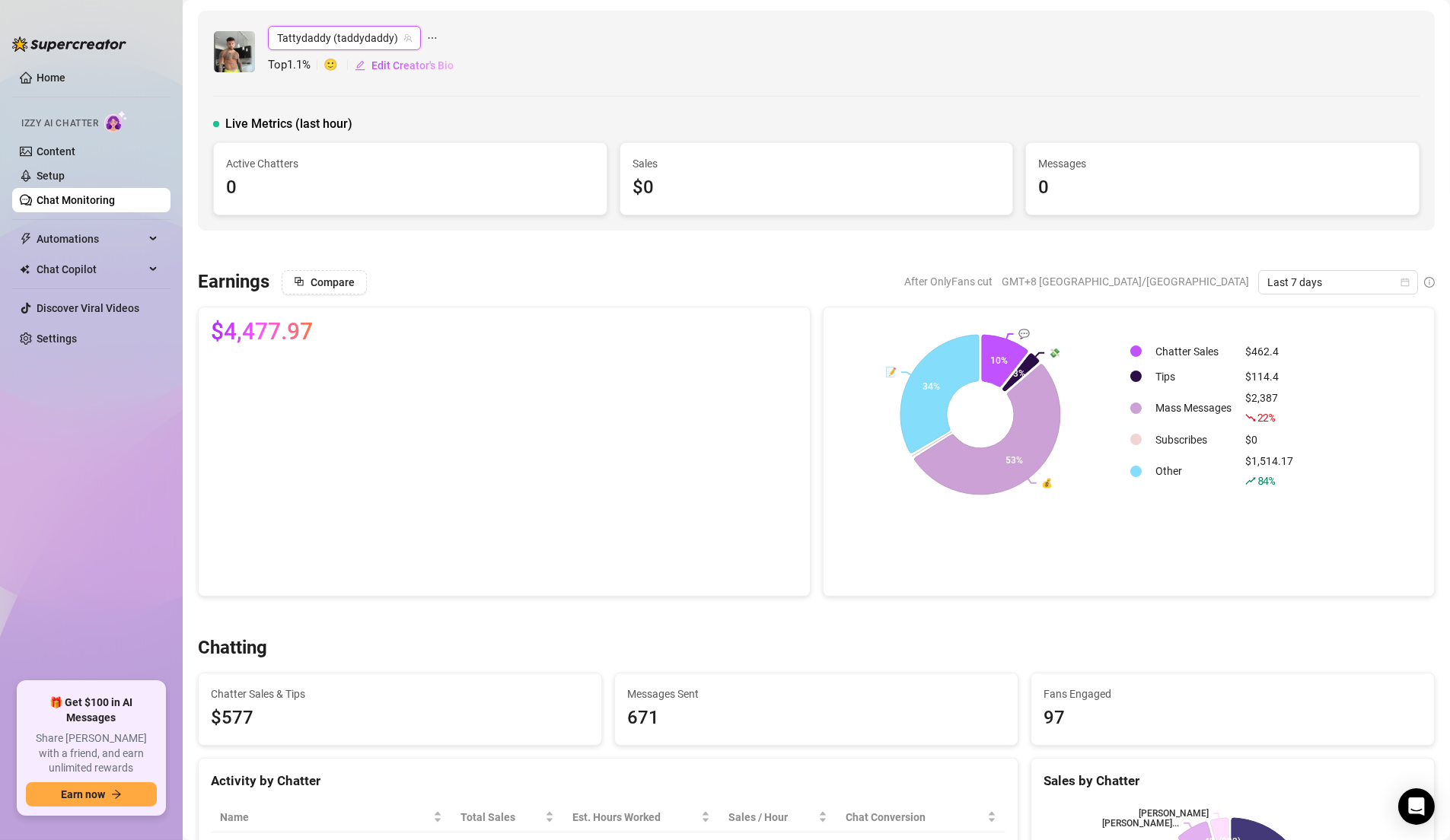
click at [364, 42] on span "Tattydaddy (taddydaddy)" at bounding box center [344, 38] width 135 height 23
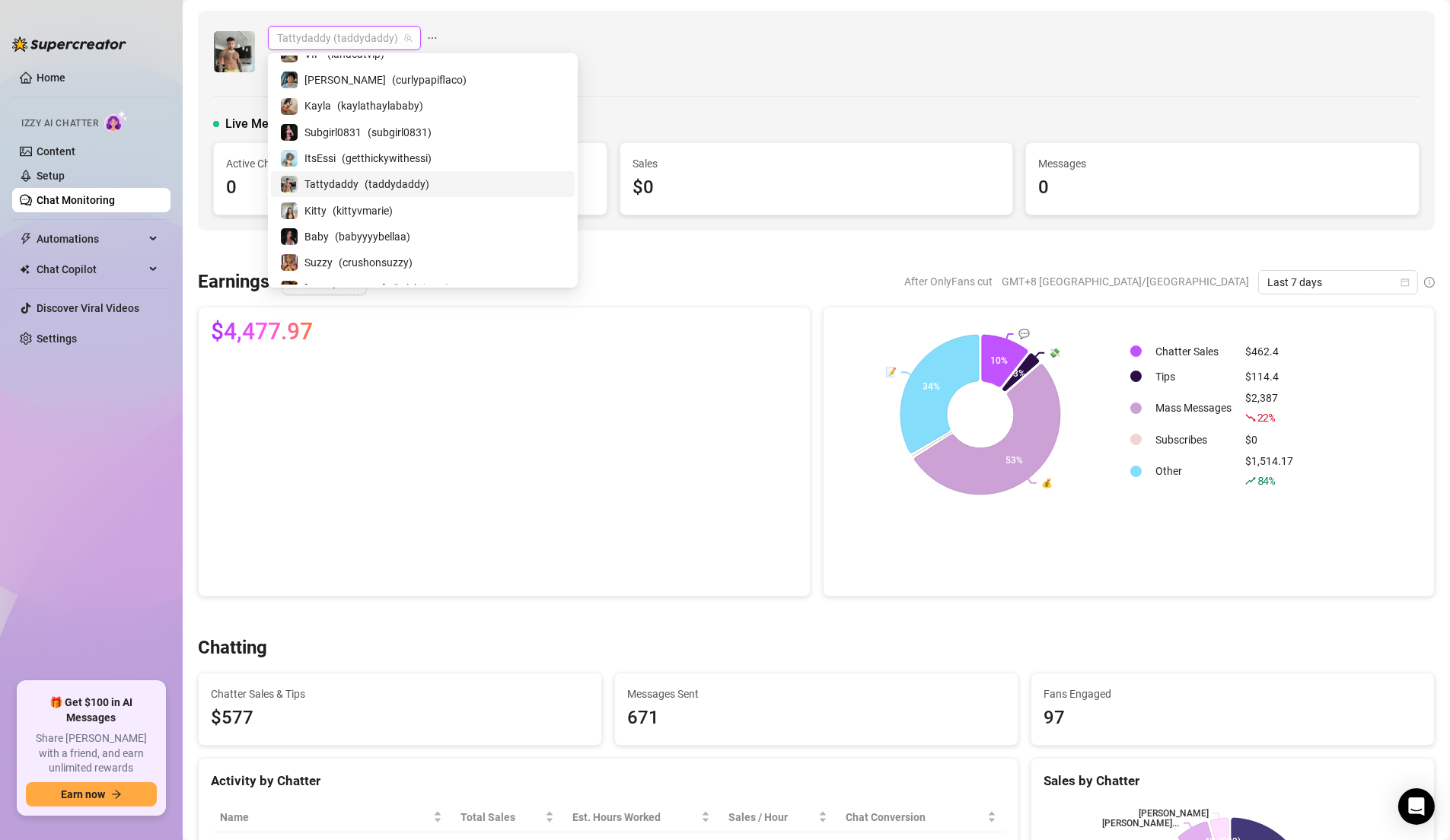
scroll to position [545, 0]
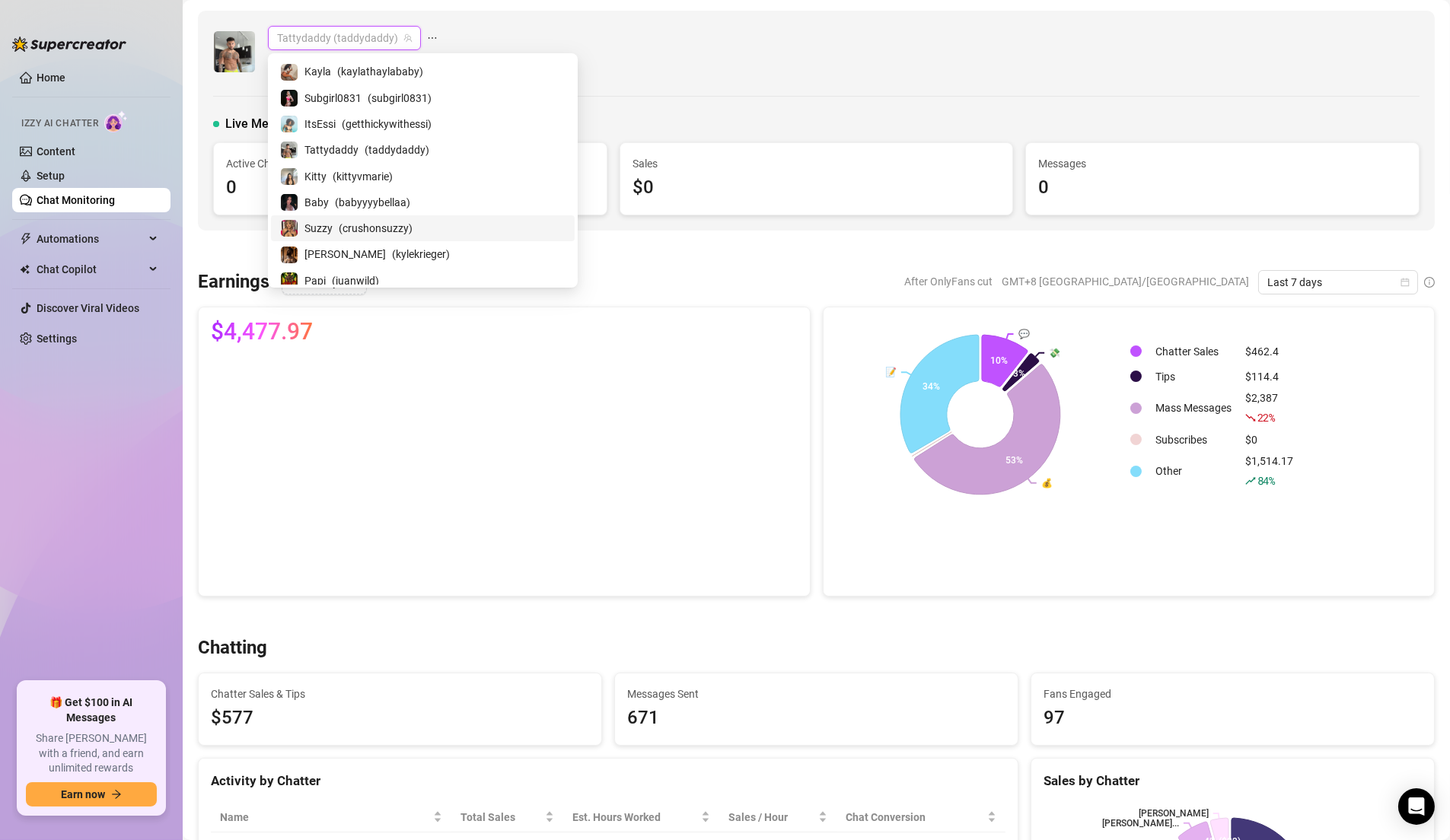
click at [399, 226] on span "( crushonsuzzy )" at bounding box center [376, 228] width 74 height 17
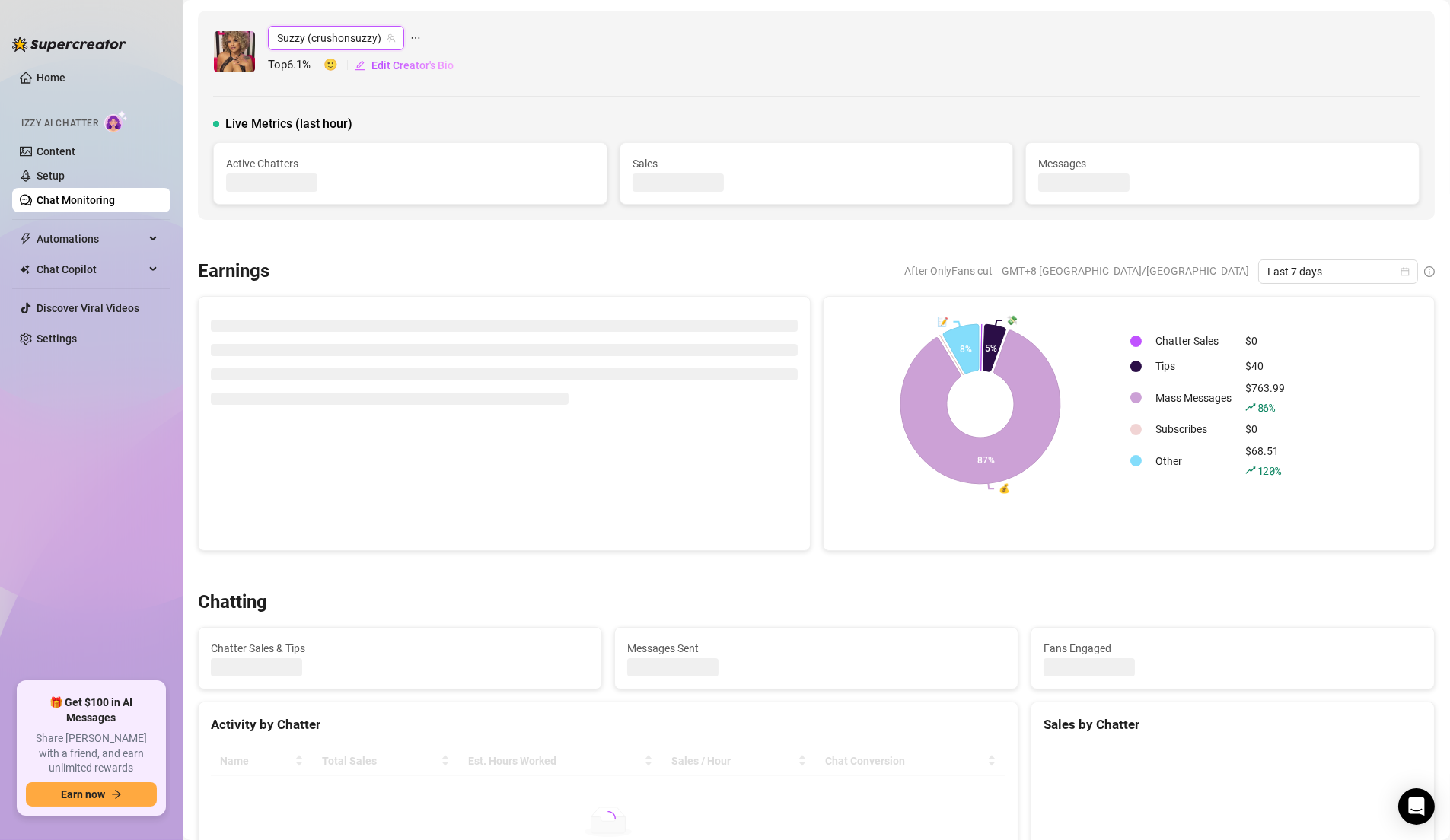
click at [661, 99] on div "Suzzy (crushonsuzzy) Suzzy (crushonsuzzy) Top 6.1 % 🙂 Edit Creator's Bio Live M…" at bounding box center [816, 115] width 1236 height 209
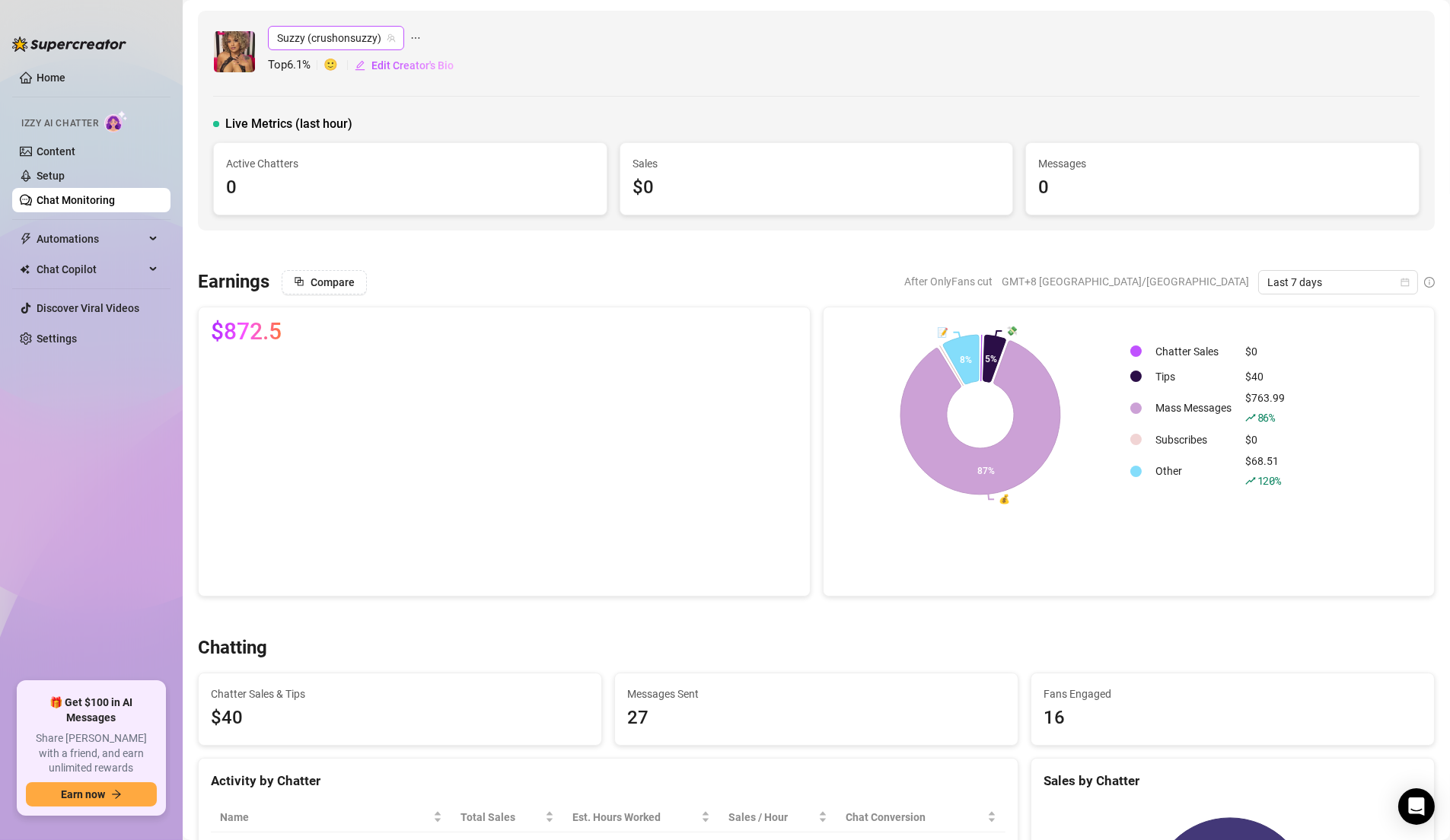
click at [328, 41] on span "Suzzy (crushonsuzzy)" at bounding box center [336, 38] width 118 height 23
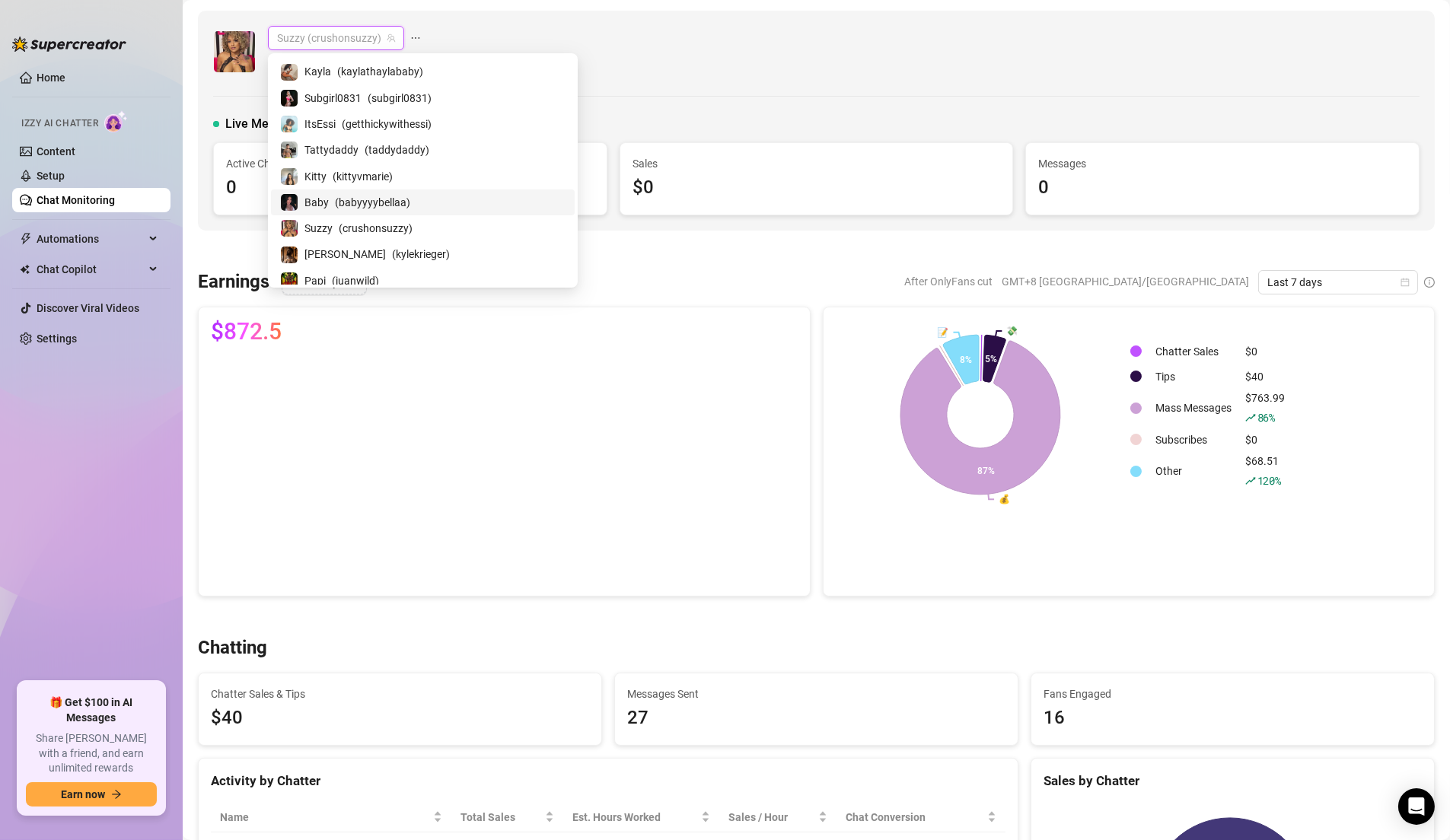
scroll to position [597, 0]
click at [360, 222] on span "( juanwild )" at bounding box center [355, 230] width 47 height 17
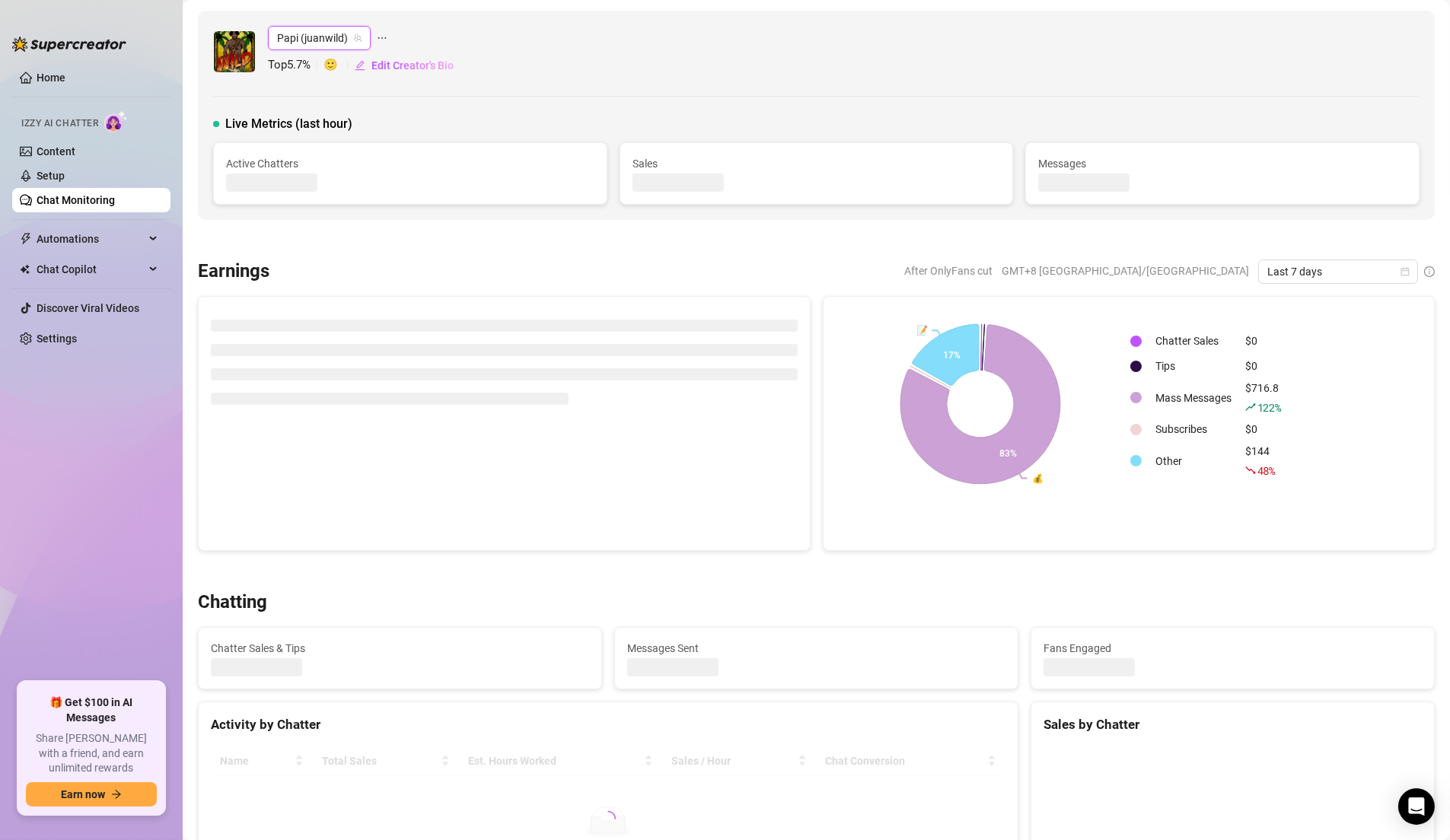
click at [673, 70] on div "Papi (juanwild) Papi (juanwild) Top 5.7 % 🙂 Edit Creator's Bio" at bounding box center [816, 51] width 1206 height 51
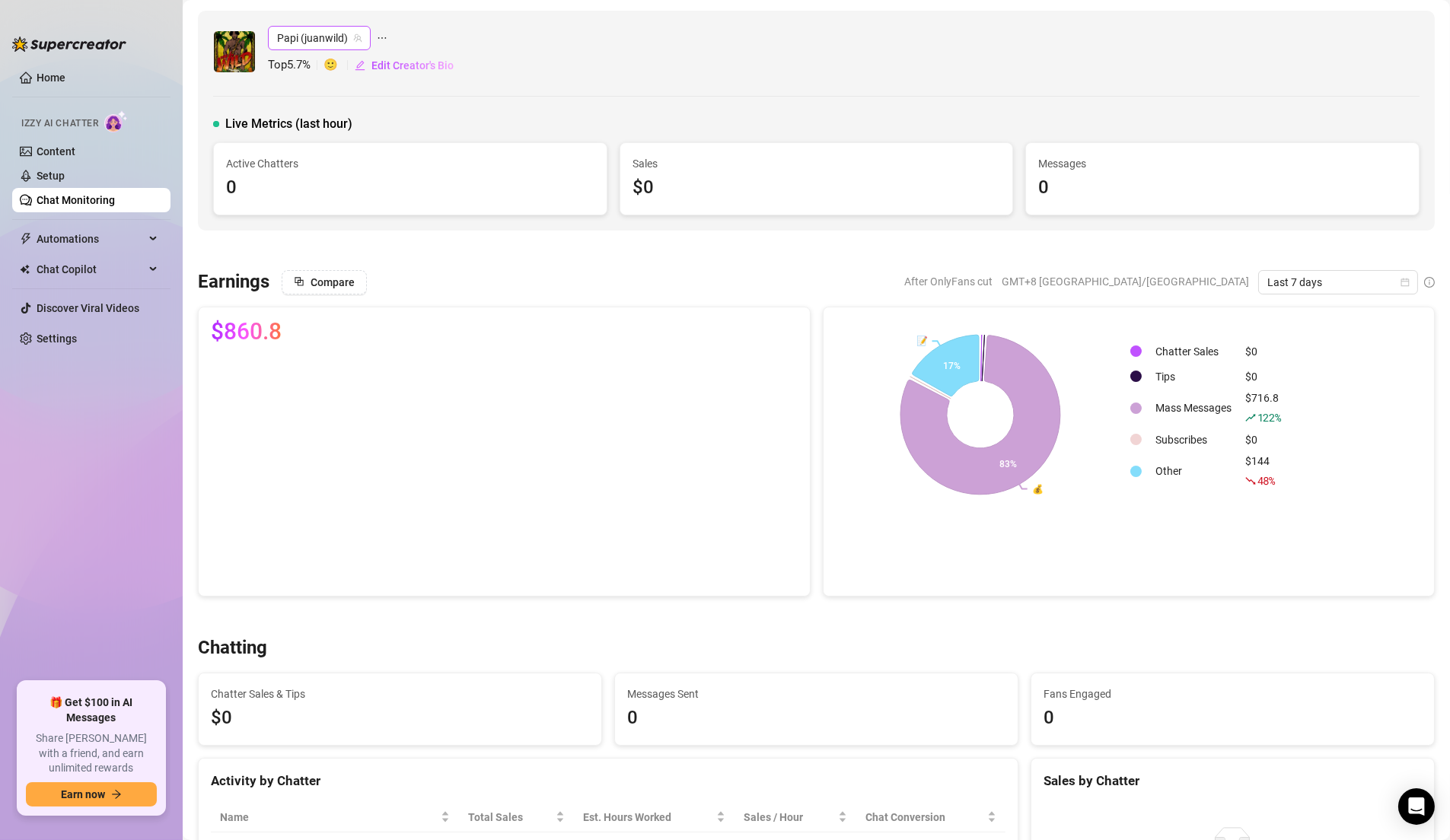
click at [331, 45] on span "Papi (juanwild)" at bounding box center [319, 38] width 85 height 23
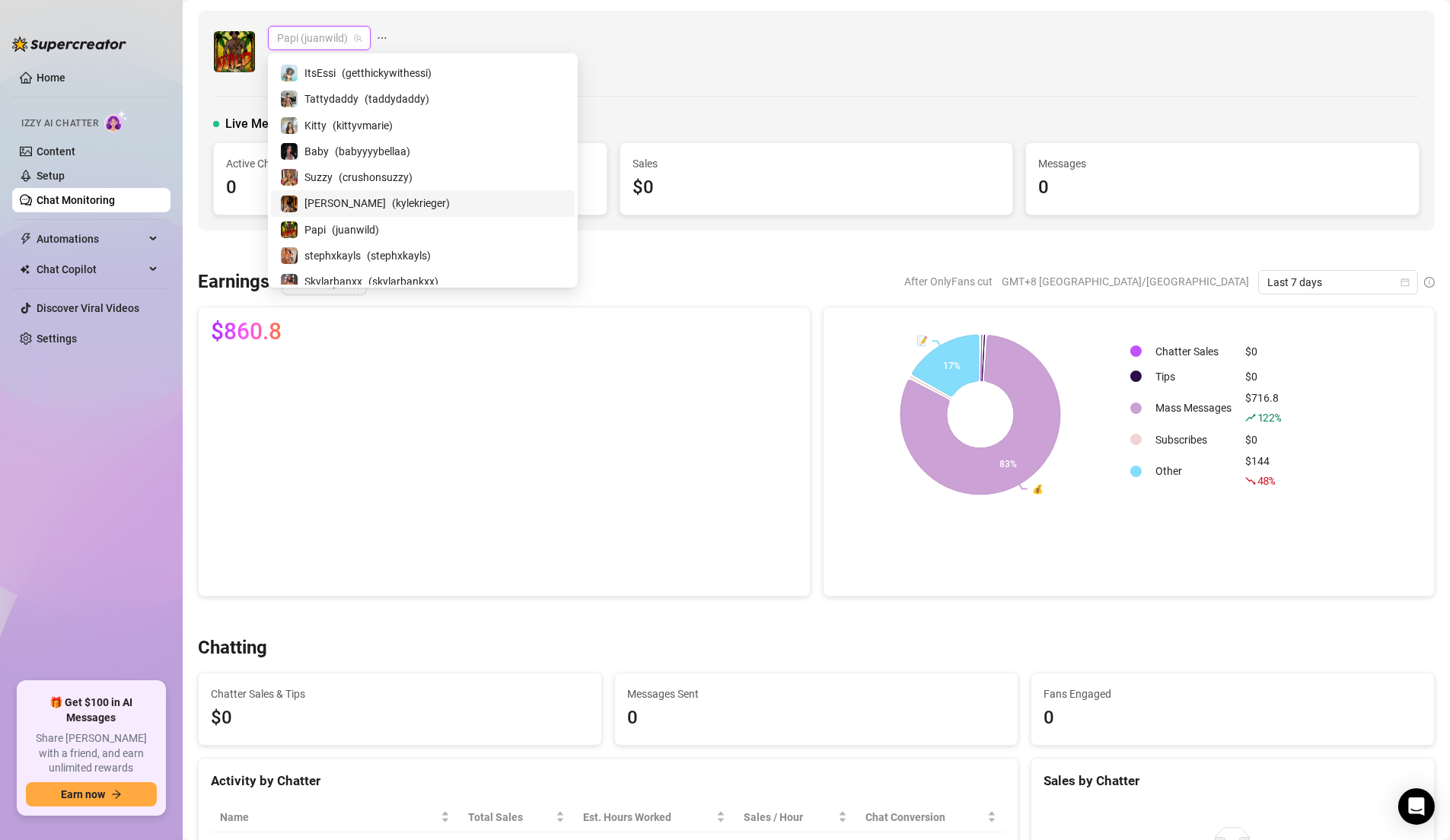
scroll to position [657, 0]
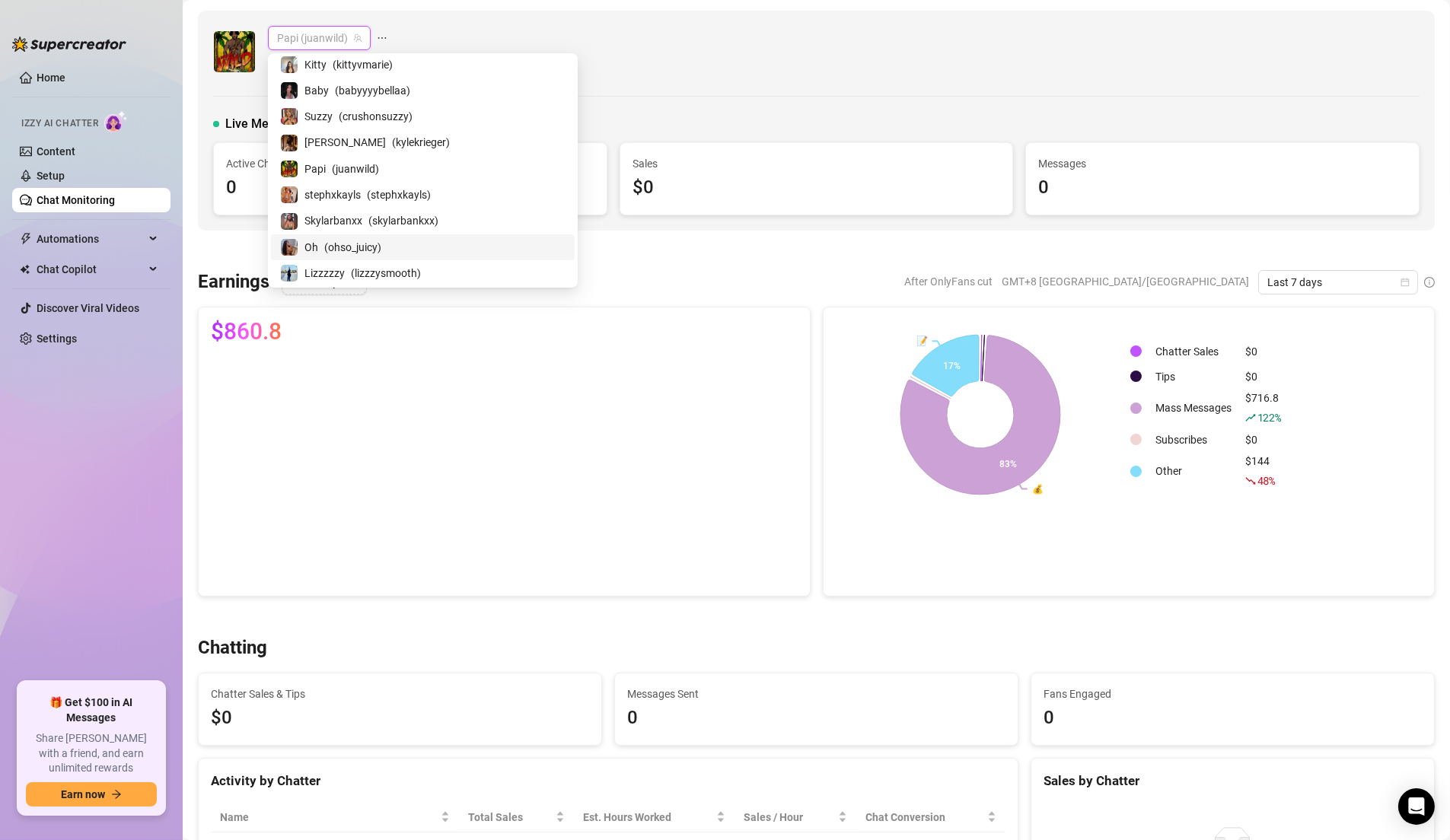
click at [364, 243] on span "( ohso_juicy )" at bounding box center [352, 248] width 57 height 17
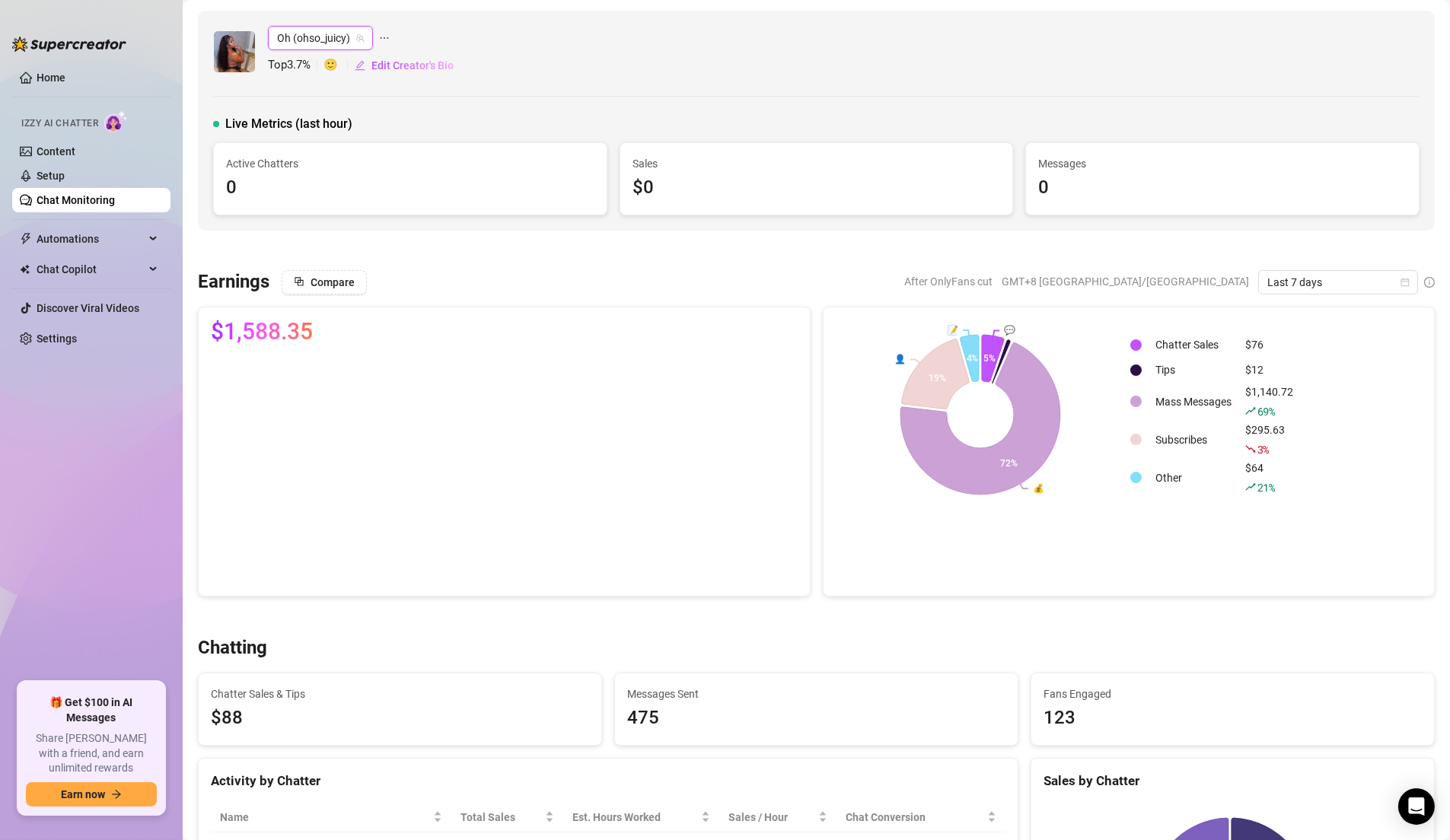
click at [355, 43] on span "Oh (ohso_juicy)" at bounding box center [320, 38] width 87 height 23
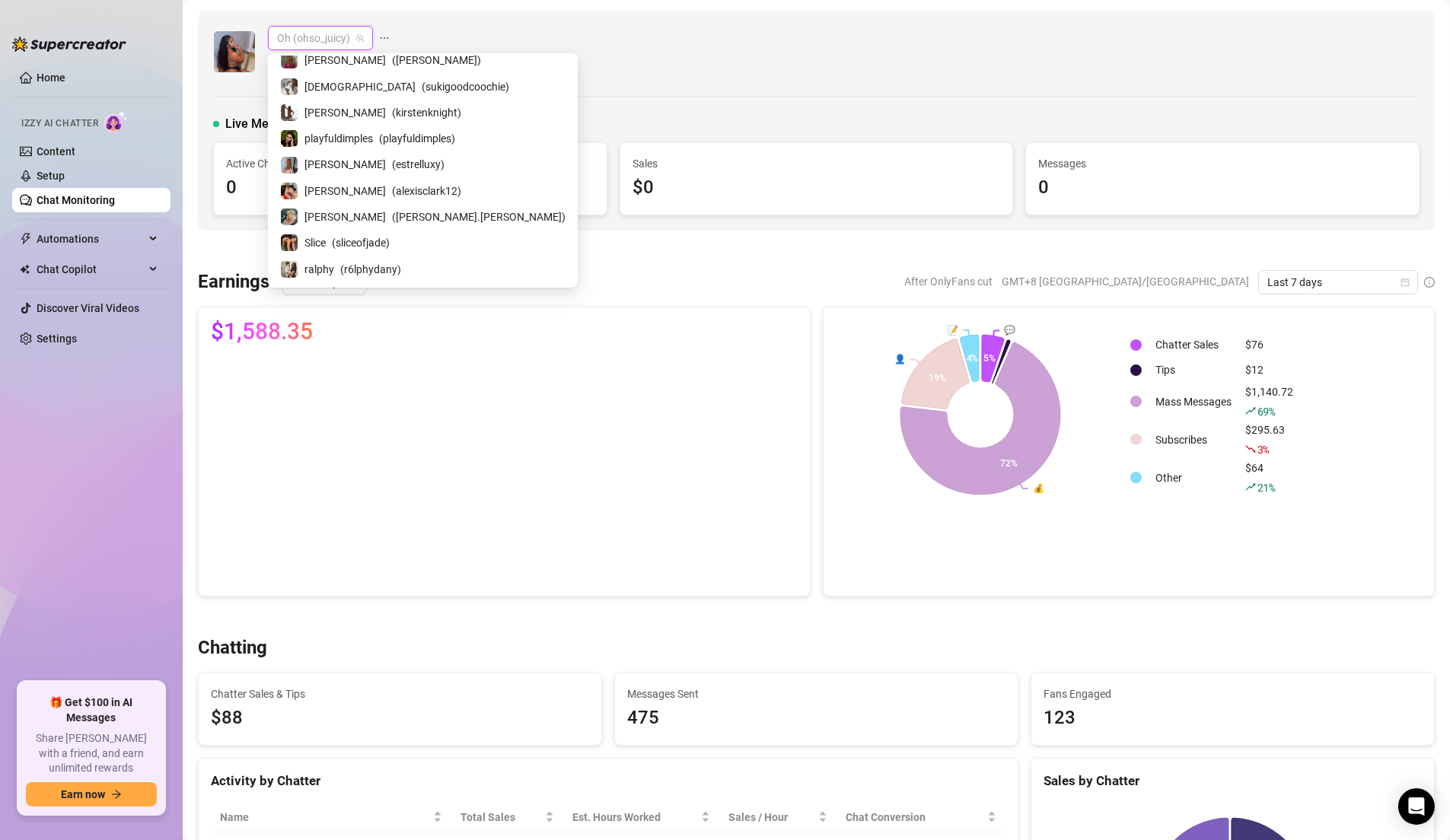
scroll to position [903, 0]
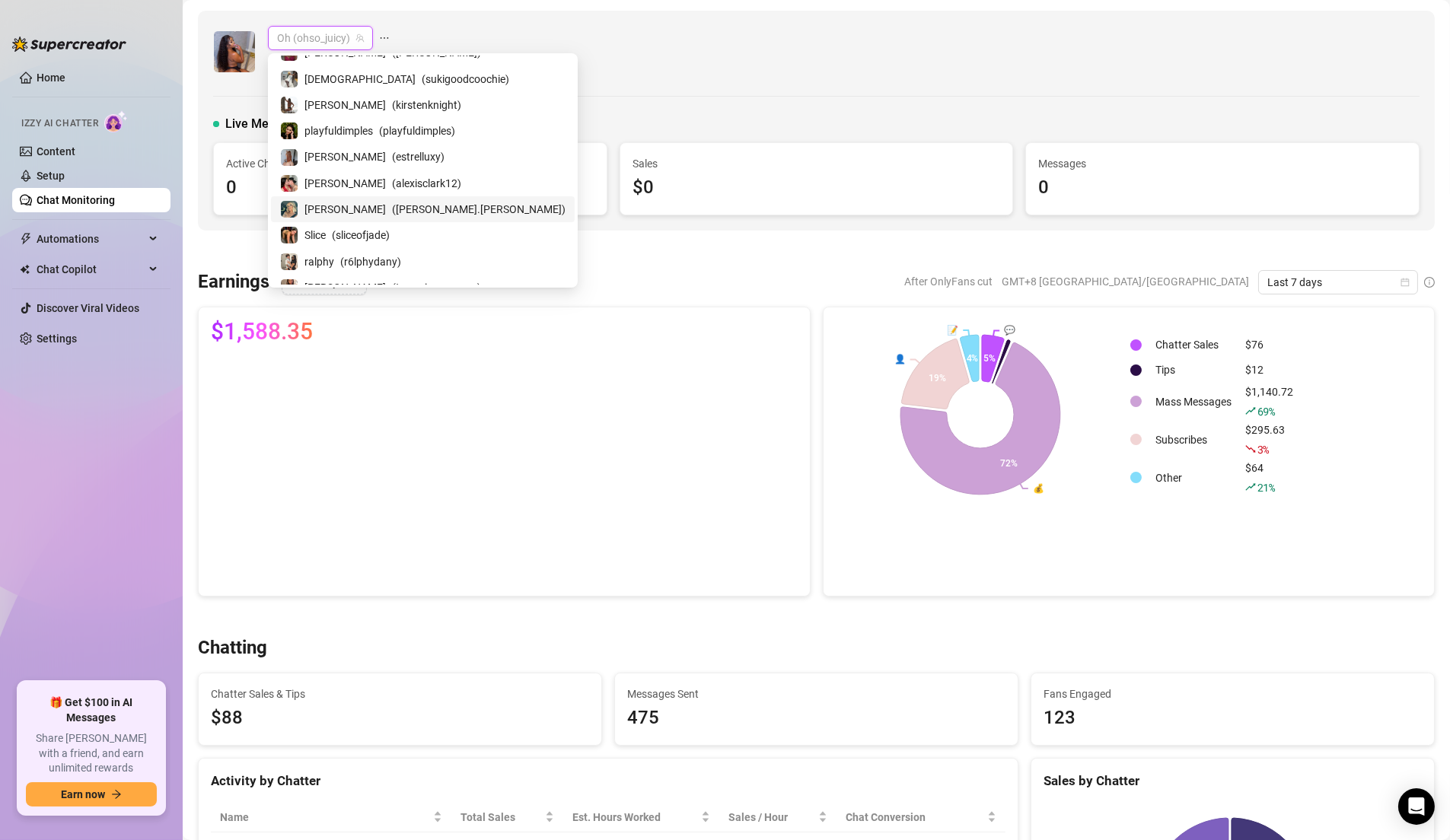
click at [340, 208] on div "Tricia ( tricia.marchese )" at bounding box center [423, 209] width 304 height 26
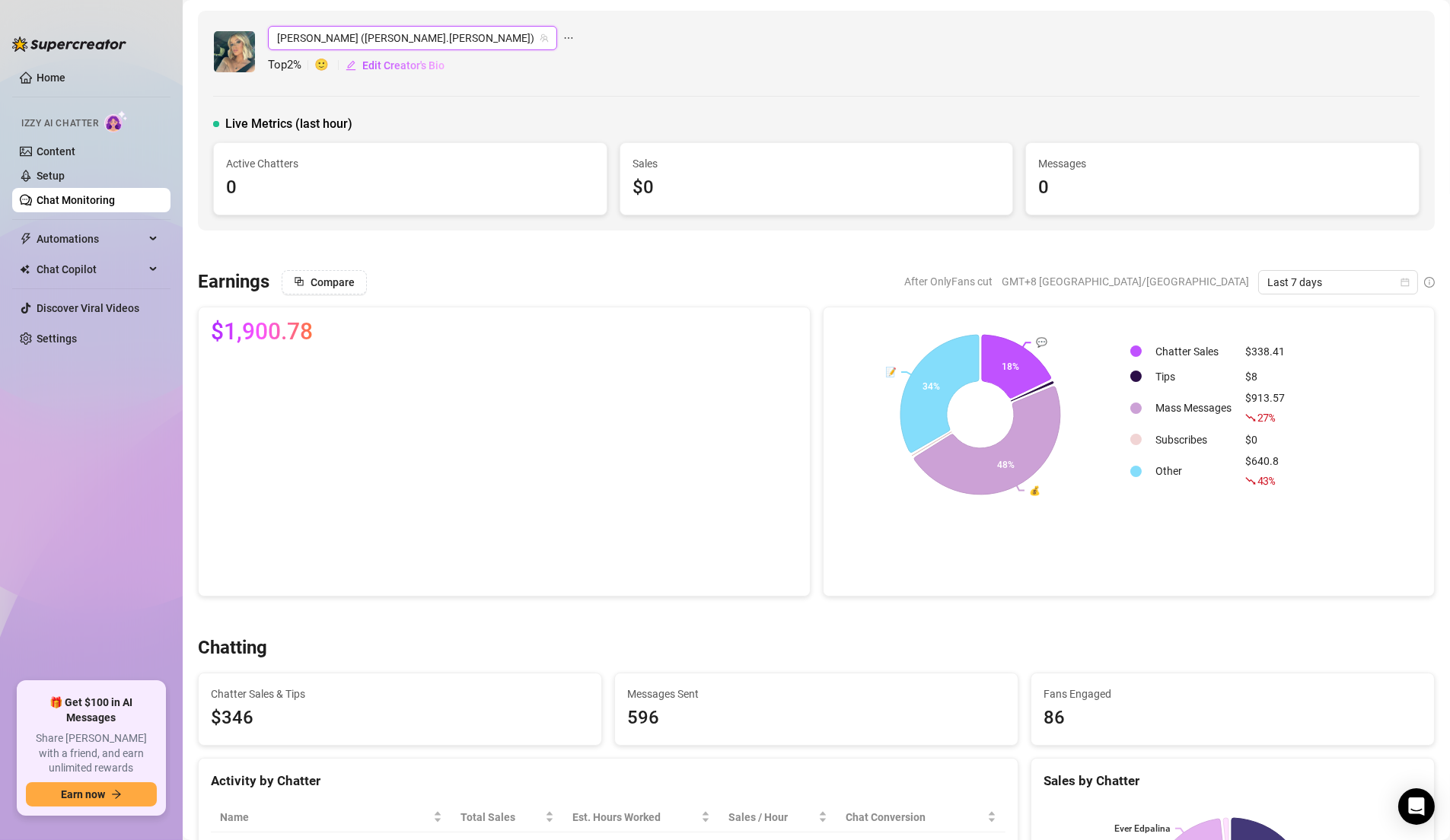
click at [374, 39] on span "Tricia (tricia.marchese)" at bounding box center [412, 38] width 271 height 23
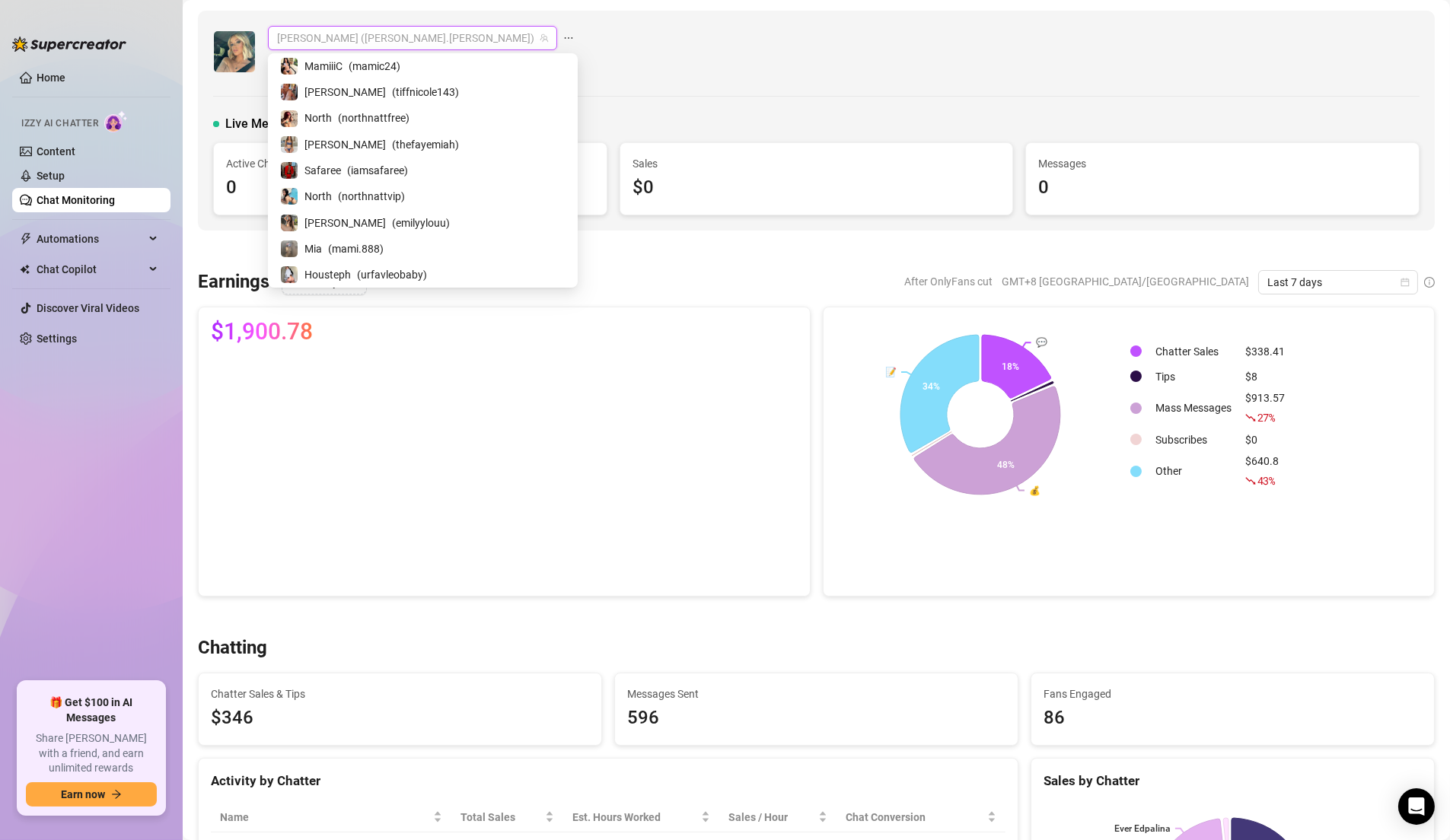
scroll to position [1216, 0]
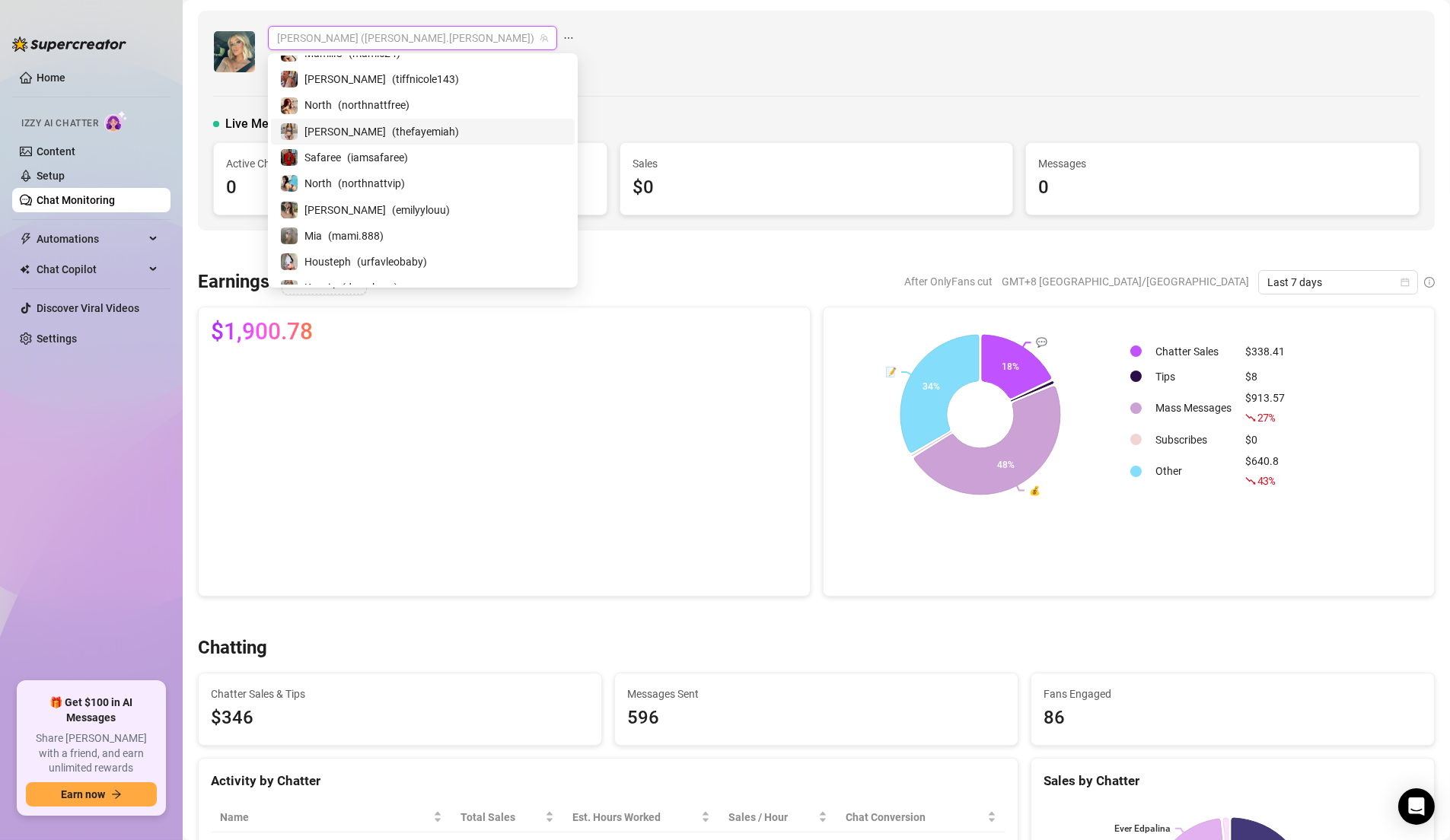
click at [392, 123] on span "( thefayemiah )" at bounding box center [425, 132] width 67 height 17
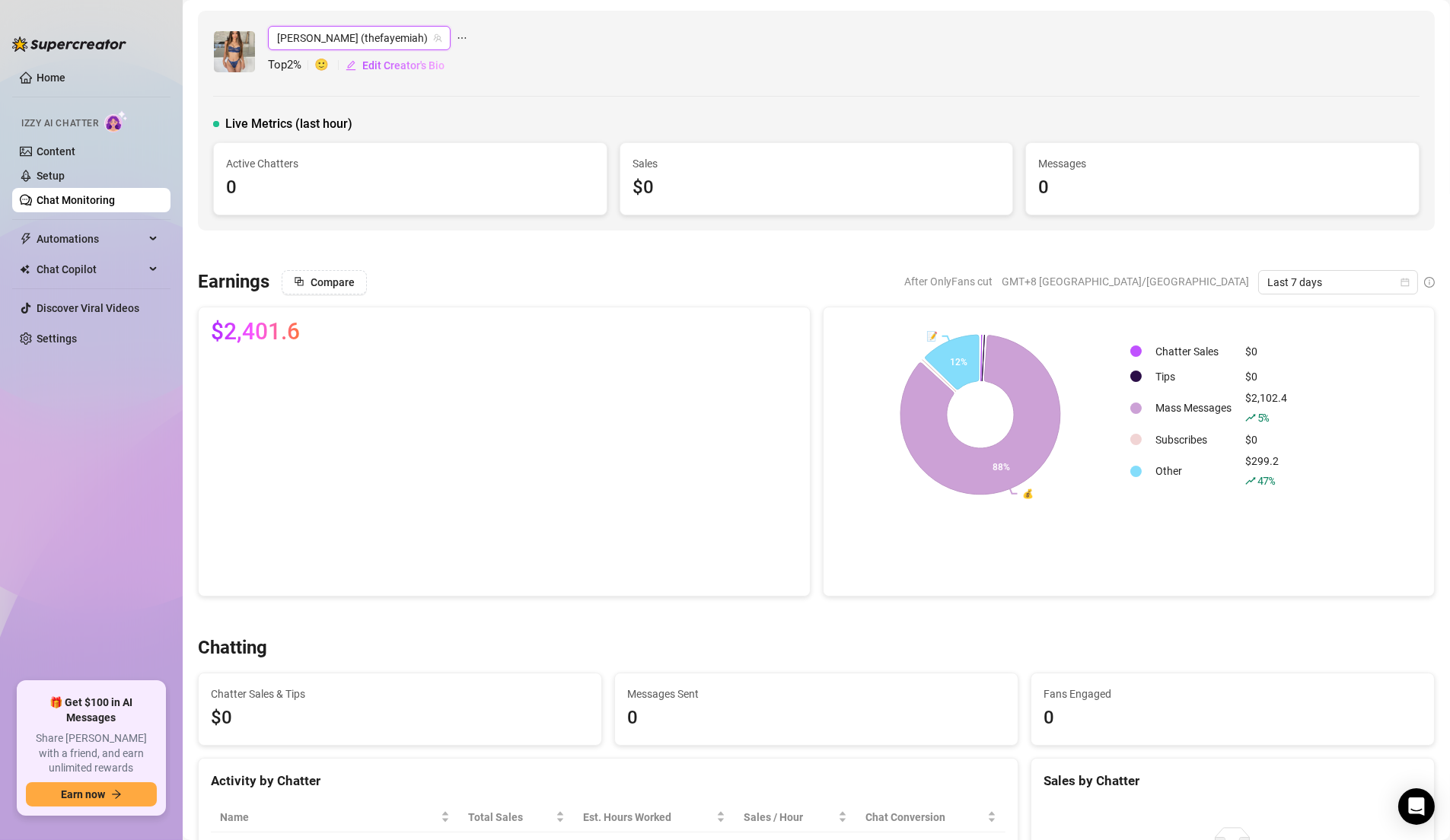
click at [434, 37] on icon "team" at bounding box center [438, 39] width 9 height 9
click at [339, 33] on span "Faye (thefayemiah)" at bounding box center [359, 38] width 165 height 23
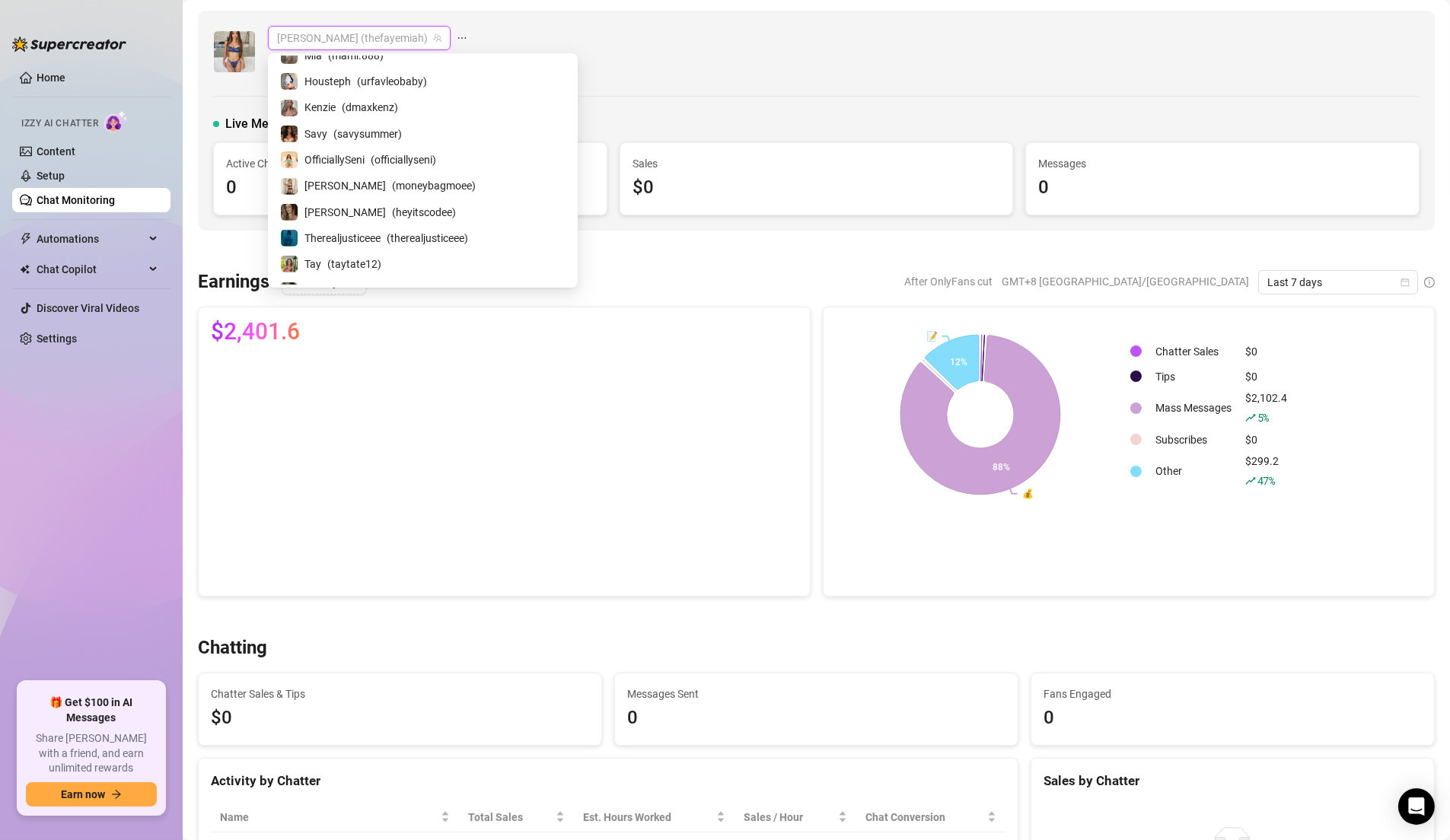
scroll to position [1408, 0]
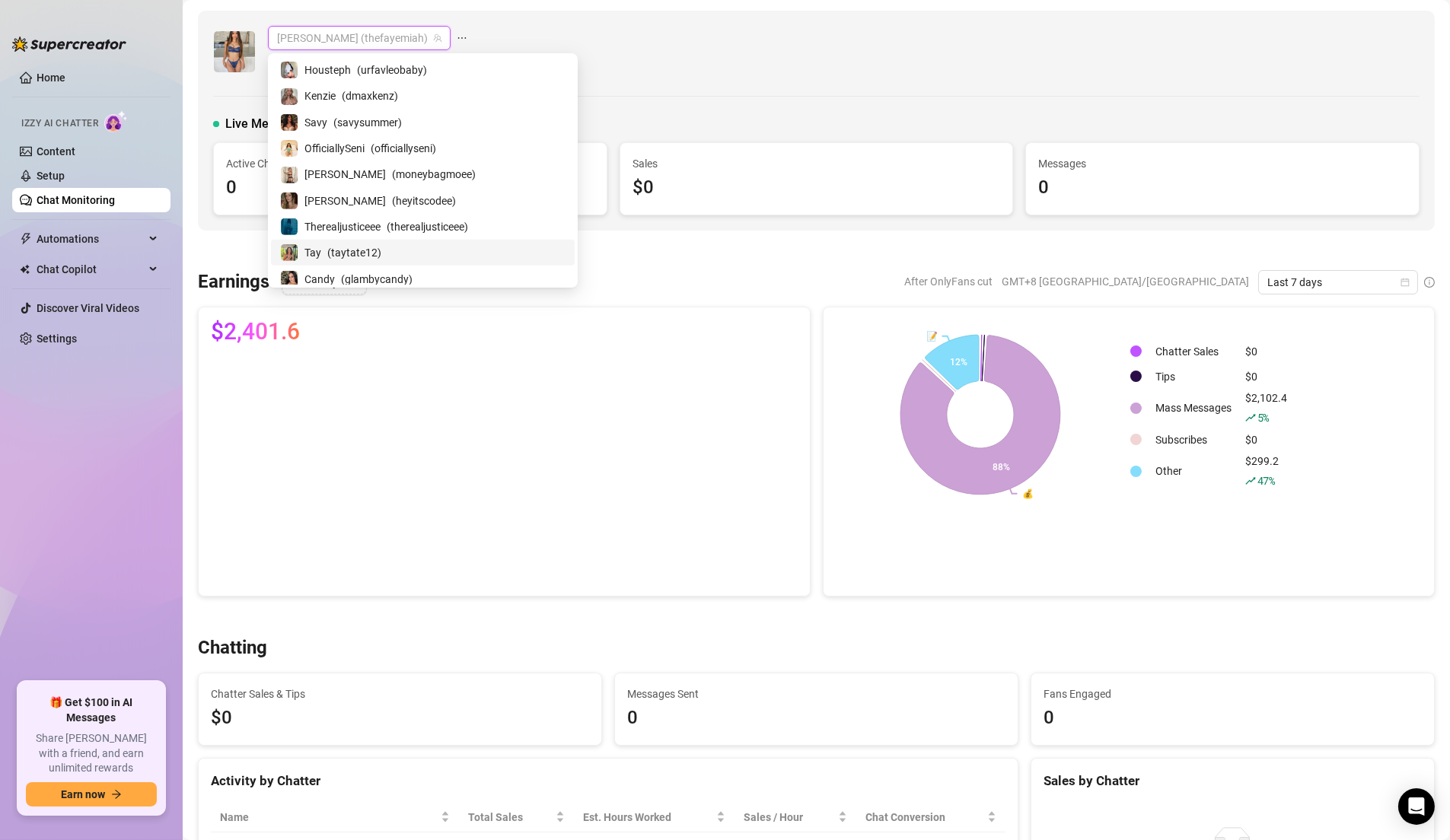
click at [373, 244] on span "( taytate12 )" at bounding box center [354, 253] width 54 height 17
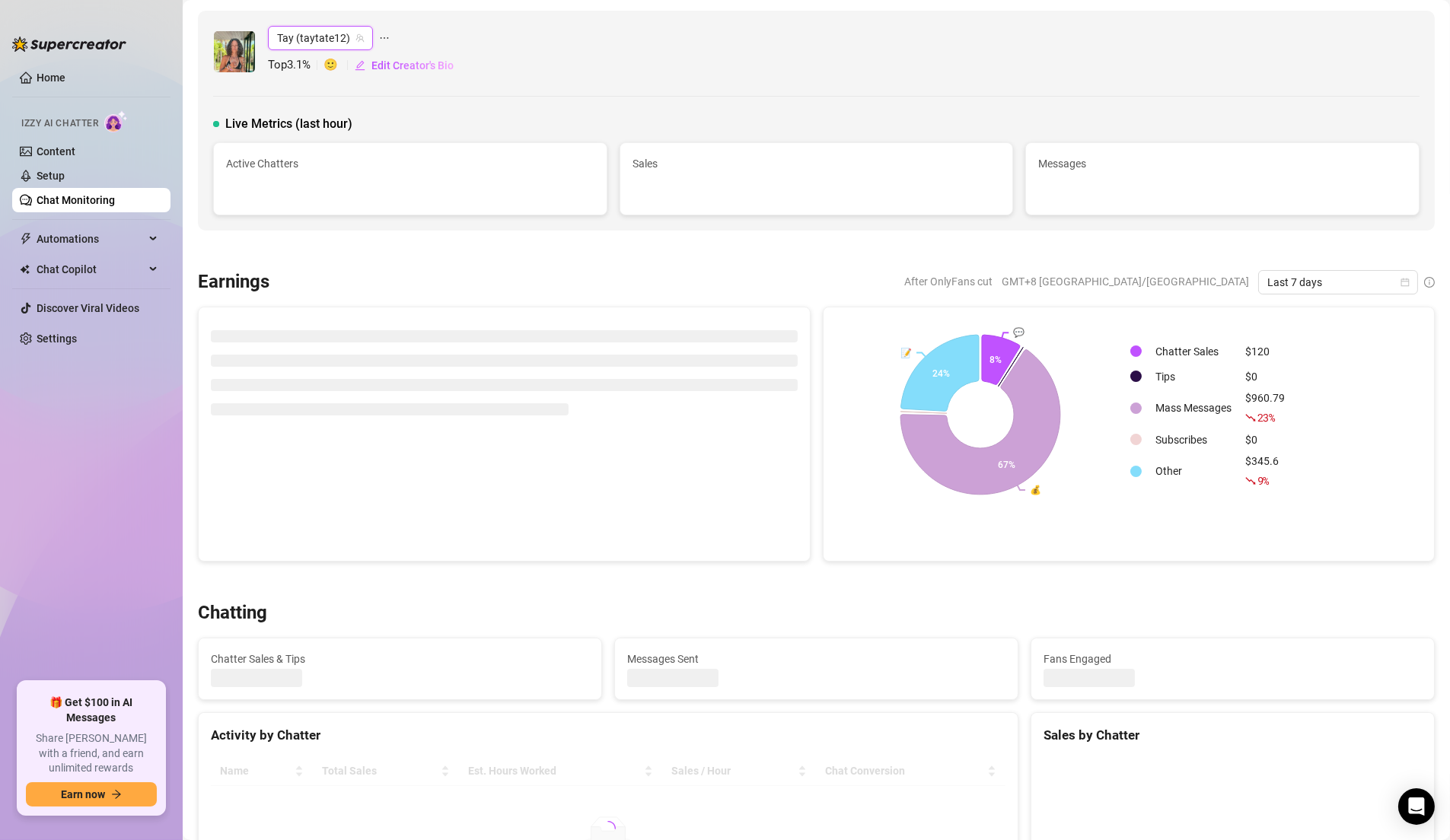
click at [558, 109] on div "Tay (taytate12) Tay (taytate12) Top 3.1 % 🙂 Edit Creator's Bio Live Metrics (la…" at bounding box center [816, 120] width 1236 height 219
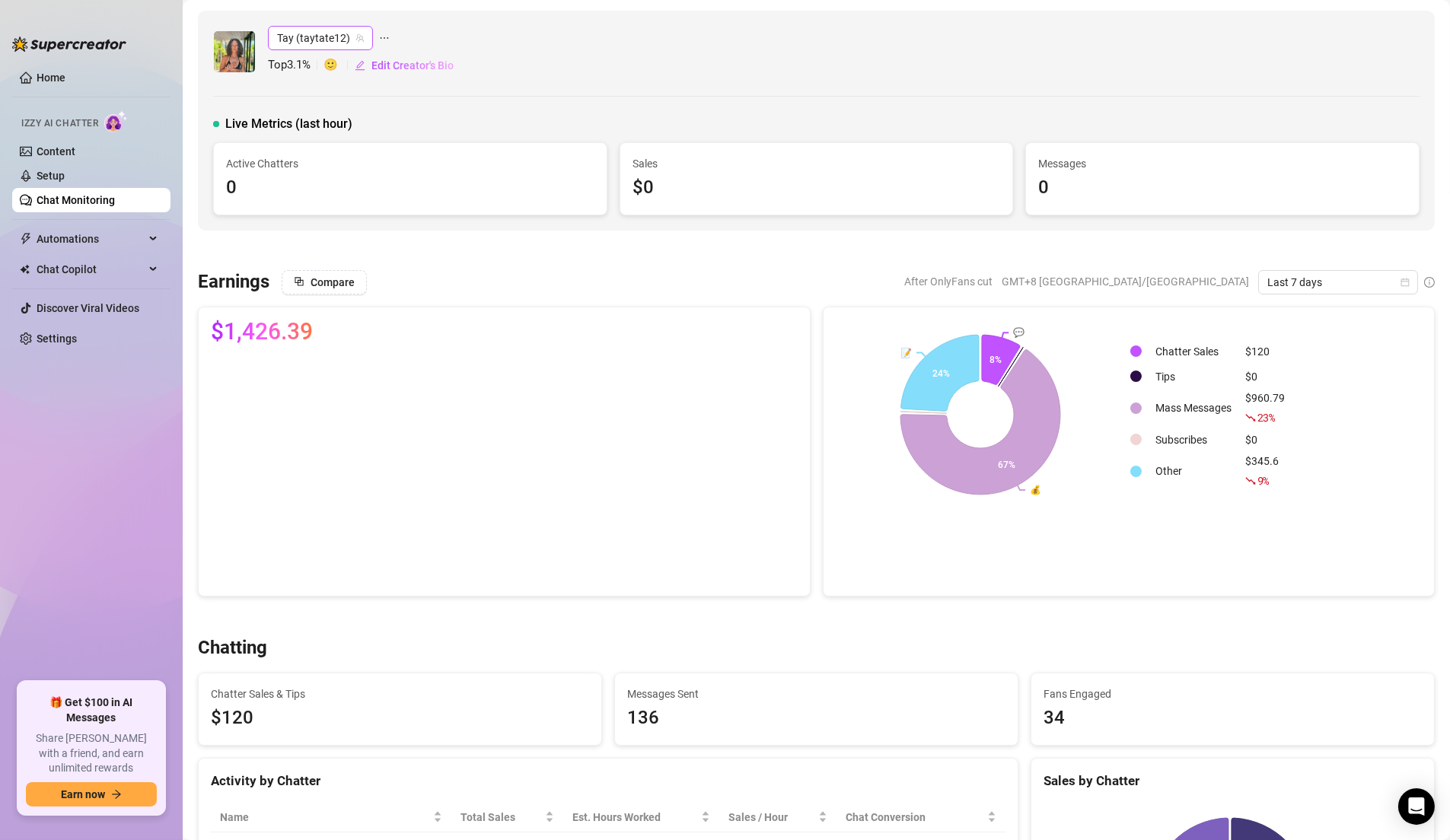
click at [348, 39] on span "Tay (taytate12)" at bounding box center [320, 38] width 87 height 23
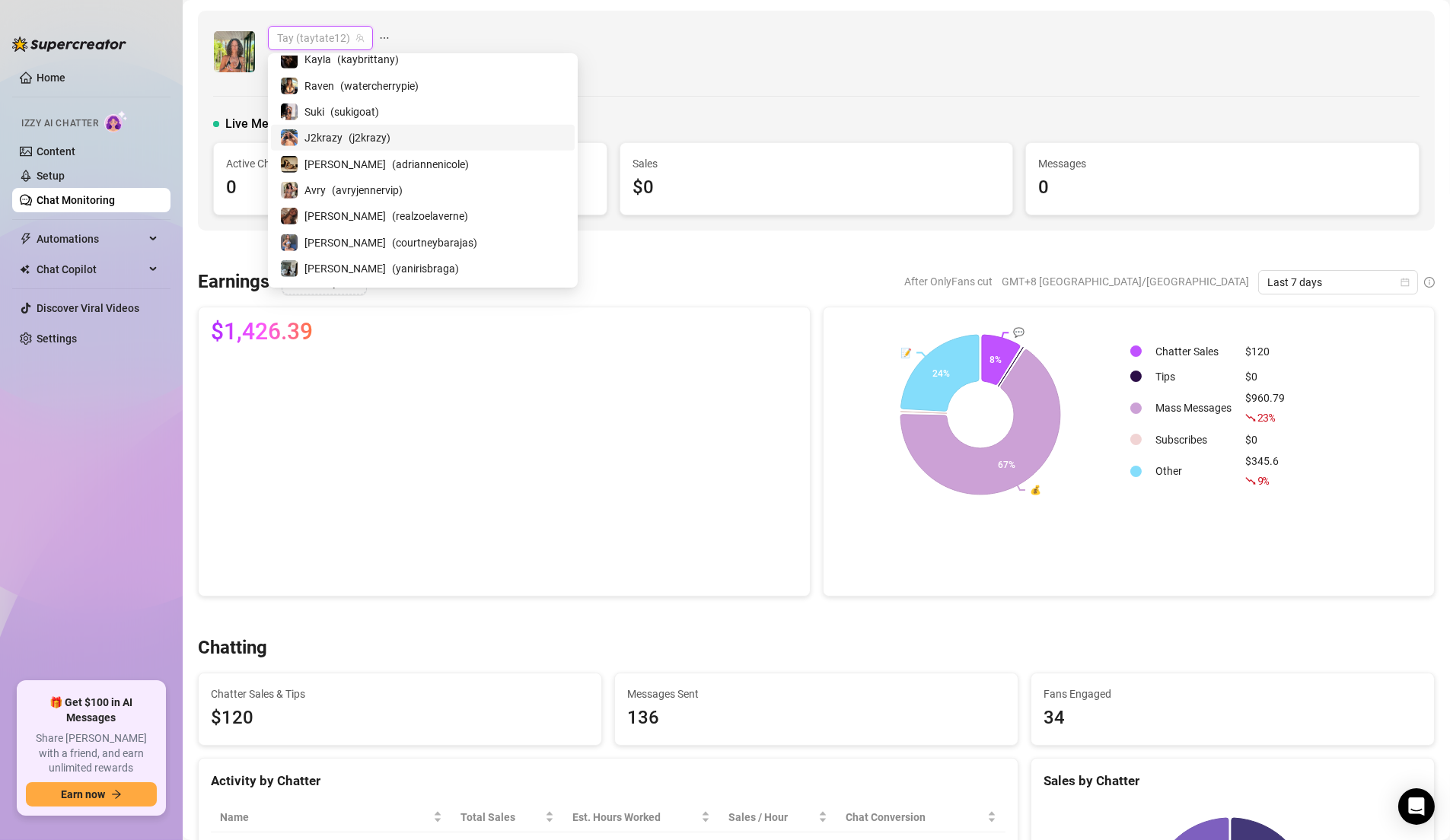
scroll to position [1719, 0]
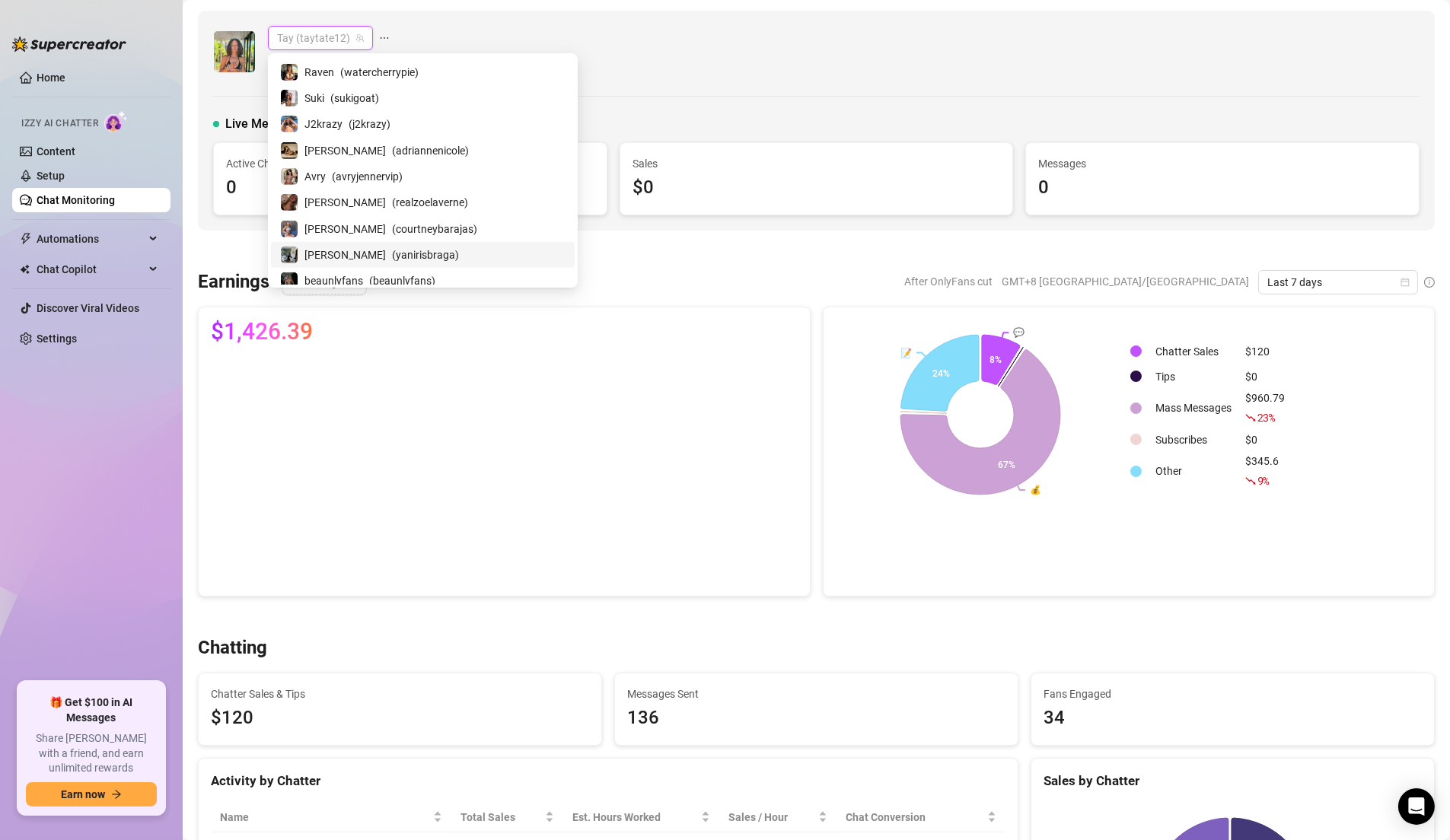
click at [392, 247] on span "( yanirisbraga )" at bounding box center [425, 255] width 67 height 17
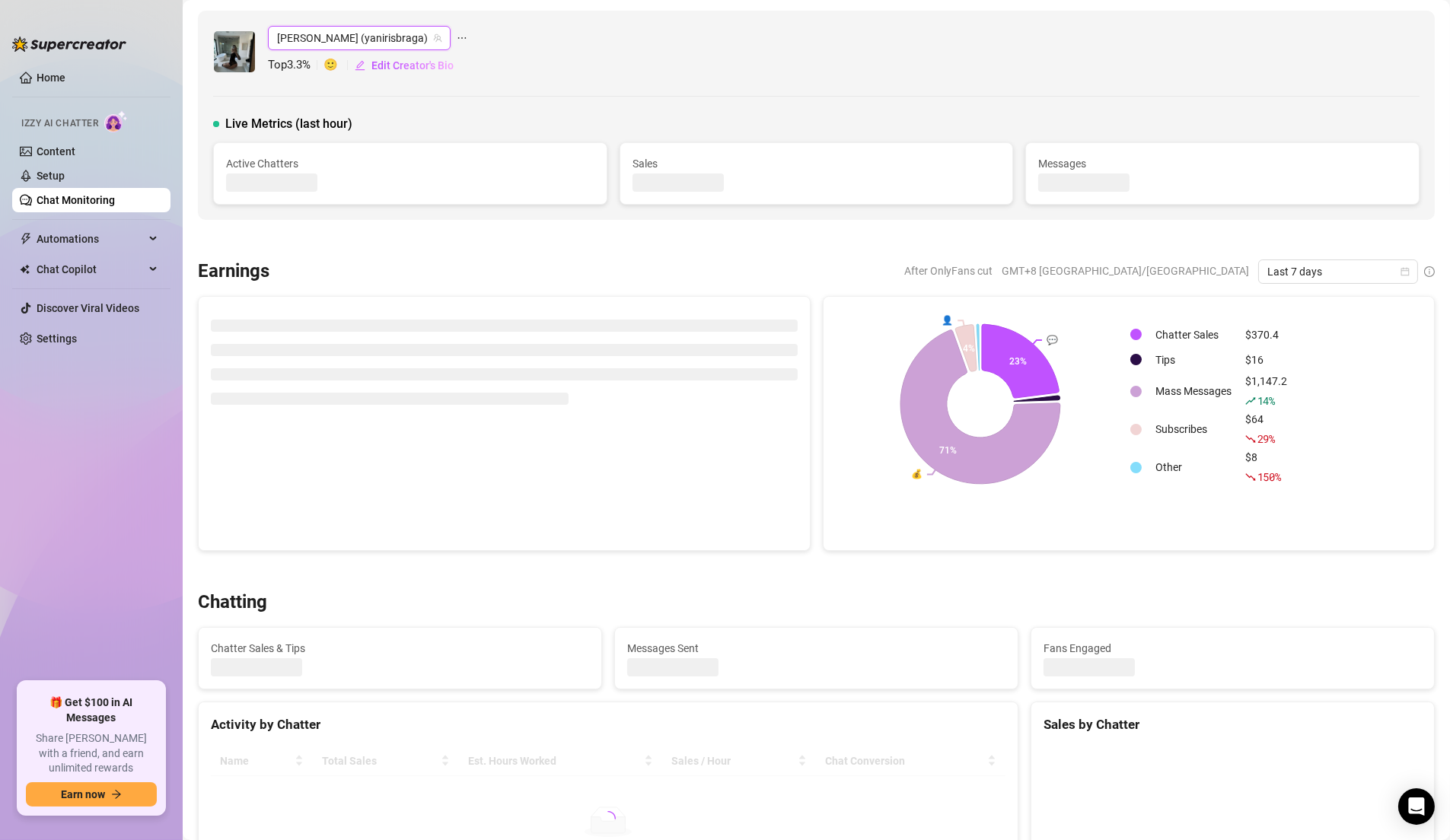
click at [629, 96] on div at bounding box center [816, 96] width 1206 height 1
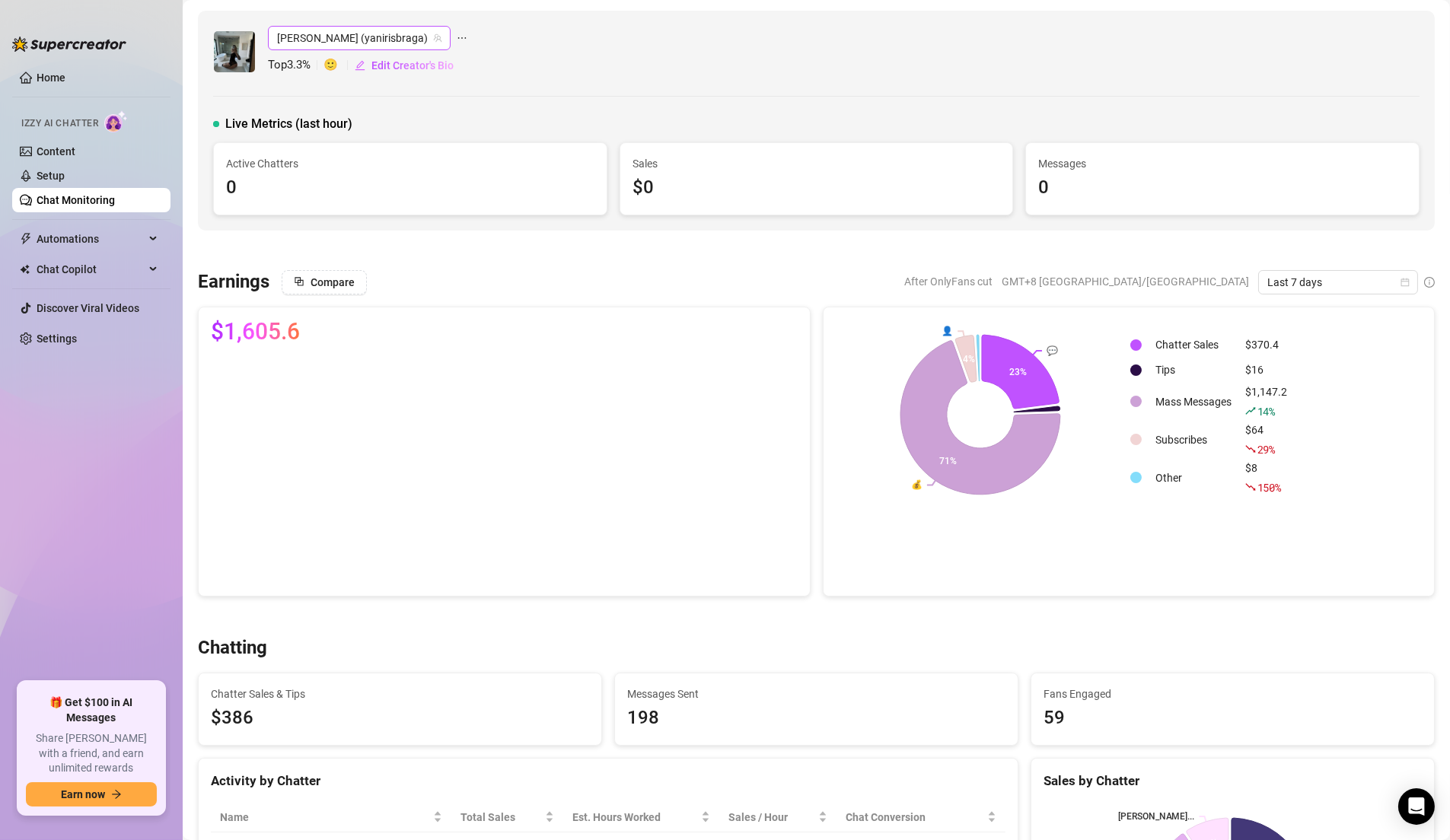
click at [291, 47] on span "Yanni (yanirisbraga)" at bounding box center [359, 38] width 165 height 23
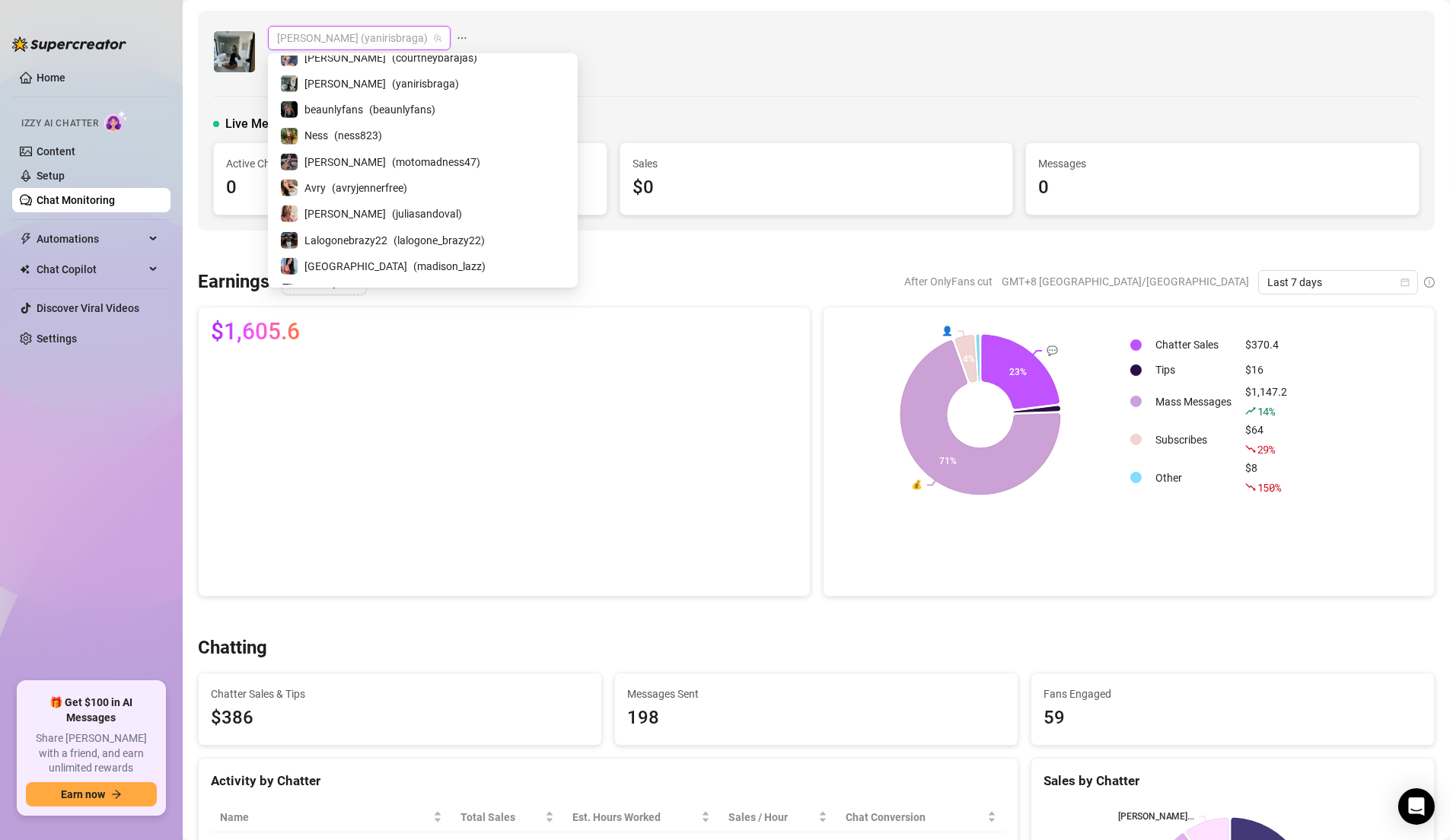
scroll to position [1905, 0]
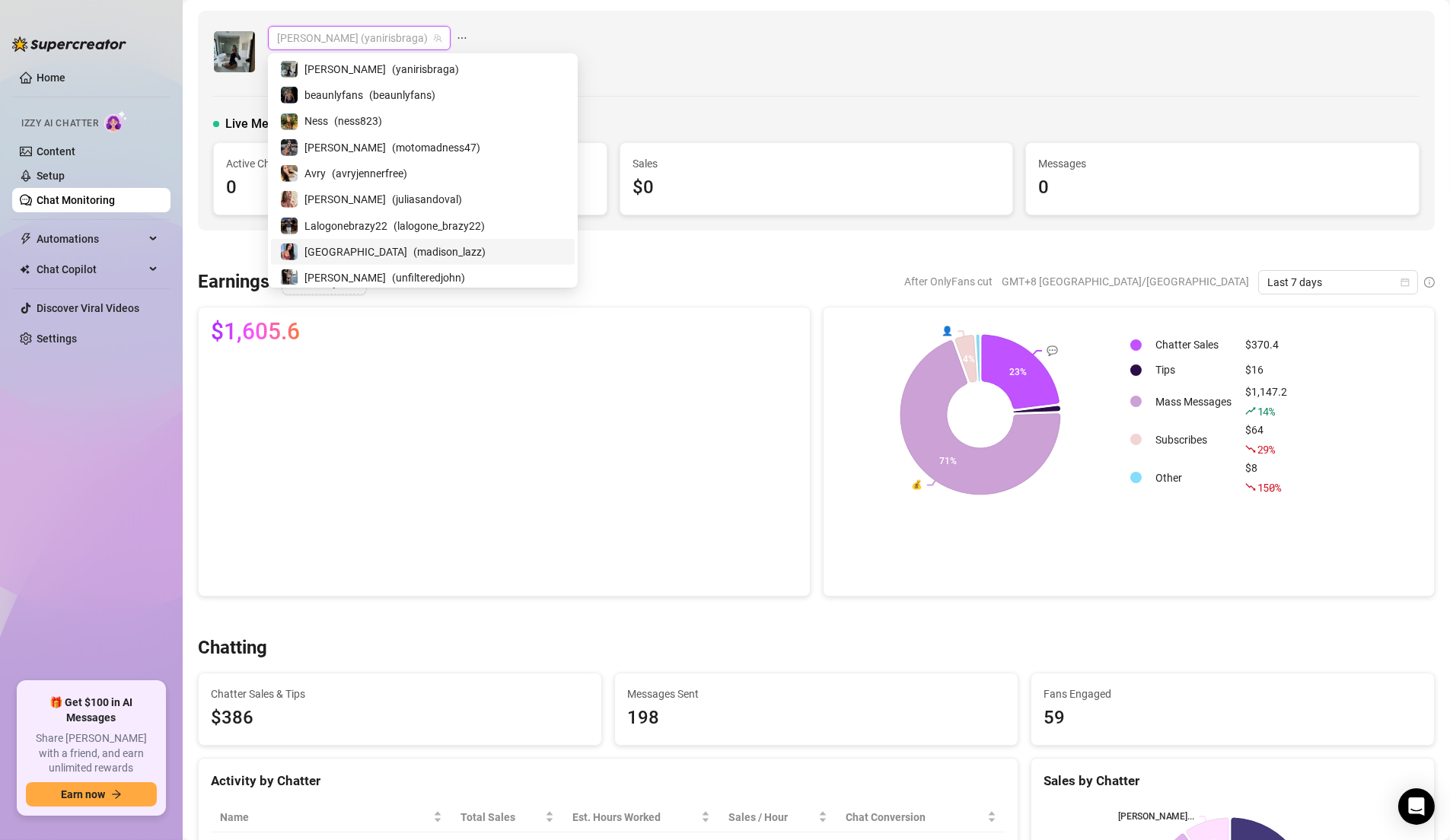
click at [413, 243] on span "( madison_lazz )" at bounding box center [449, 252] width 72 height 17
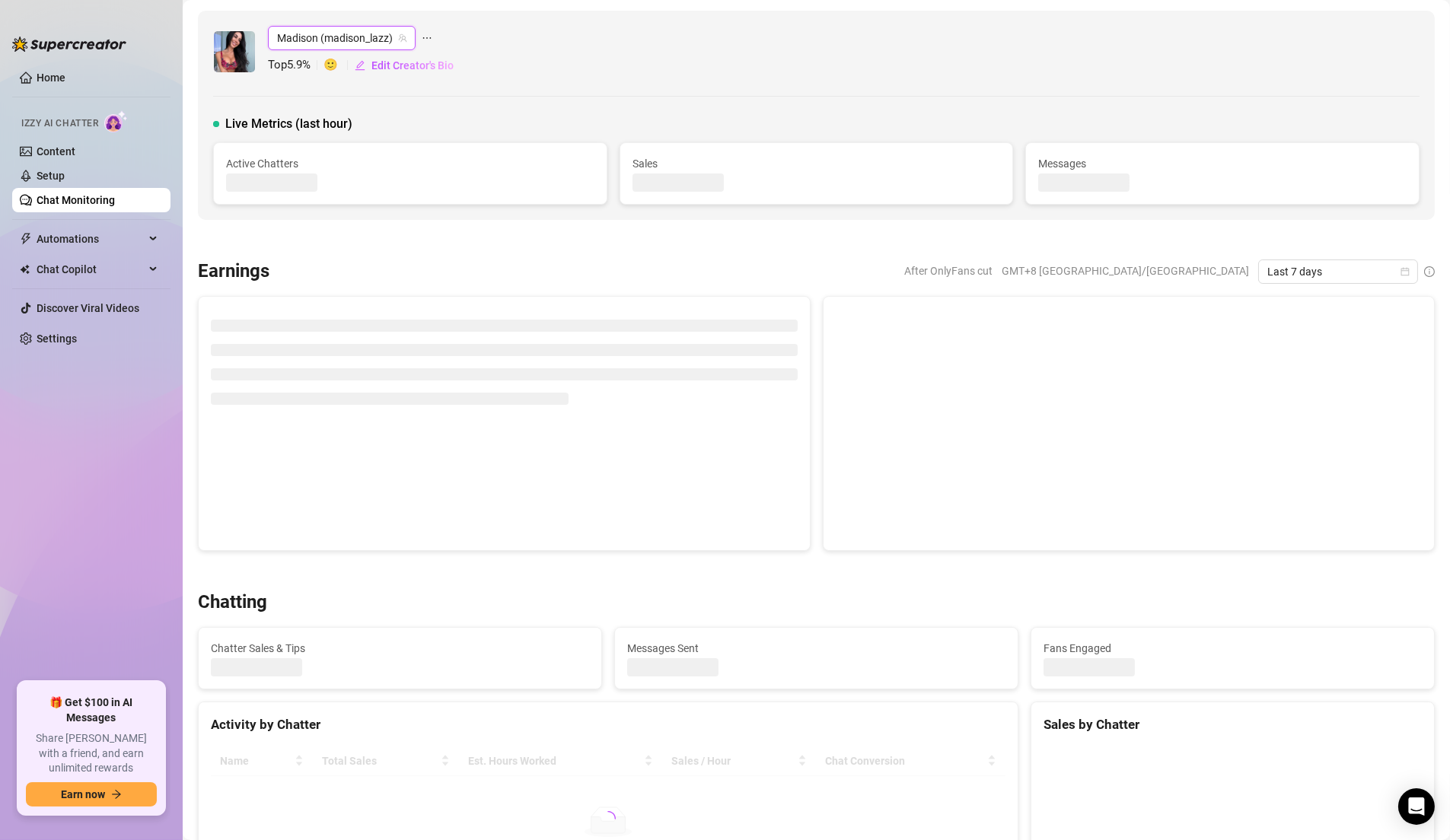
click at [681, 122] on div "Live Metrics (last hour)" at bounding box center [816, 123] width 1206 height 18
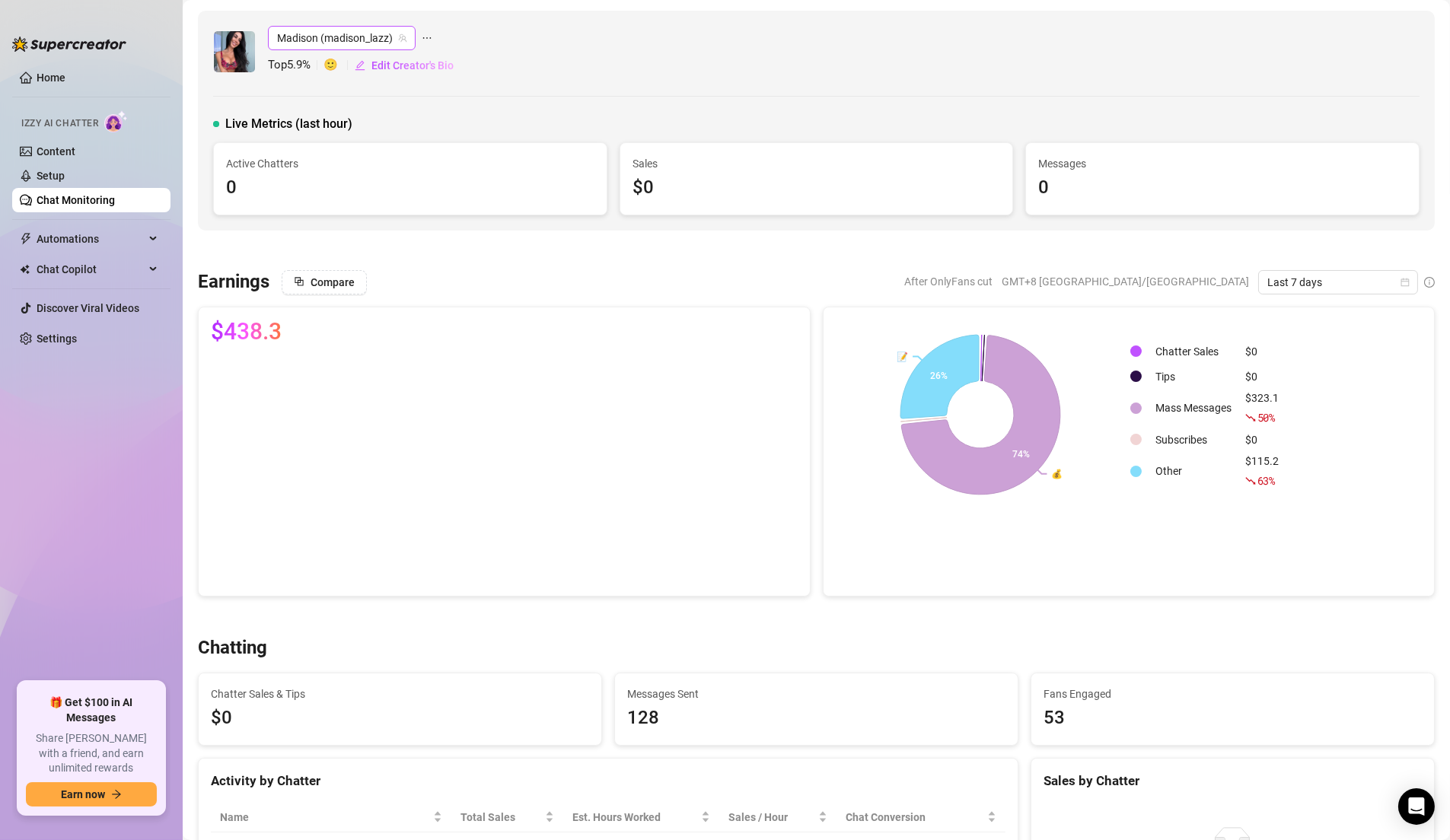
click at [308, 44] on span "Madison (madison_lazz)" at bounding box center [341, 38] width 129 height 23
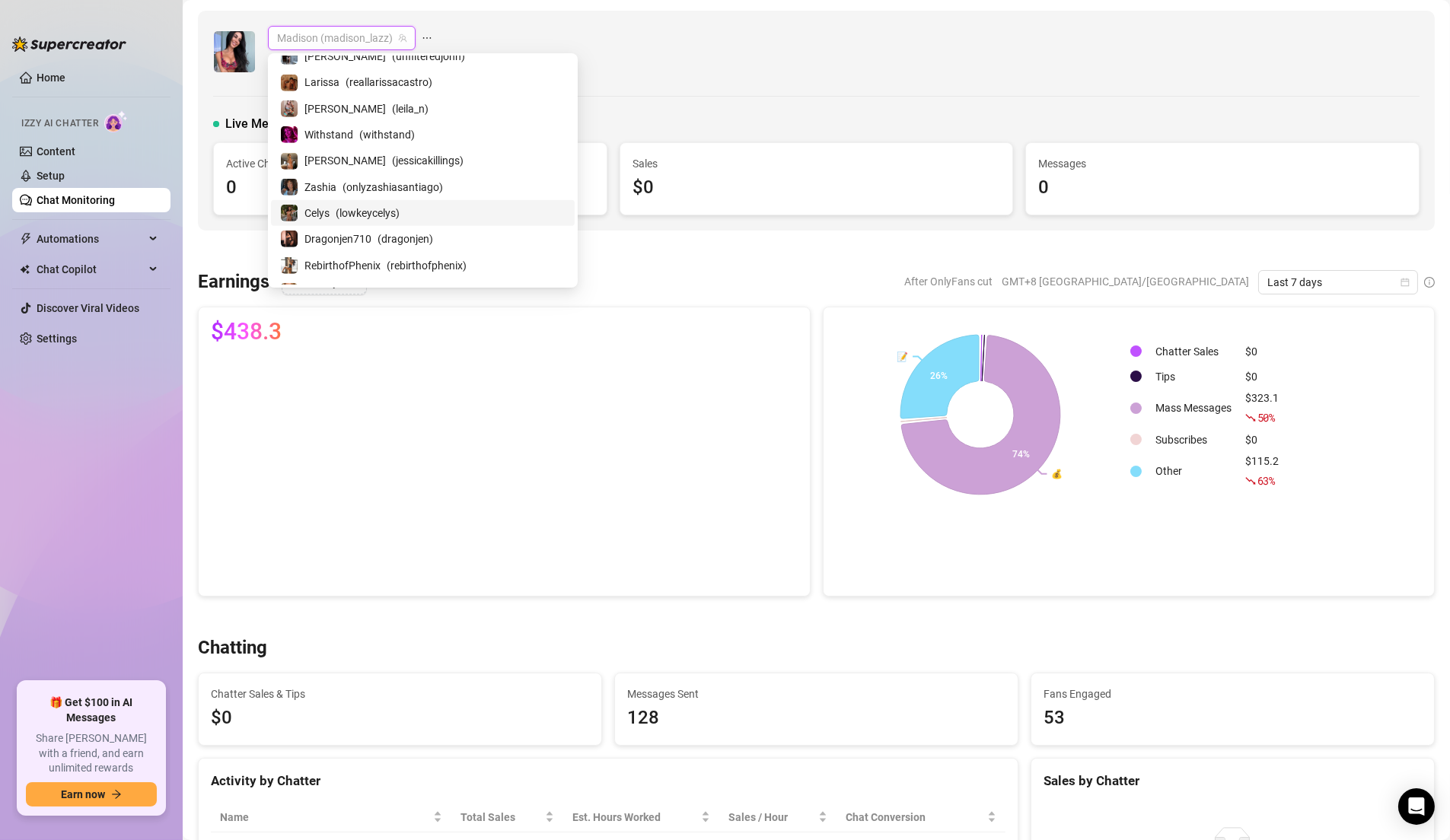
scroll to position [2151, 0]
click at [388, 179] on span "( lowkeycelys )" at bounding box center [367, 188] width 64 height 17
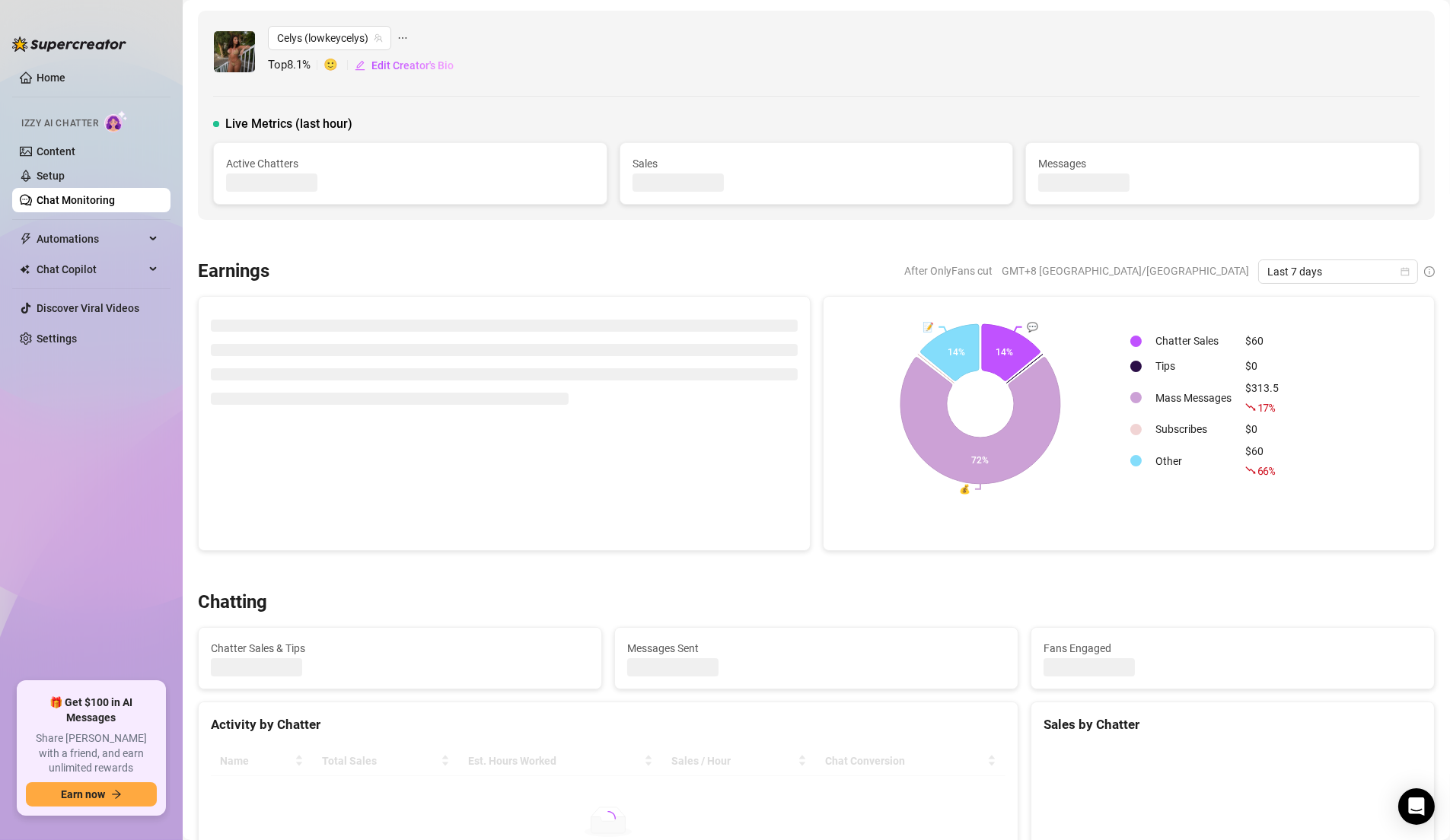
click at [844, 29] on div "Celys (lowkeycelys) Top 8.1 % 🙂 Edit Creator's Bio" at bounding box center [816, 51] width 1206 height 51
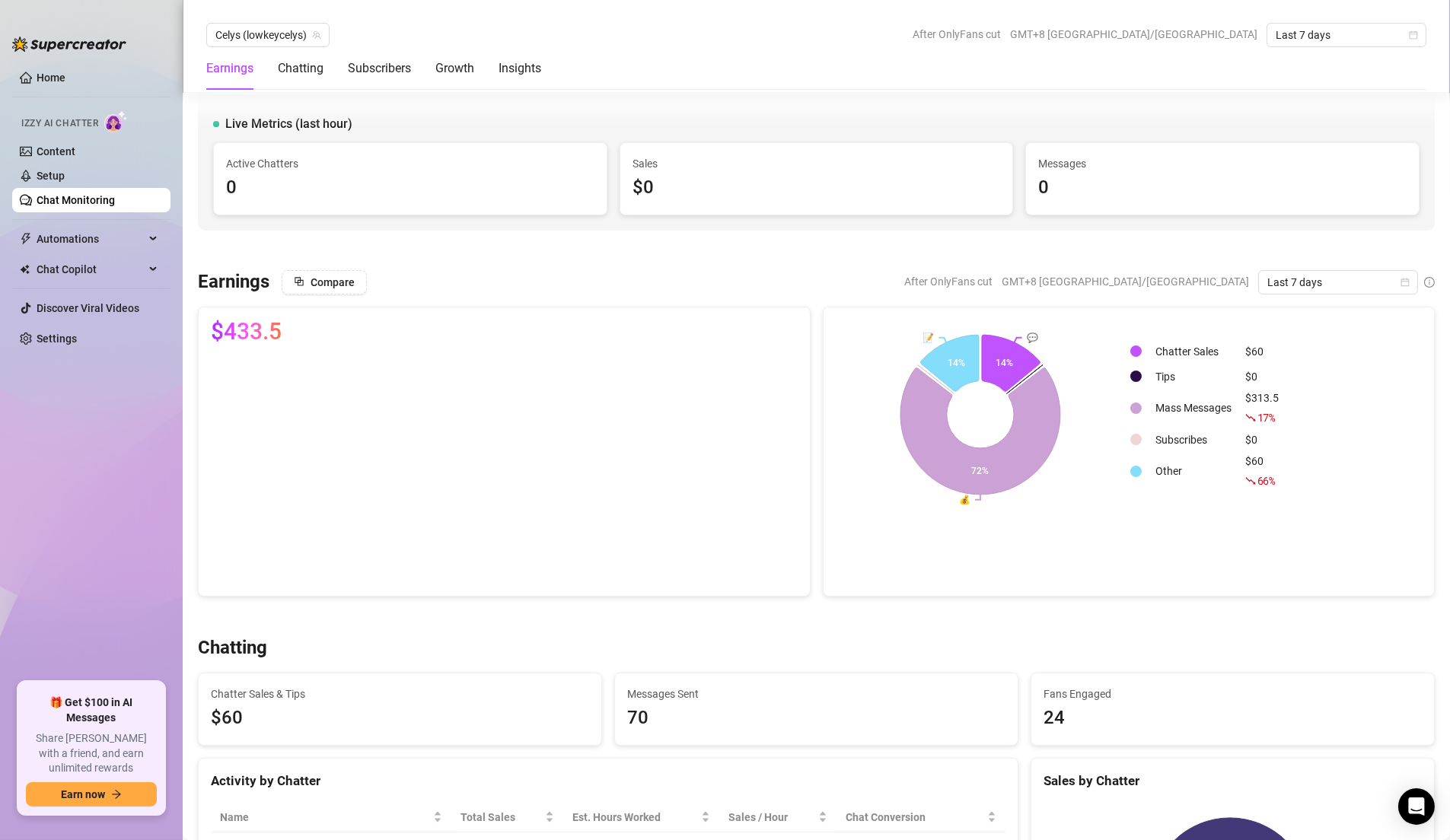
scroll to position [391, 0]
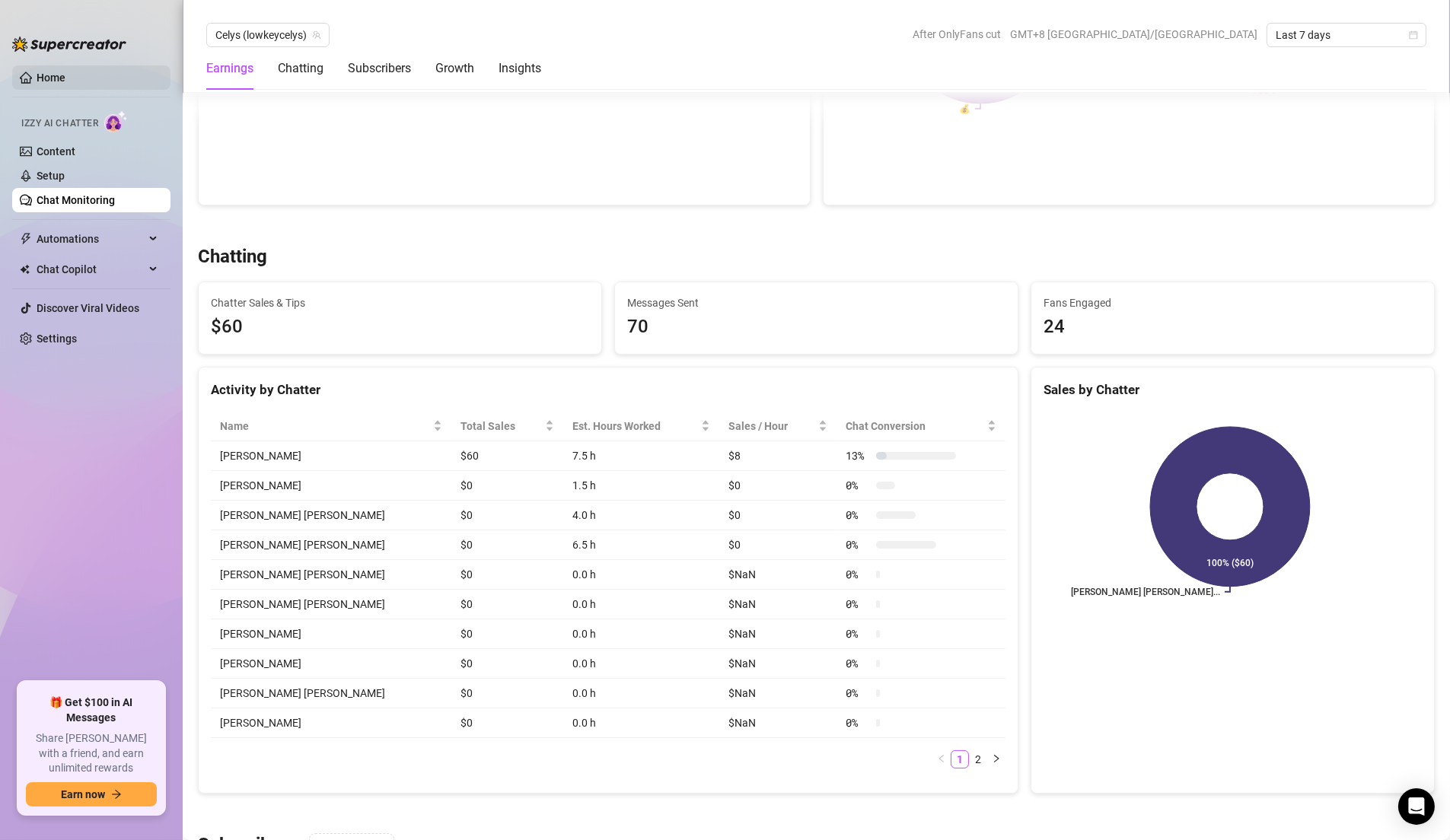
click at [50, 84] on link "Home" at bounding box center [51, 77] width 29 height 12
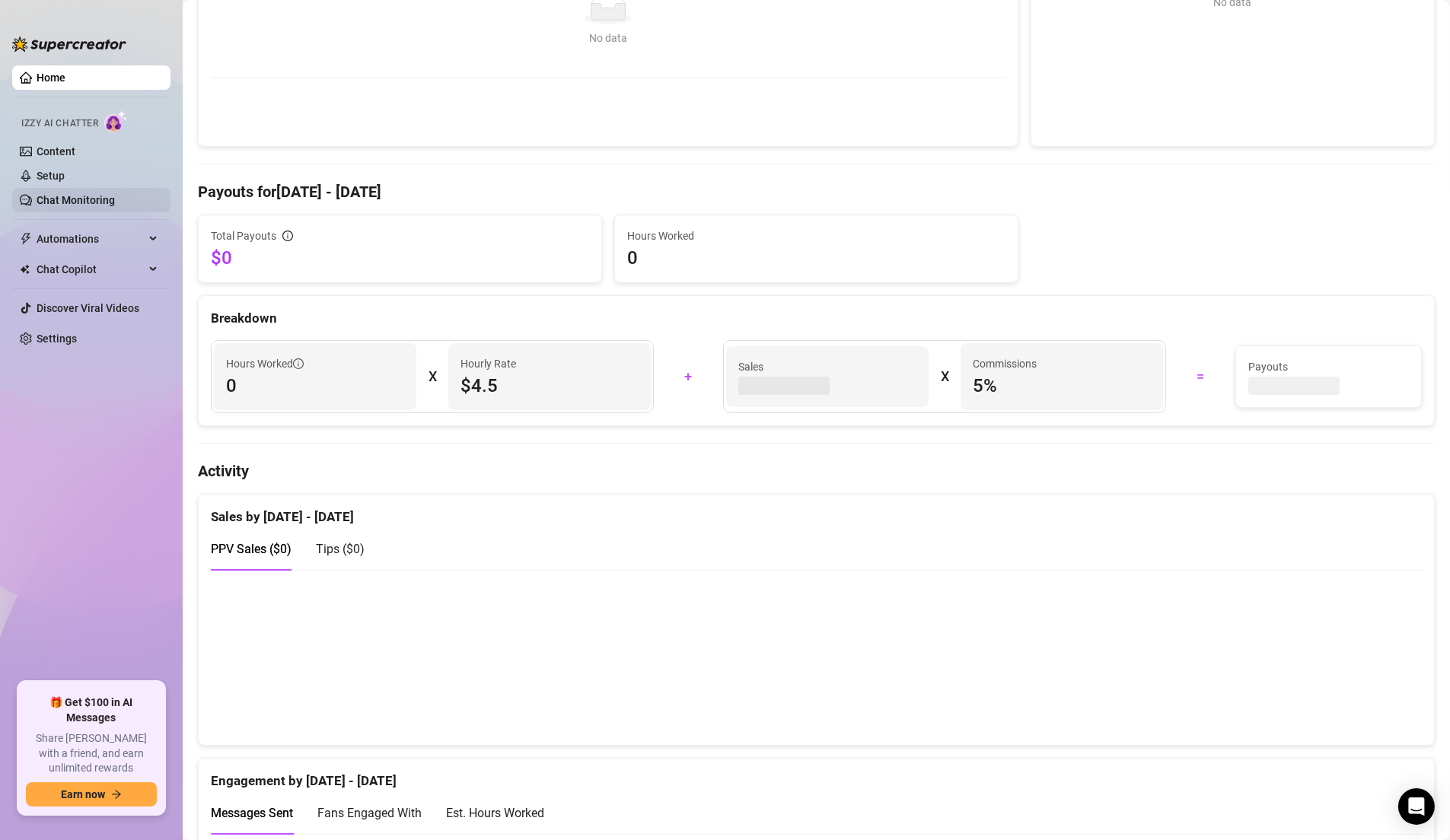
click at [71, 206] on link "Chat Monitoring" at bounding box center [75, 200] width 78 height 12
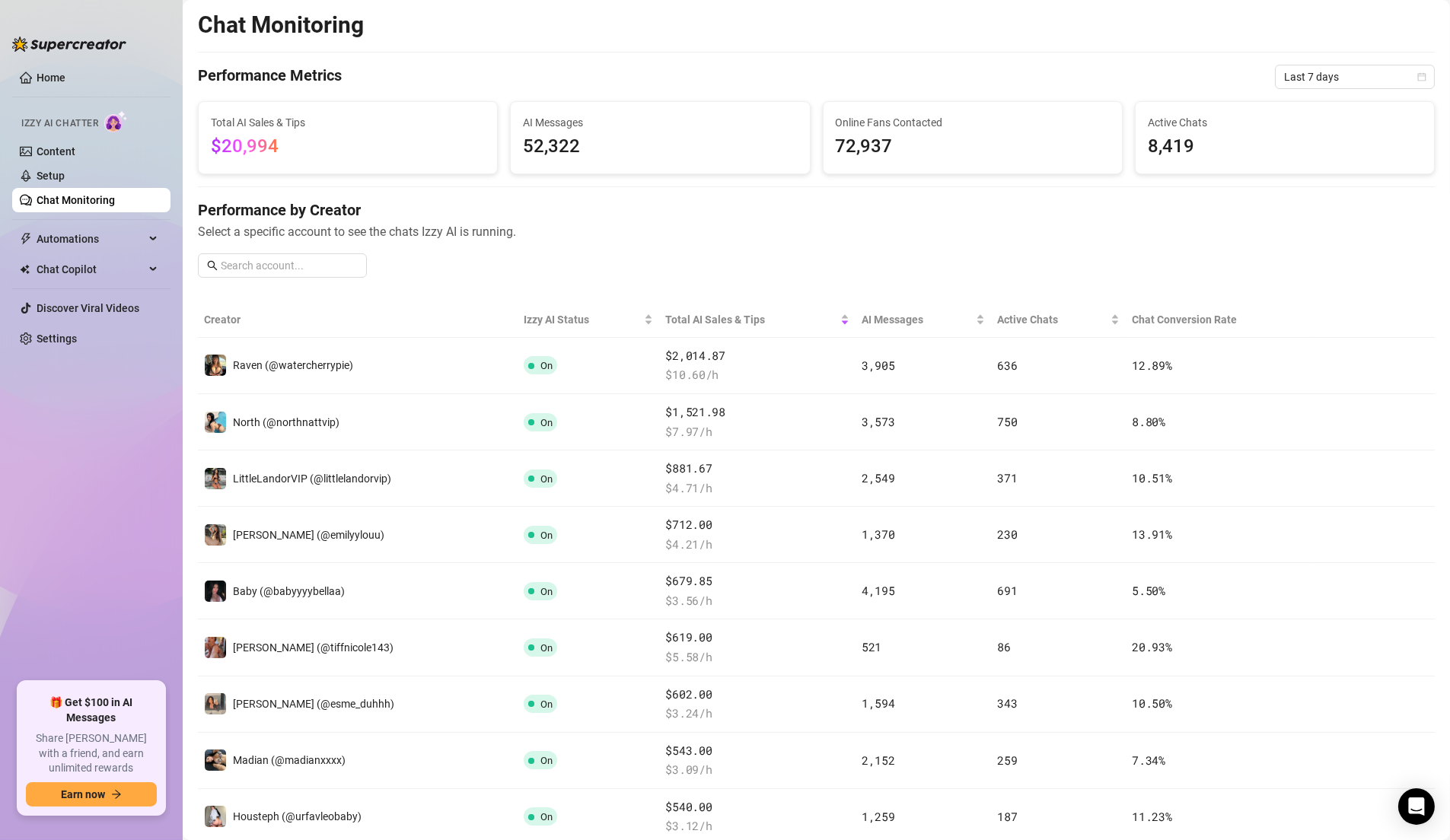
click at [115, 194] on link "Chat Monitoring" at bounding box center [75, 200] width 78 height 12
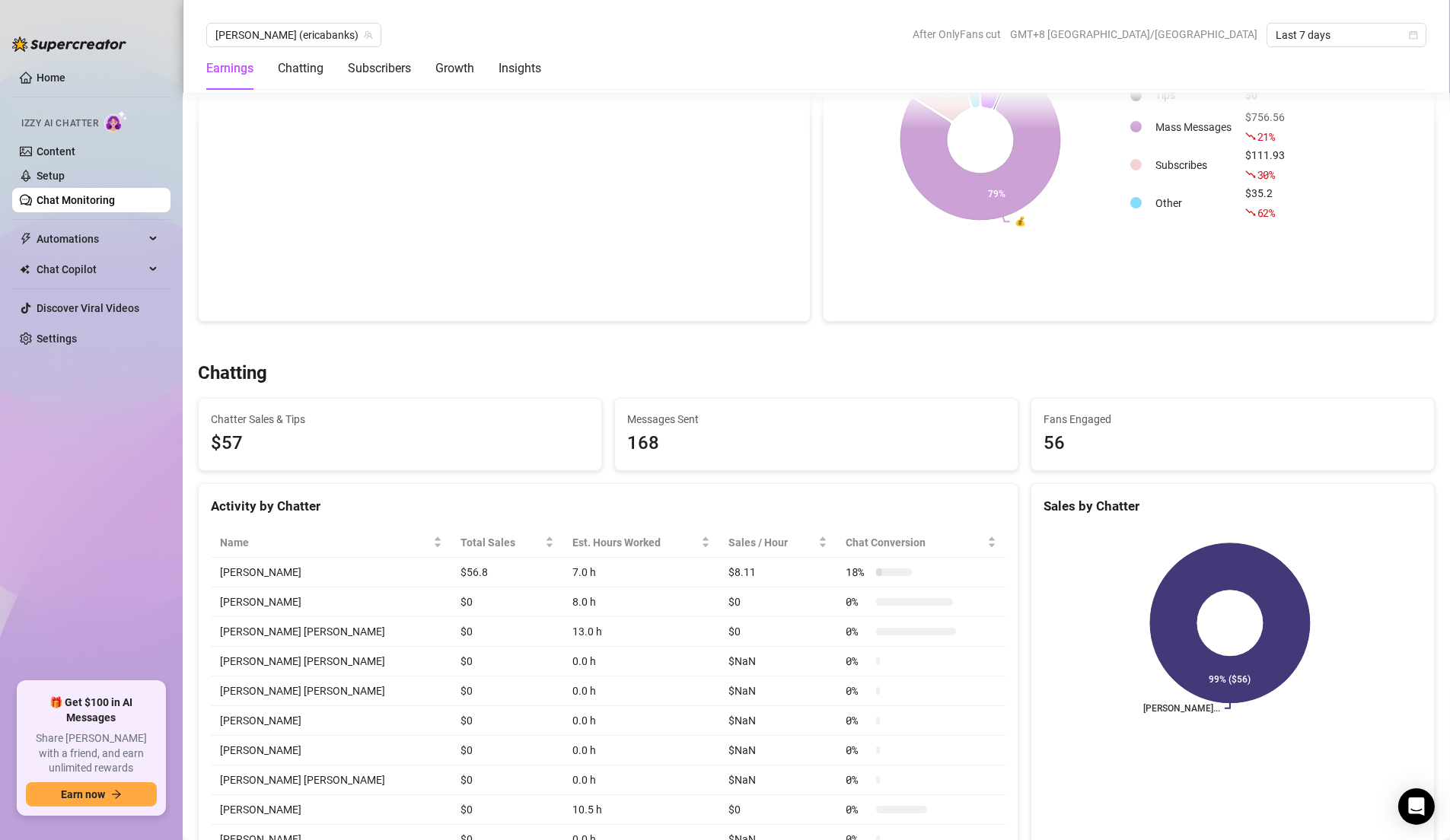
scroll to position [278, 0]
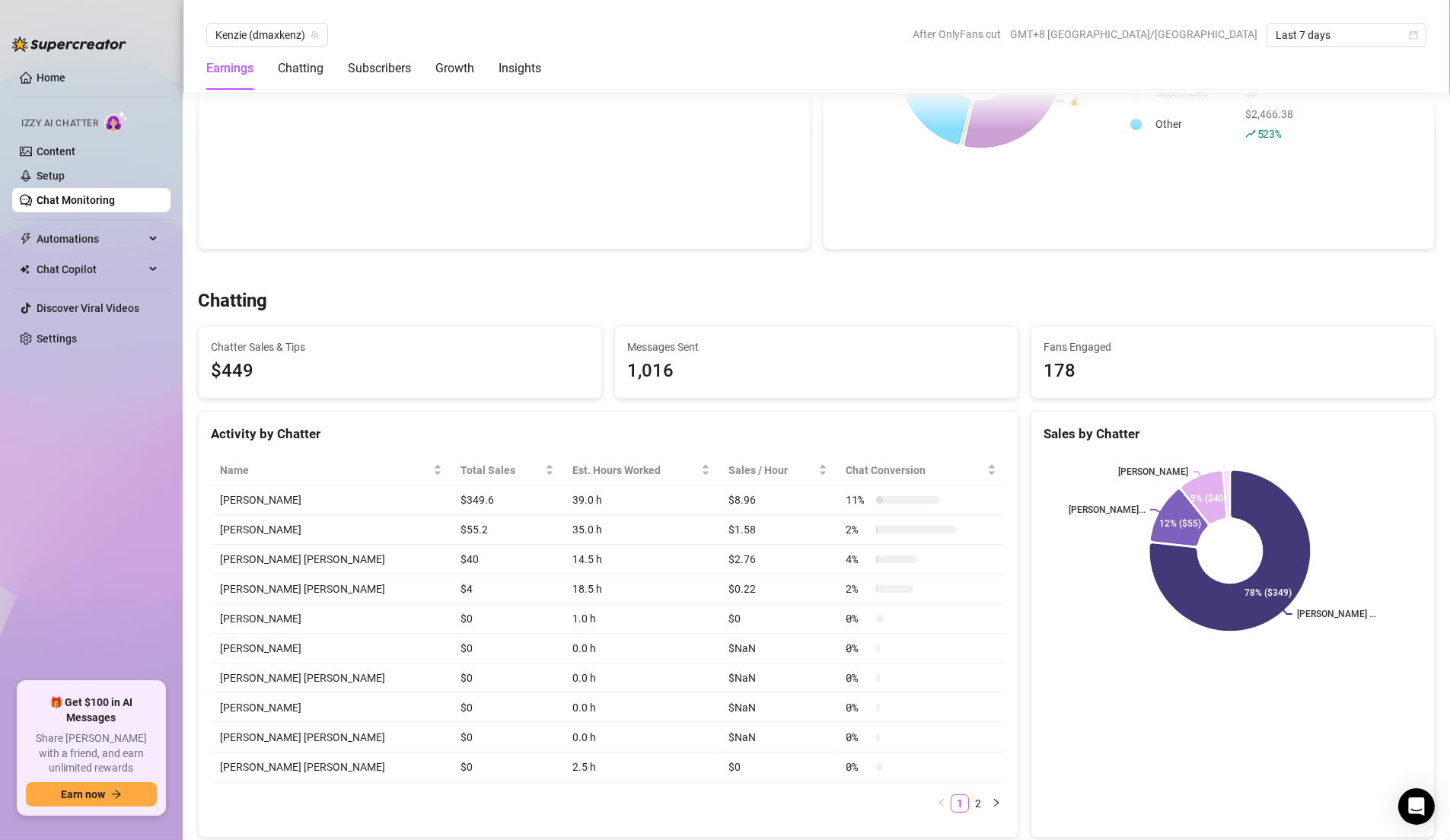
scroll to position [352, 0]
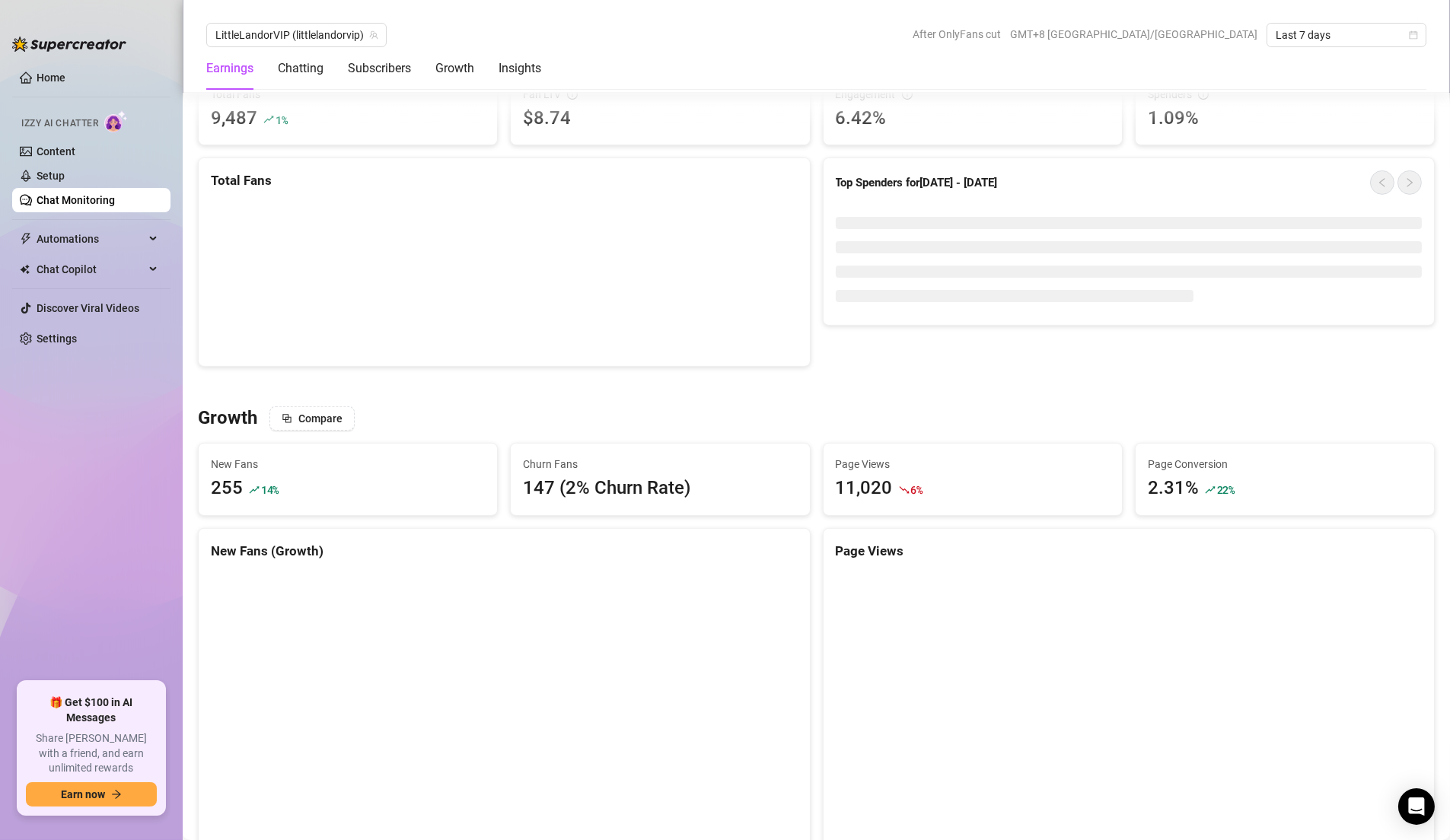
scroll to position [1190, 0]
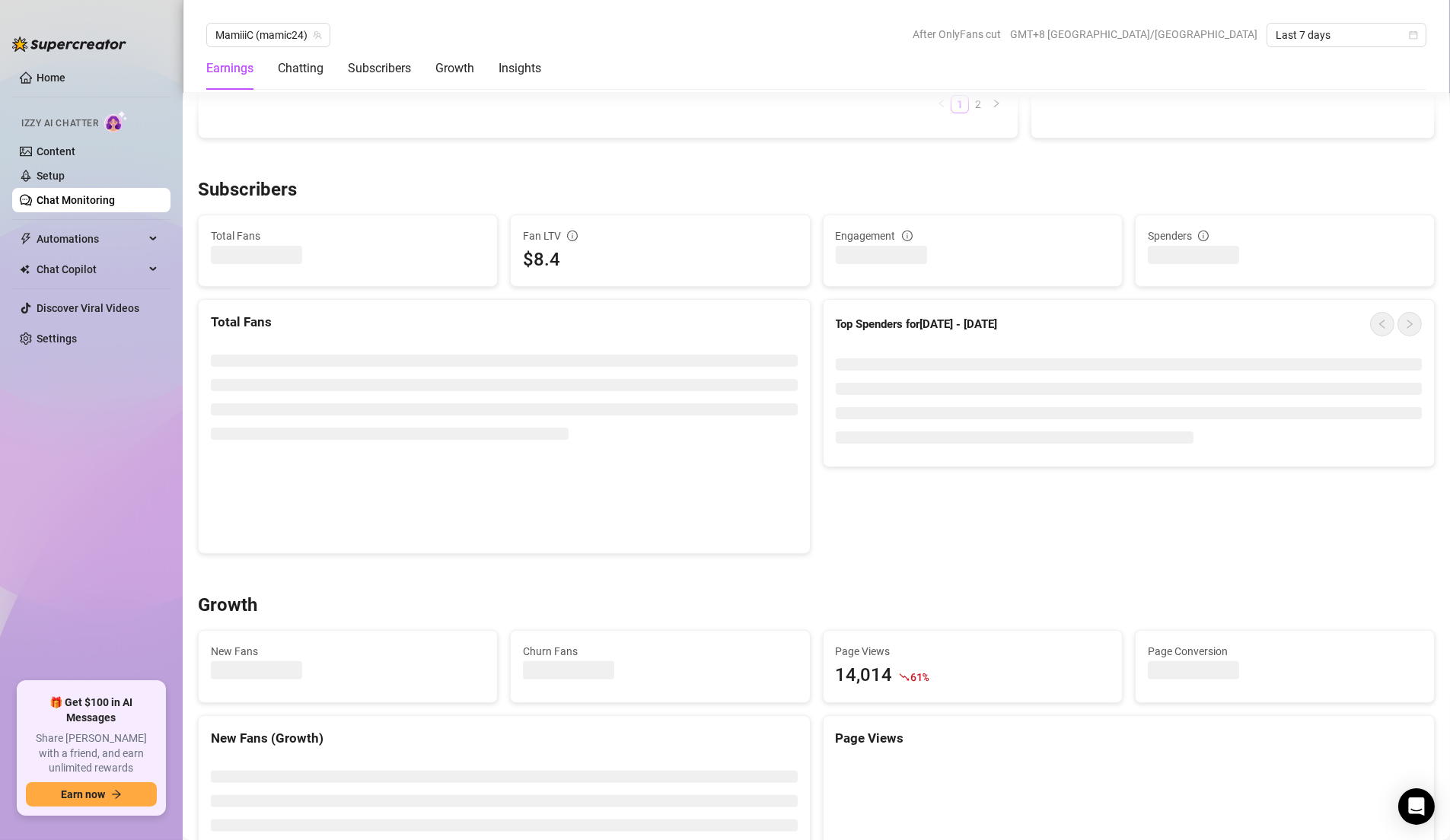
scroll to position [1190, 0]
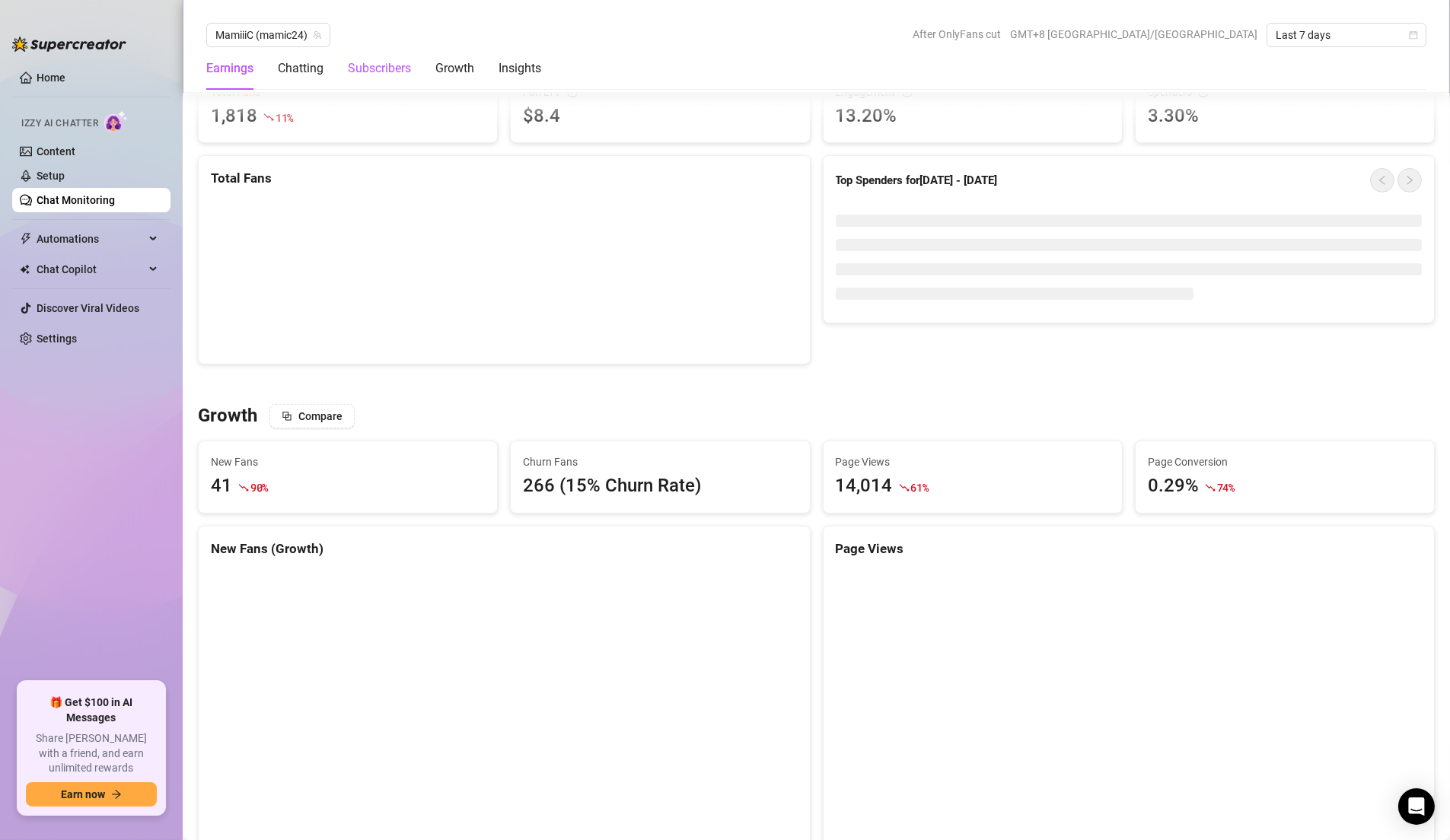
click at [374, 71] on div "Subscribers" at bounding box center [380, 68] width 63 height 18
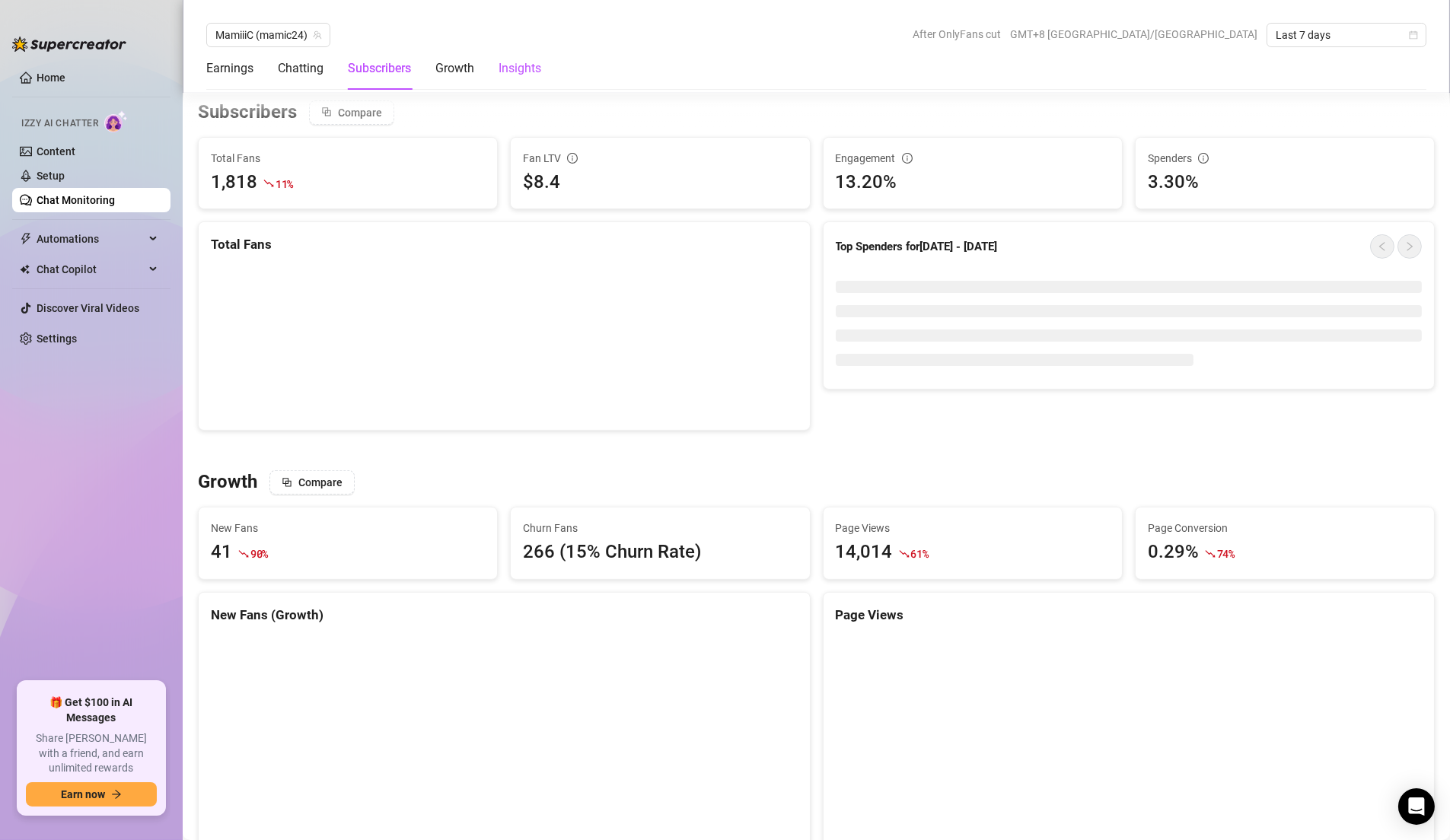
click at [541, 60] on div "Insights" at bounding box center [520, 68] width 43 height 18
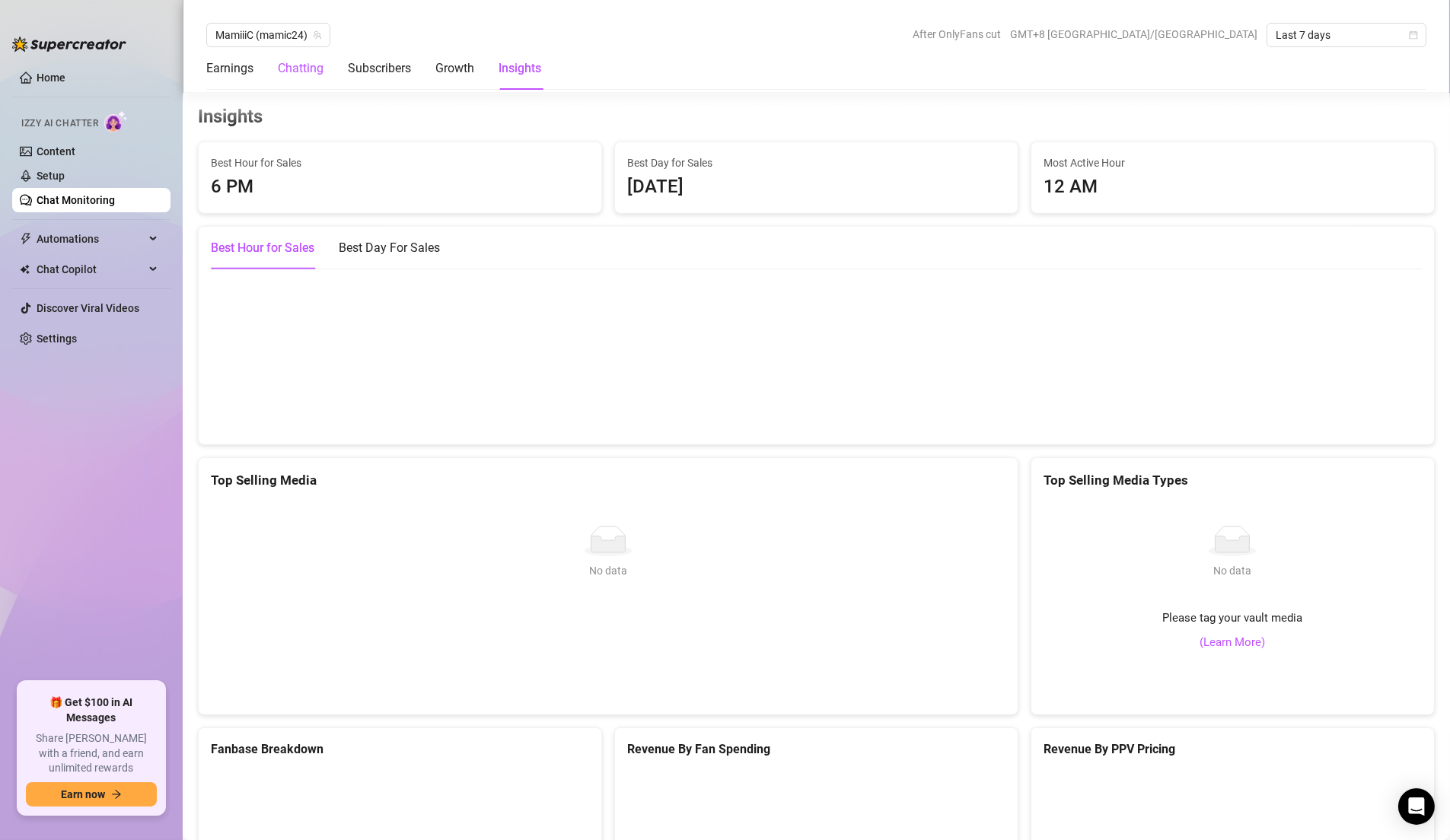
click at [316, 72] on div "Chatting" at bounding box center [300, 68] width 45 height 18
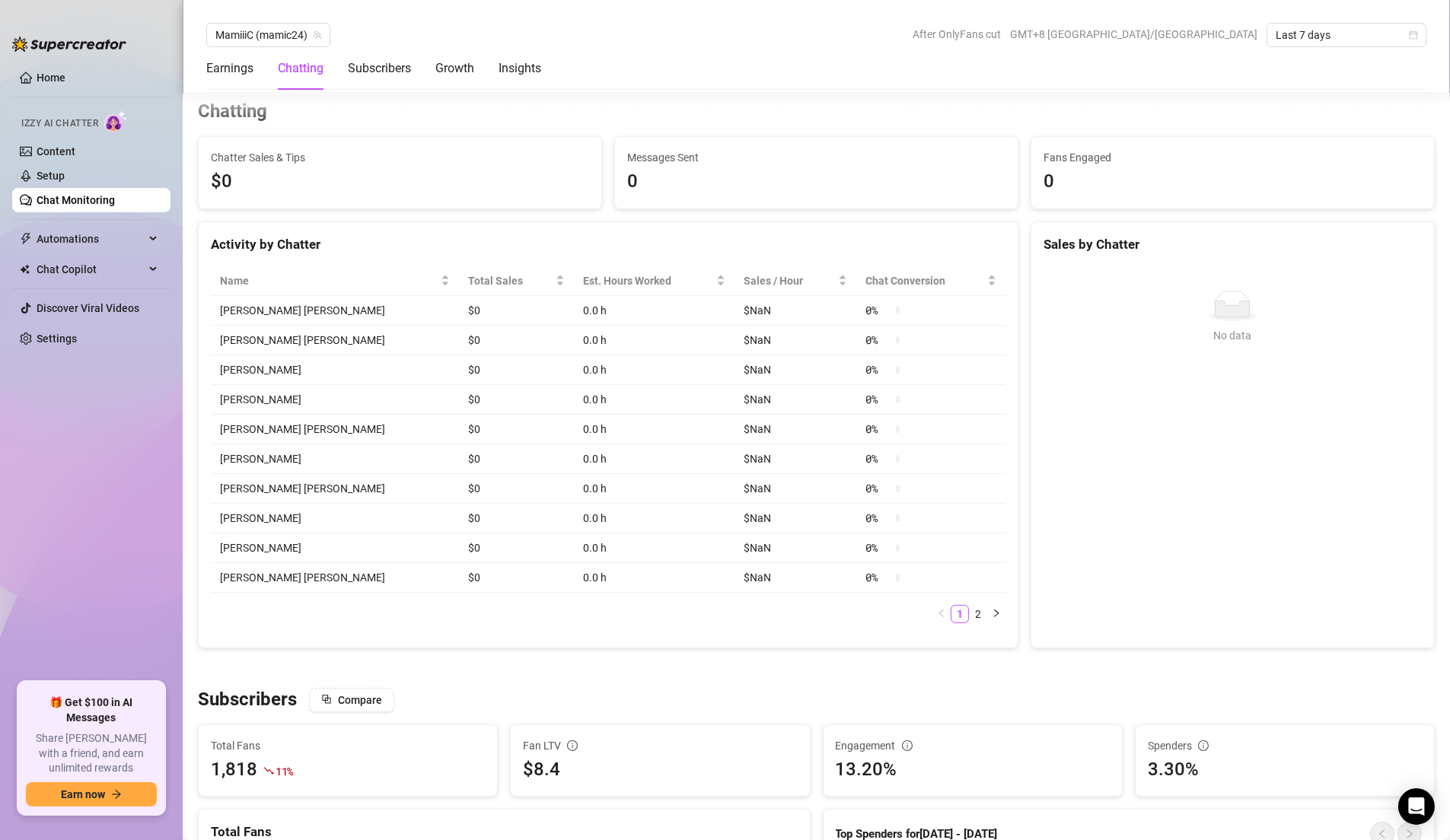
scroll to position [534, 0]
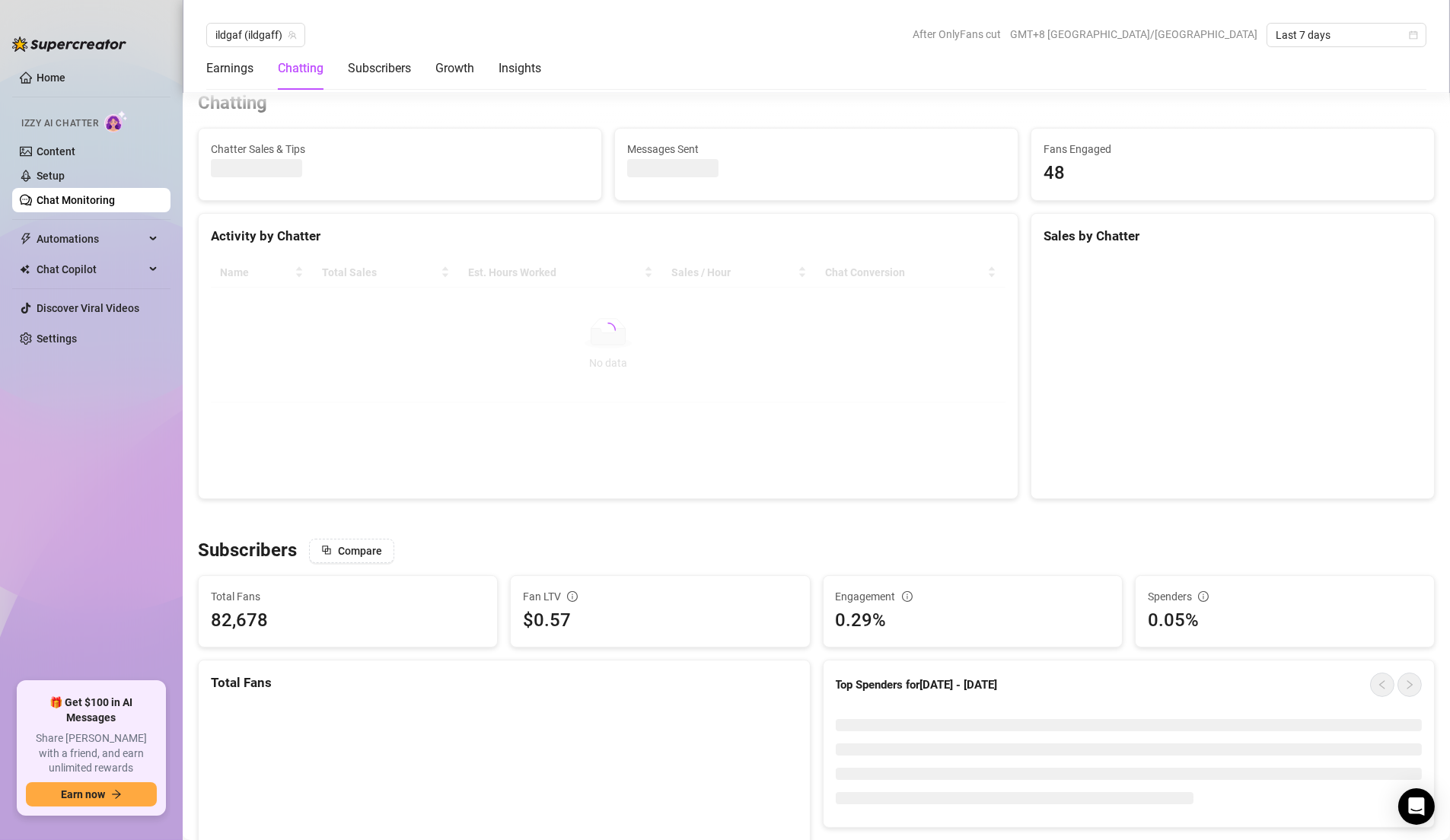
click at [316, 78] on div "Chatting" at bounding box center [300, 69] width 45 height 43
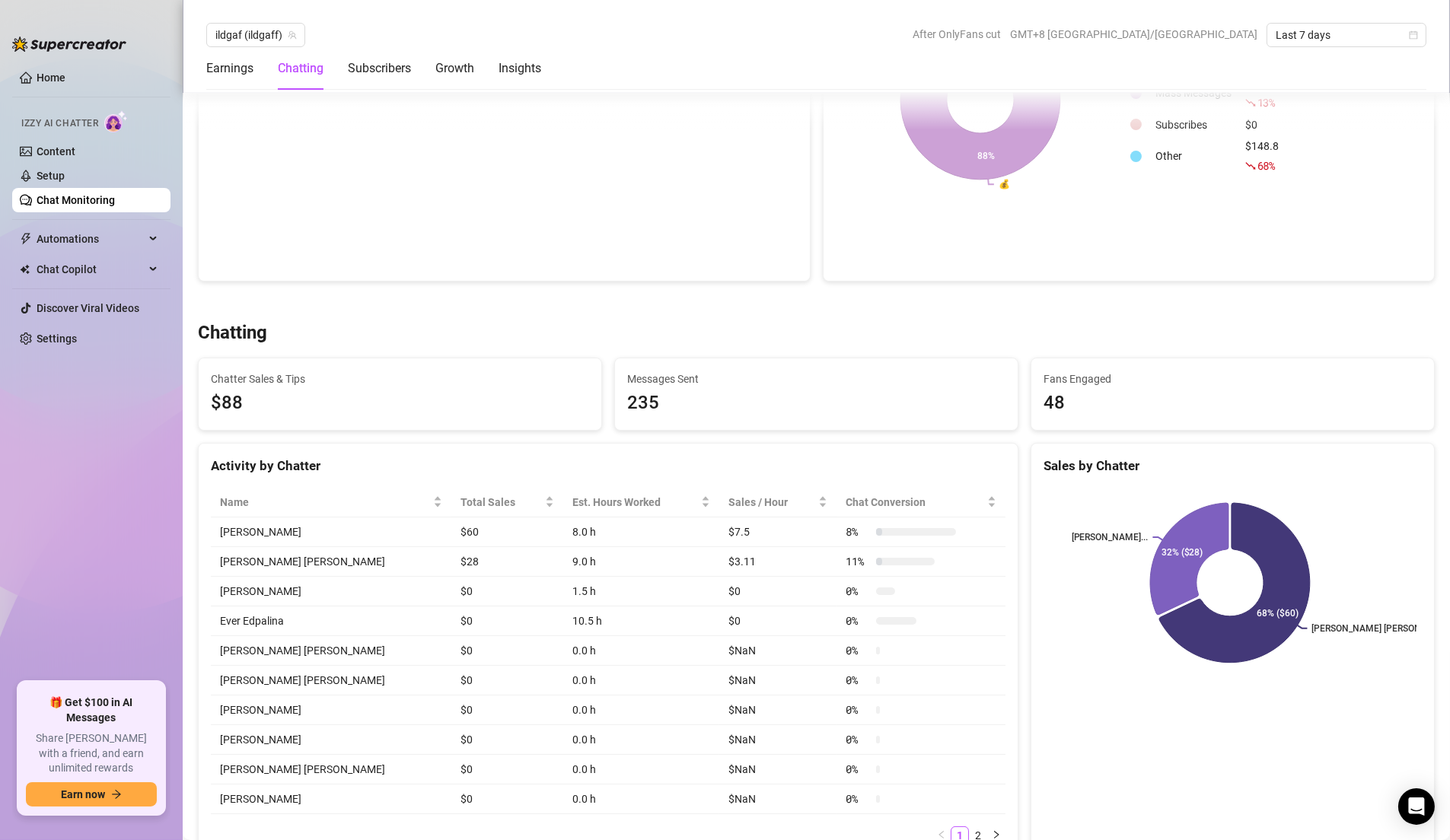
scroll to position [266, 0]
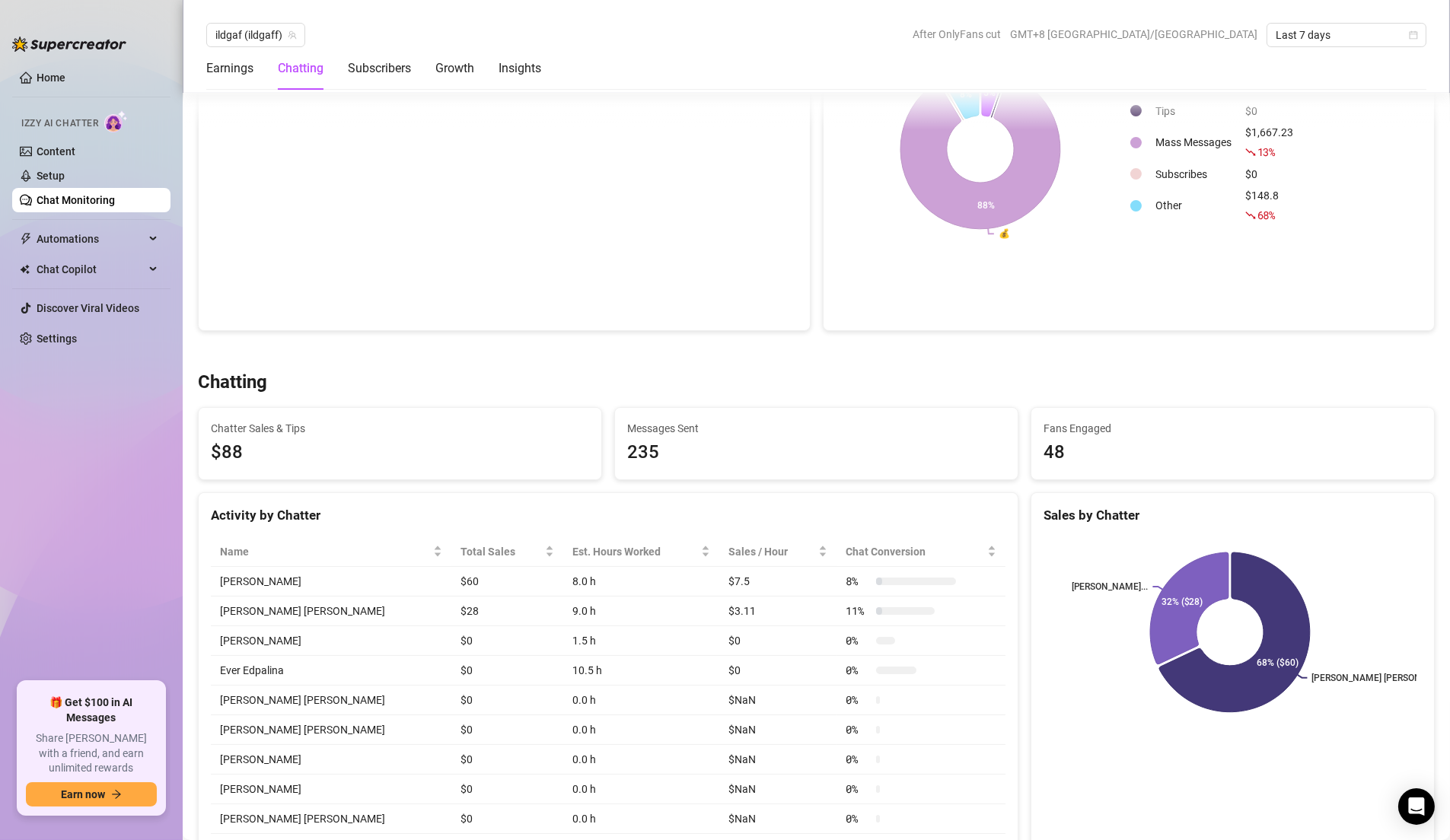
click at [507, 448] on span "$88" at bounding box center [400, 453] width 378 height 29
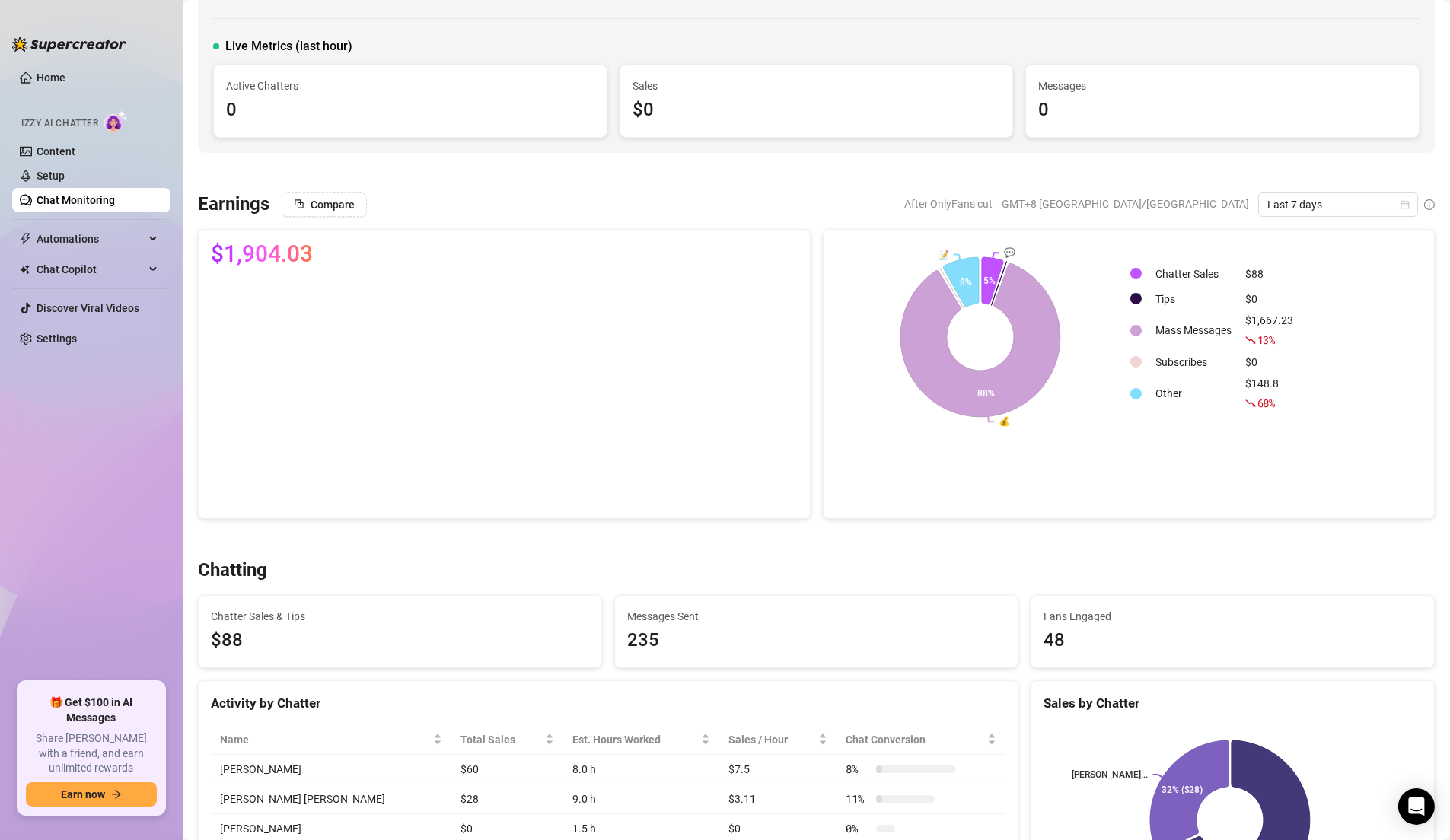
scroll to position [0, 0]
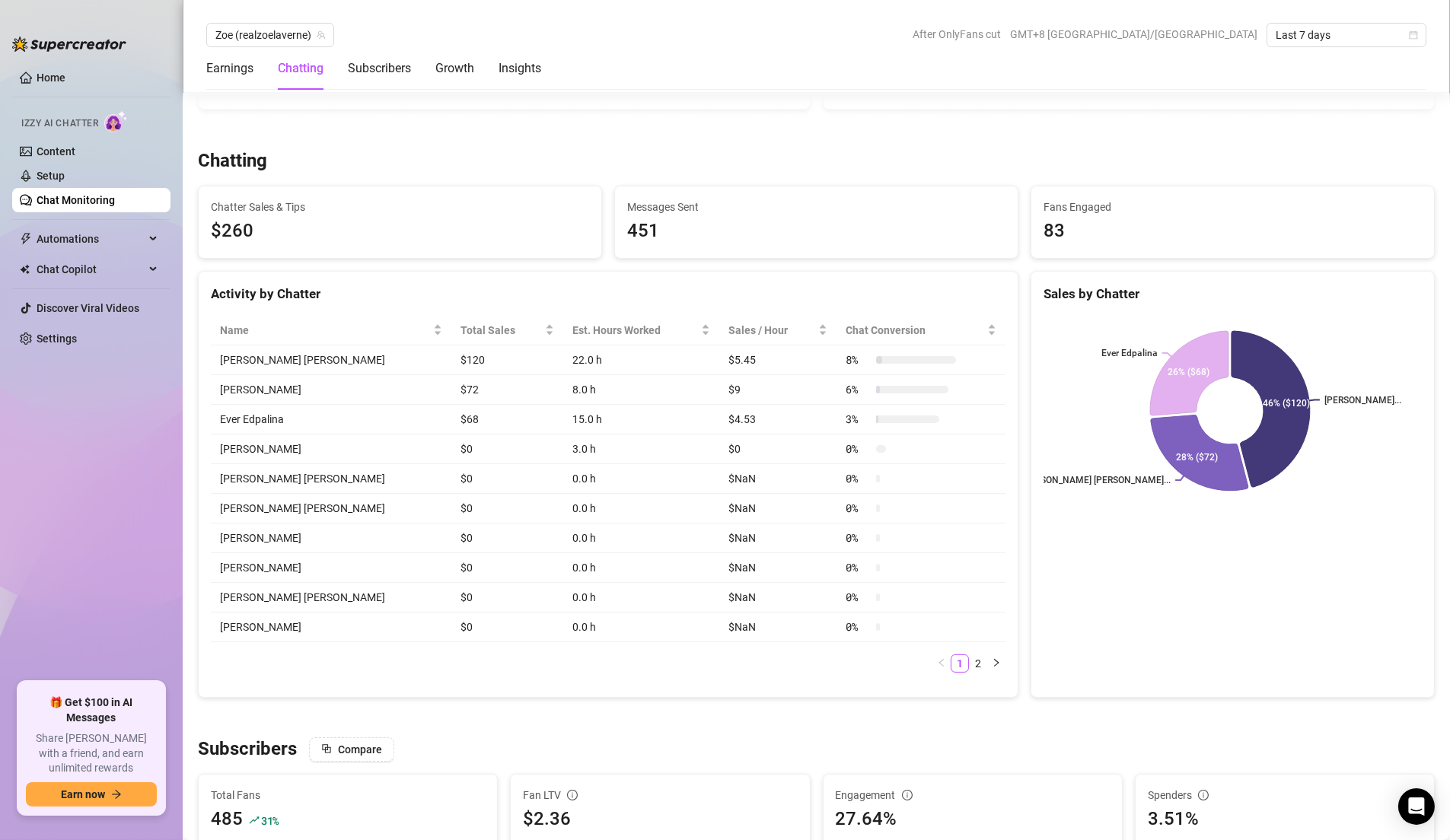
scroll to position [489, 0]
